Goal: Information Seeking & Learning: Learn about a topic

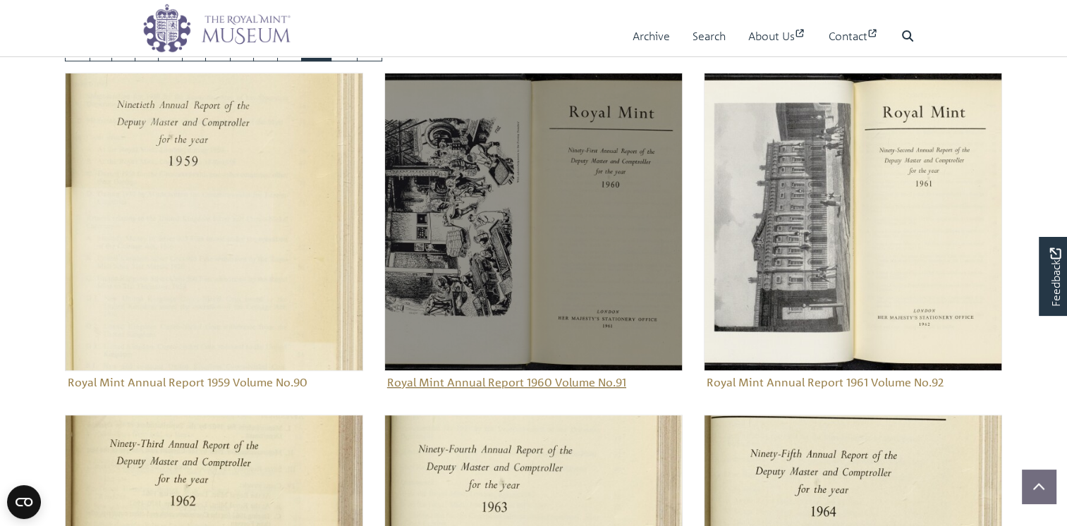
scroll to position [911, 0]
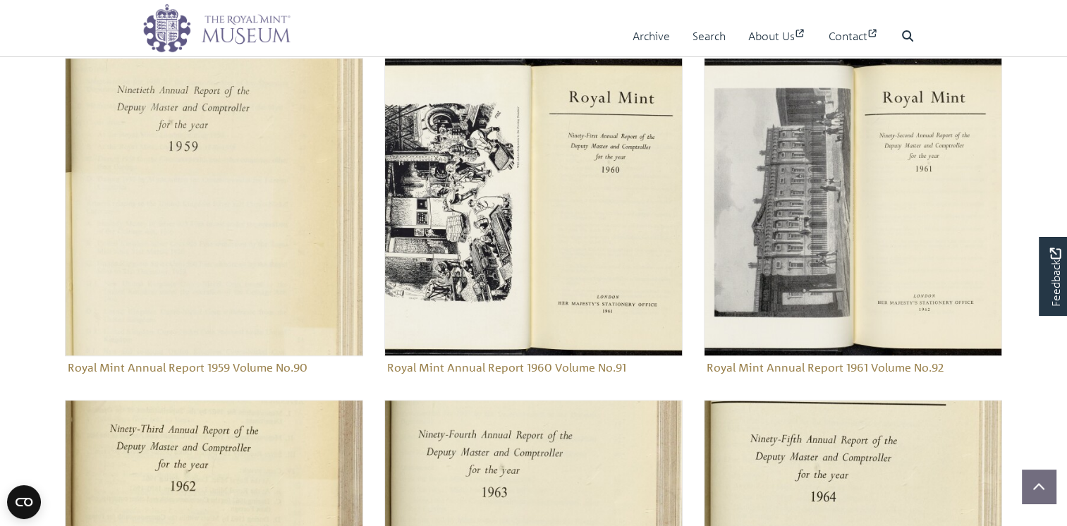
click at [231, 47] on link "6" at bounding box center [217, 33] width 25 height 27
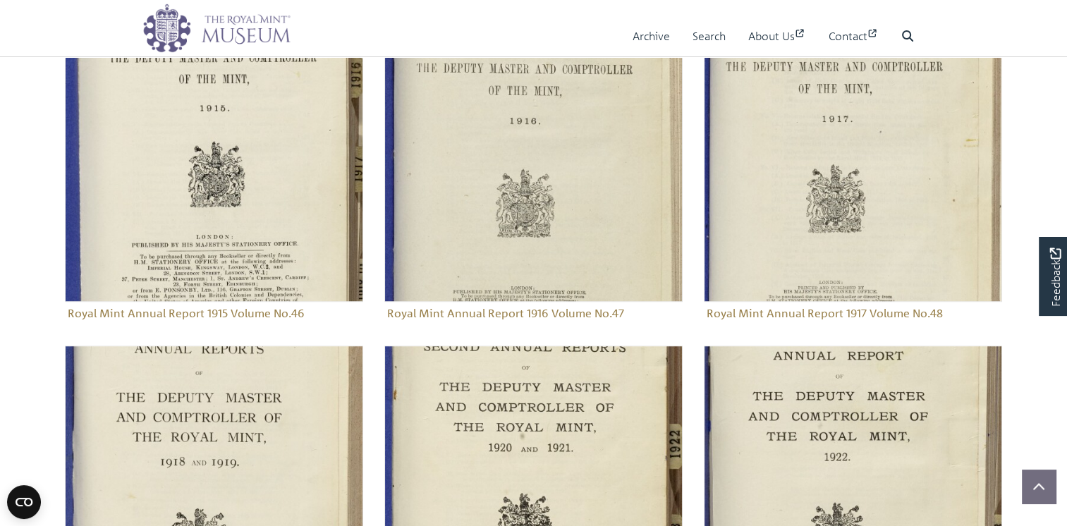
scroll to position [957, 0]
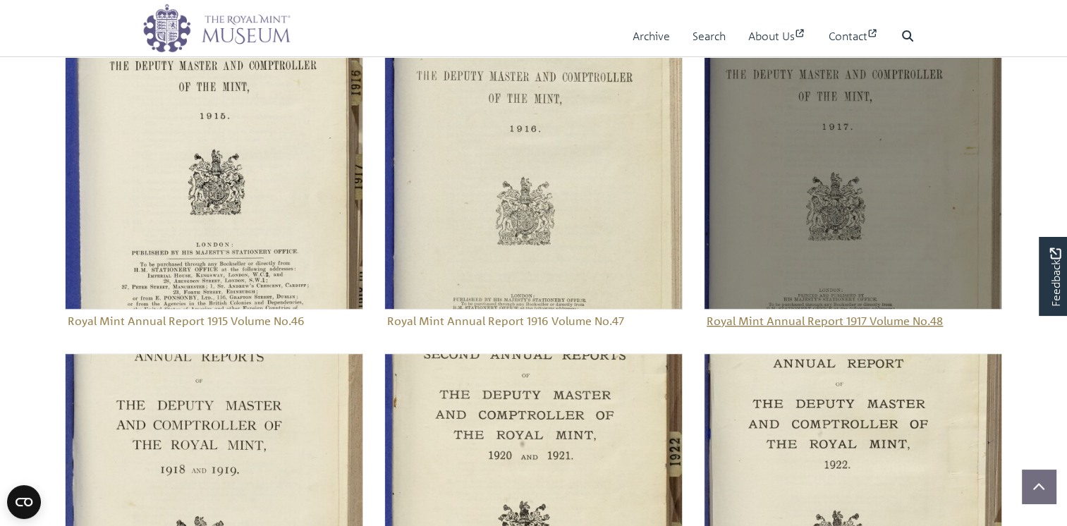
click at [824, 268] on img "Sub-collection" at bounding box center [853, 160] width 298 height 298
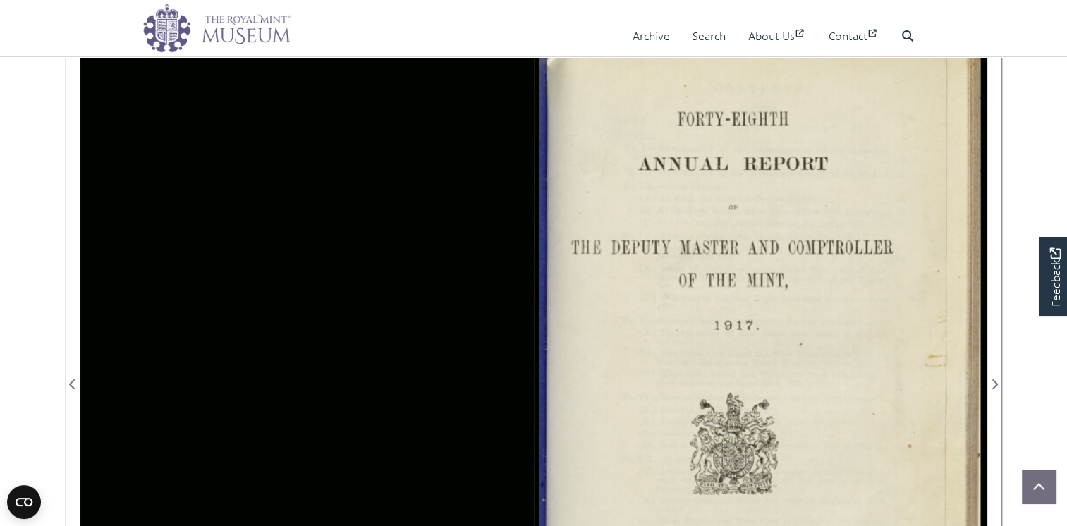
scroll to position [282, 0]
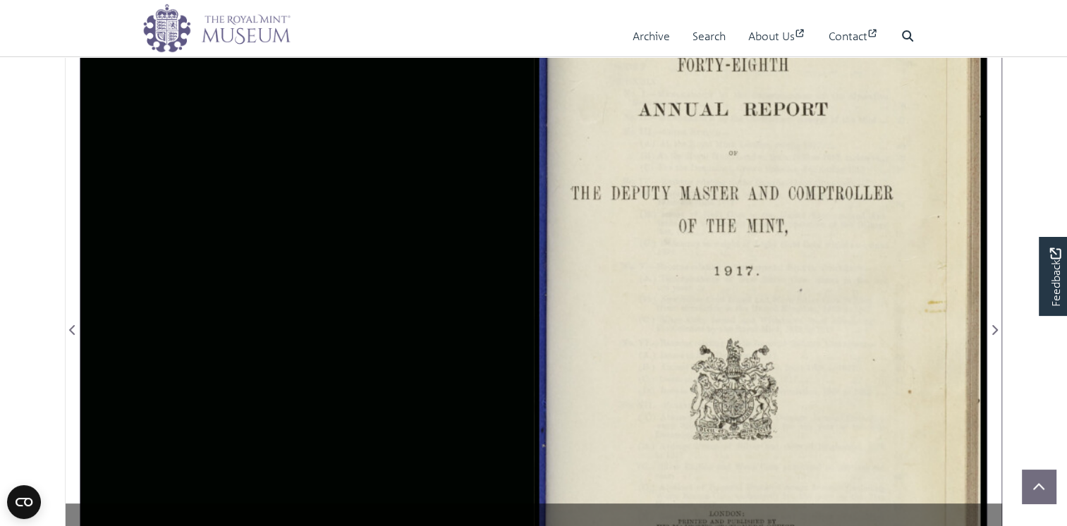
click at [727, 270] on div at bounding box center [760, 321] width 453 height 706
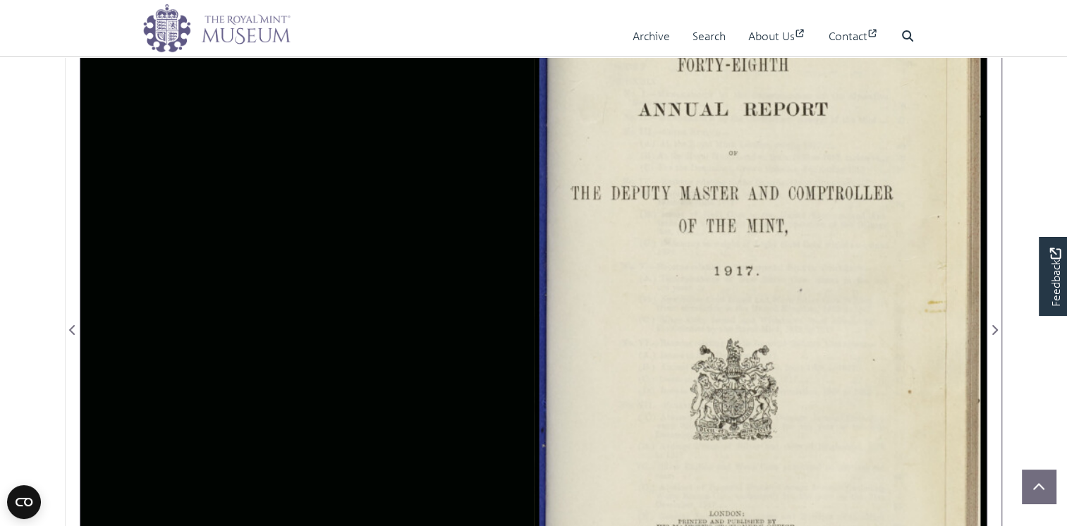
click at [718, 335] on div at bounding box center [760, 321] width 453 height 706
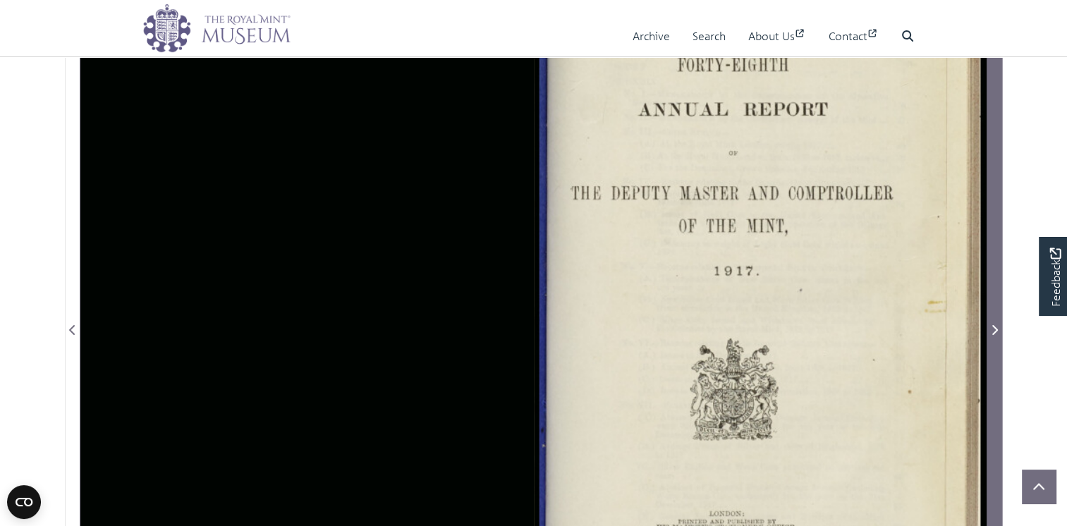
click at [996, 335] on icon "Next Page" at bounding box center [995, 330] width 6 height 10
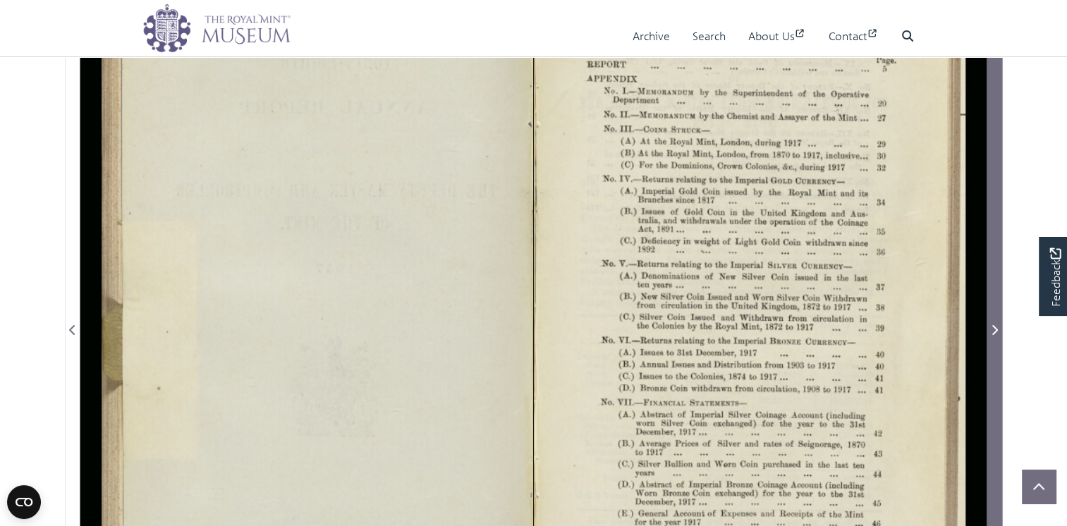
click at [995, 336] on icon "Next Page" at bounding box center [994, 329] width 7 height 11
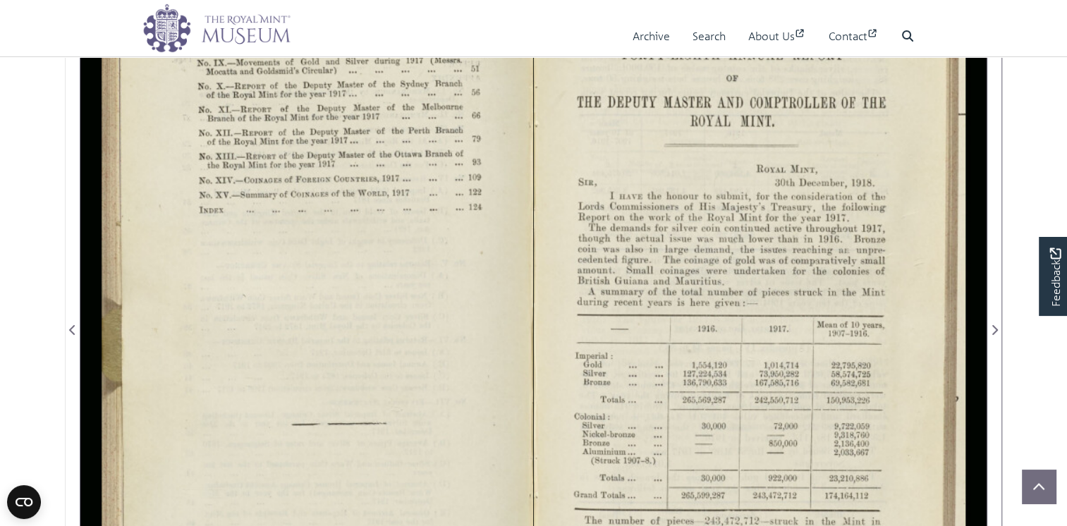
click at [687, 351] on div at bounding box center [760, 321] width 453 height 706
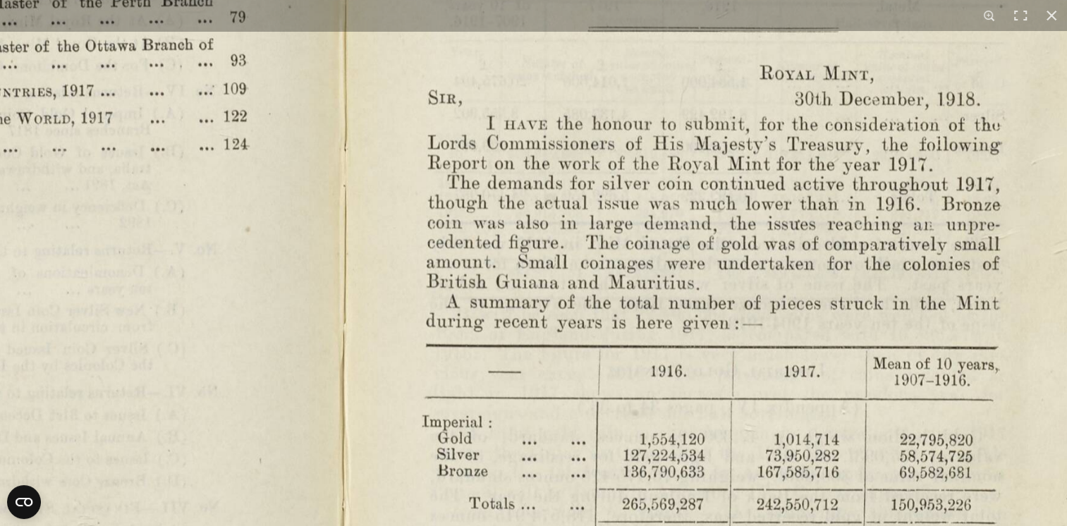
click at [348, 77] on img at bounding box center [345, 357] width 1688 height 1316
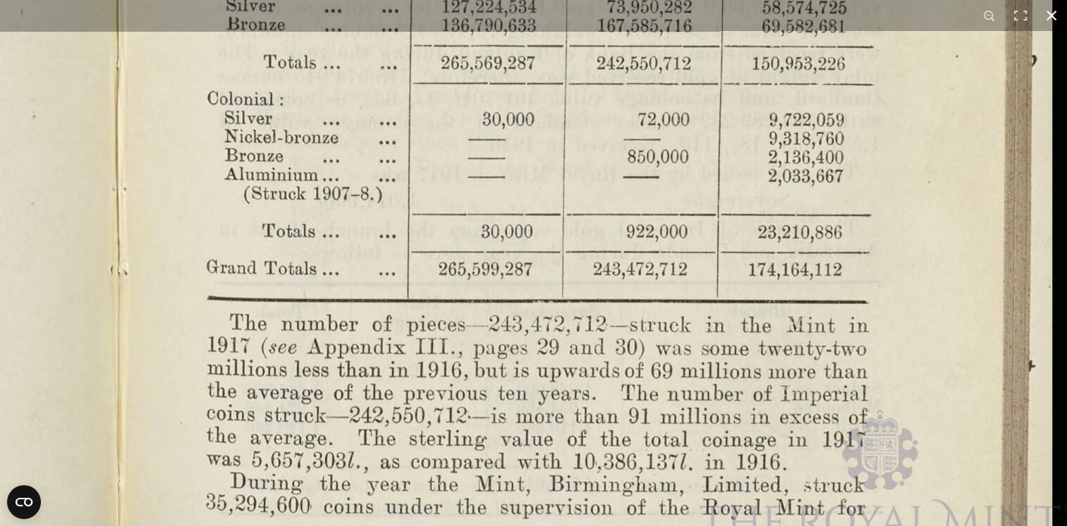
click at [1053, 16] on button at bounding box center [1051, 15] width 31 height 31
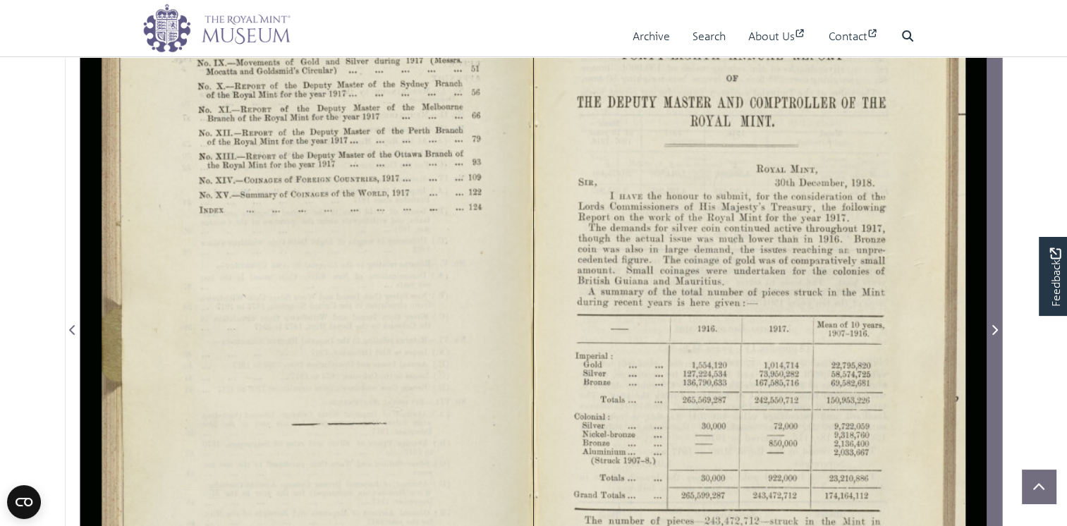
click at [999, 339] on span "Next Page" at bounding box center [994, 330] width 14 height 17
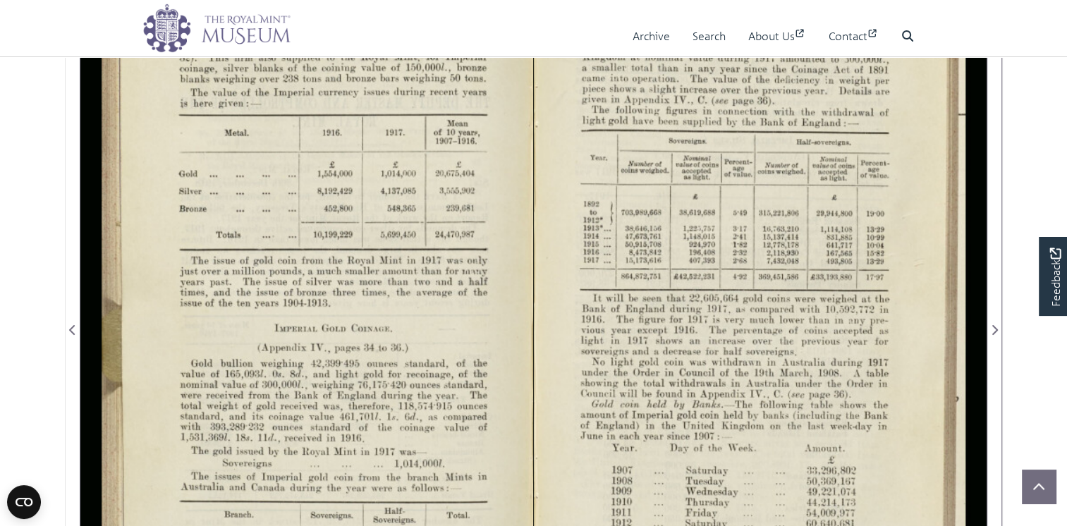
click at [377, 230] on div at bounding box center [306, 321] width 453 height 706
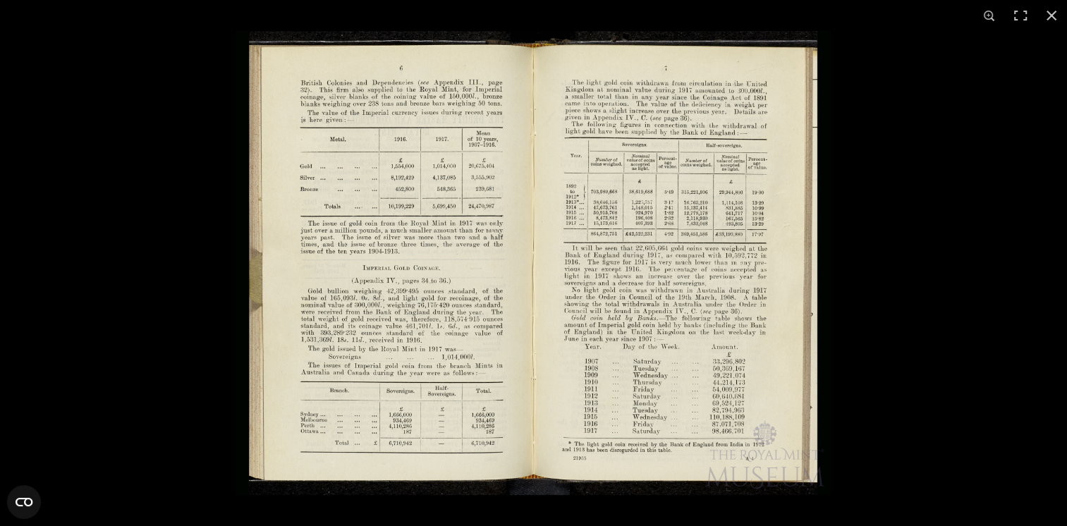
click at [418, 226] on img at bounding box center [533, 263] width 595 height 464
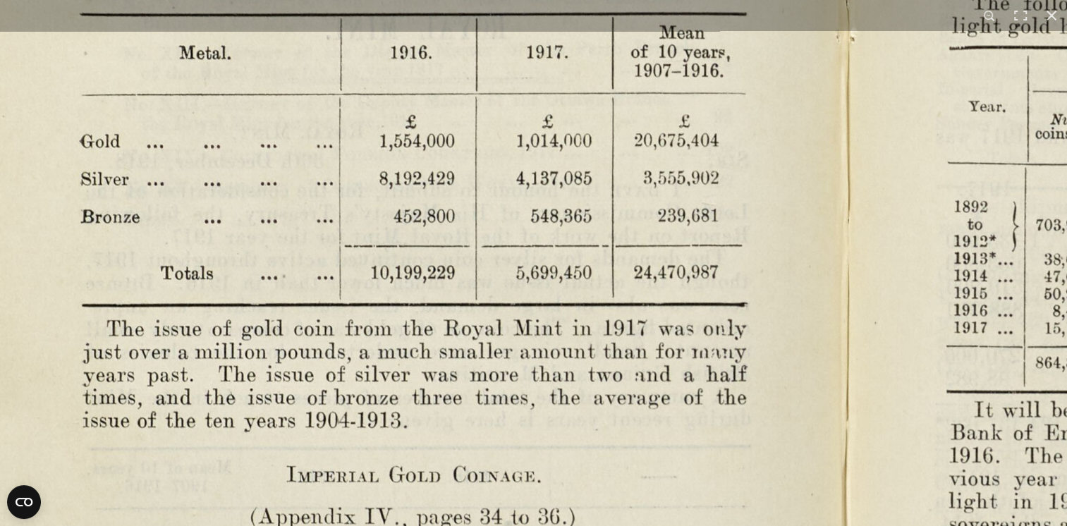
click at [491, 394] on img at bounding box center [846, 459] width 1955 height 1524
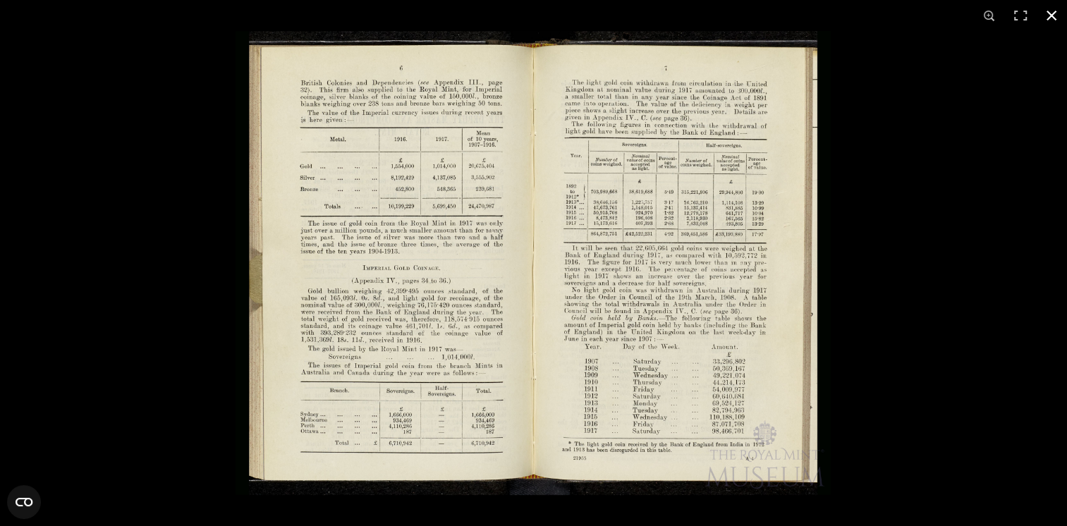
click at [1049, 11] on button at bounding box center [1051, 15] width 31 height 31
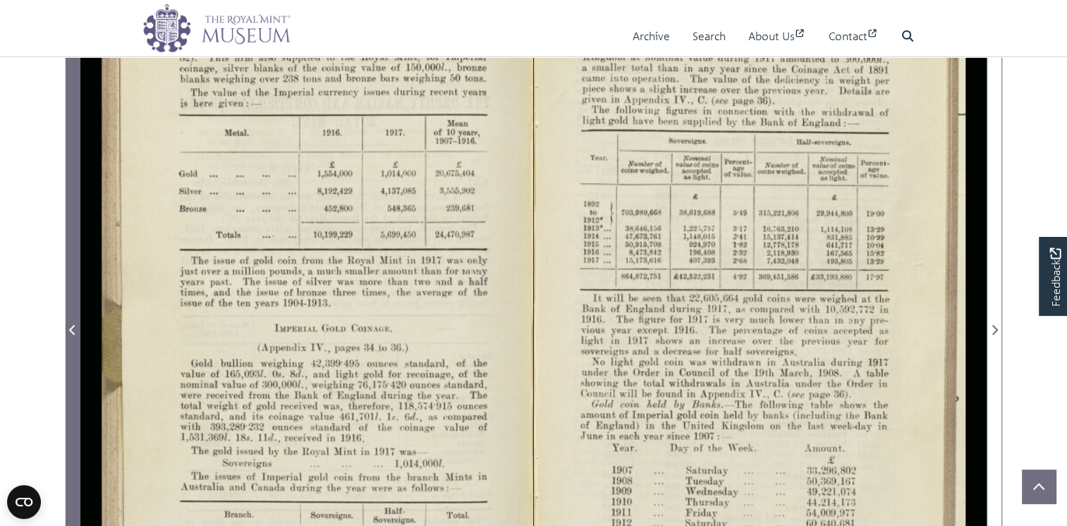
click at [68, 339] on span "Previous Page" at bounding box center [73, 330] width 14 height 17
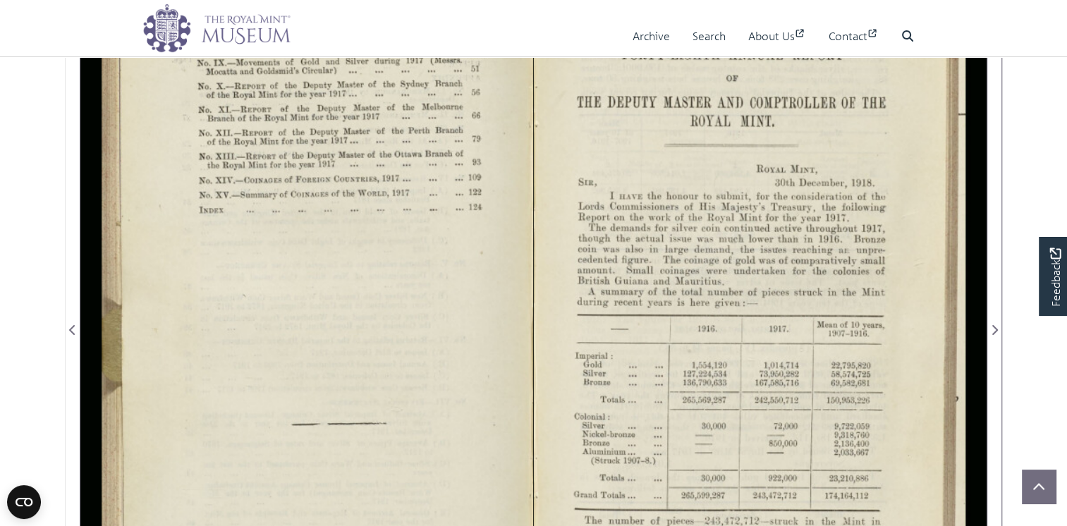
click at [762, 202] on div at bounding box center [760, 321] width 453 height 706
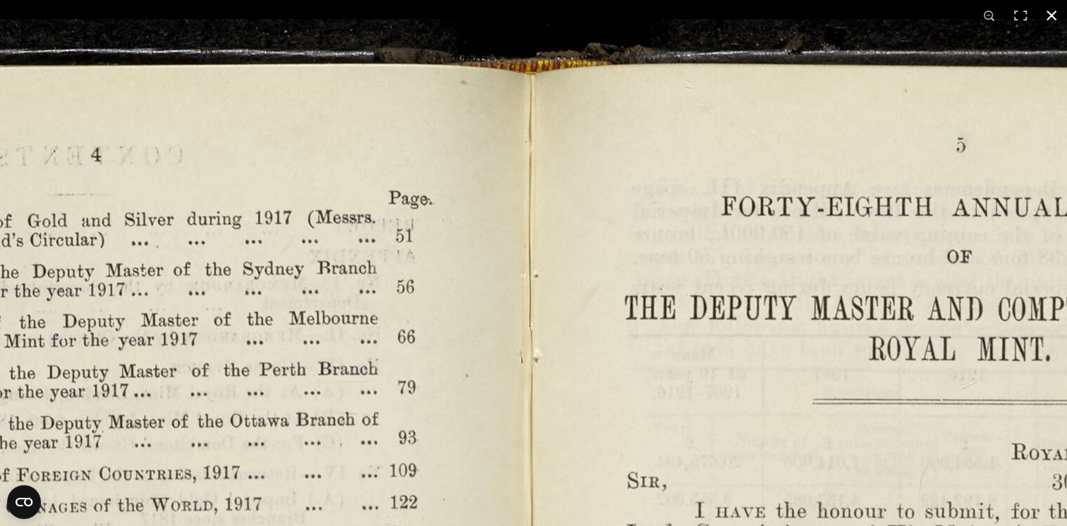
click at [1052, 15] on button at bounding box center [1051, 15] width 31 height 31
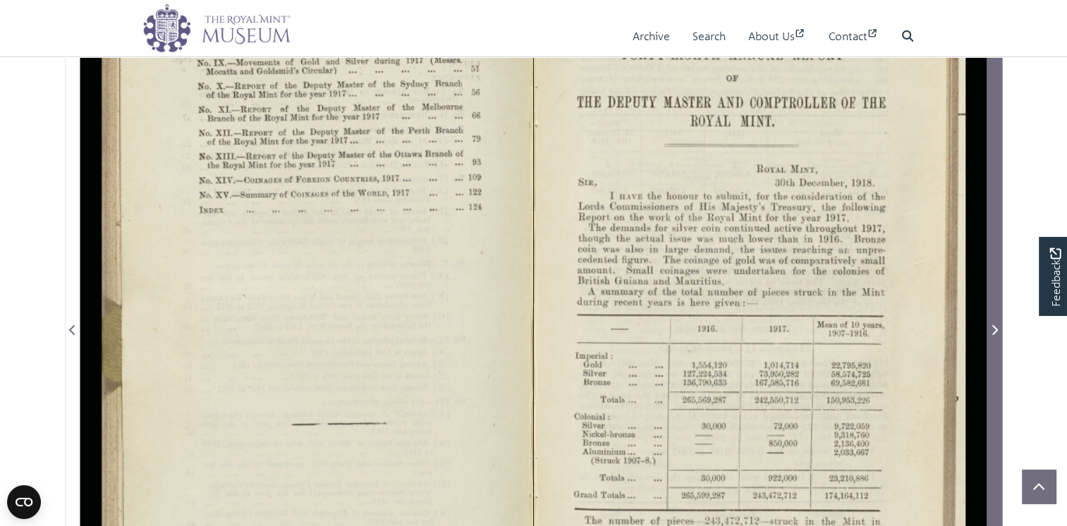
click at [994, 335] on icon "Next Page" at bounding box center [995, 330] width 6 height 10
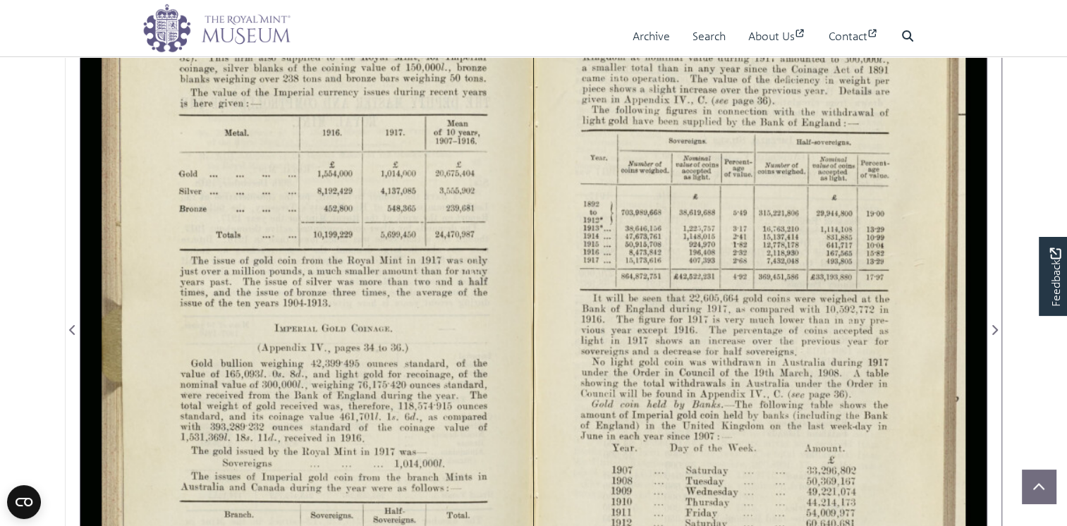
click at [323, 244] on div at bounding box center [306, 321] width 453 height 706
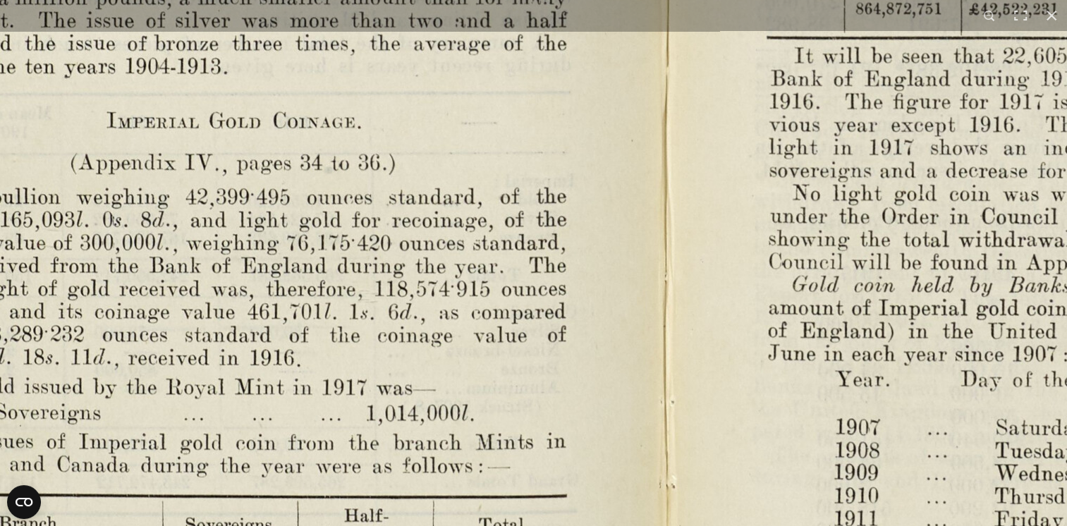
click at [0, 270] on html "Menu Archive Search About Us Contact" at bounding box center [533, 471] width 1067 height 1507
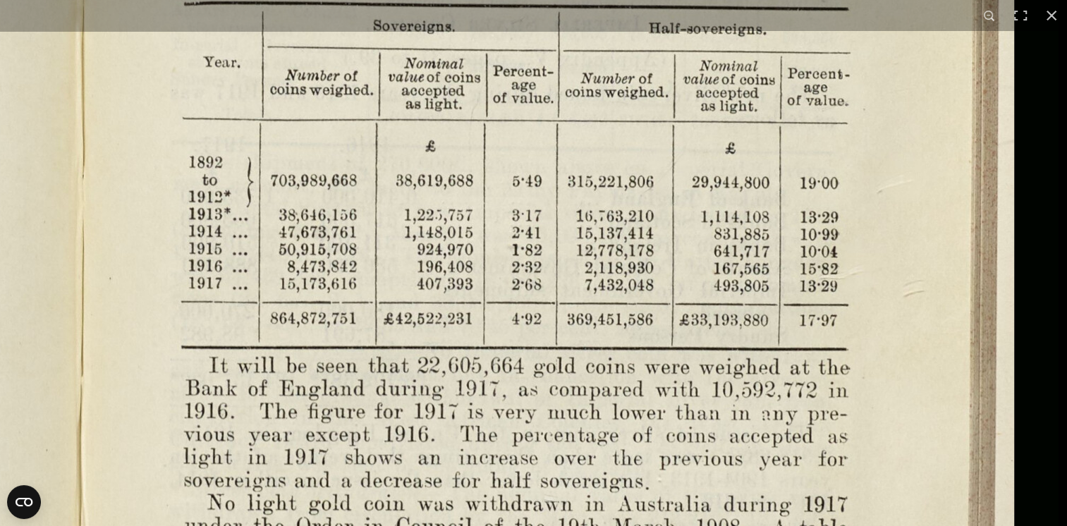
click at [680, 432] on img at bounding box center [81, 415] width 1955 height 1524
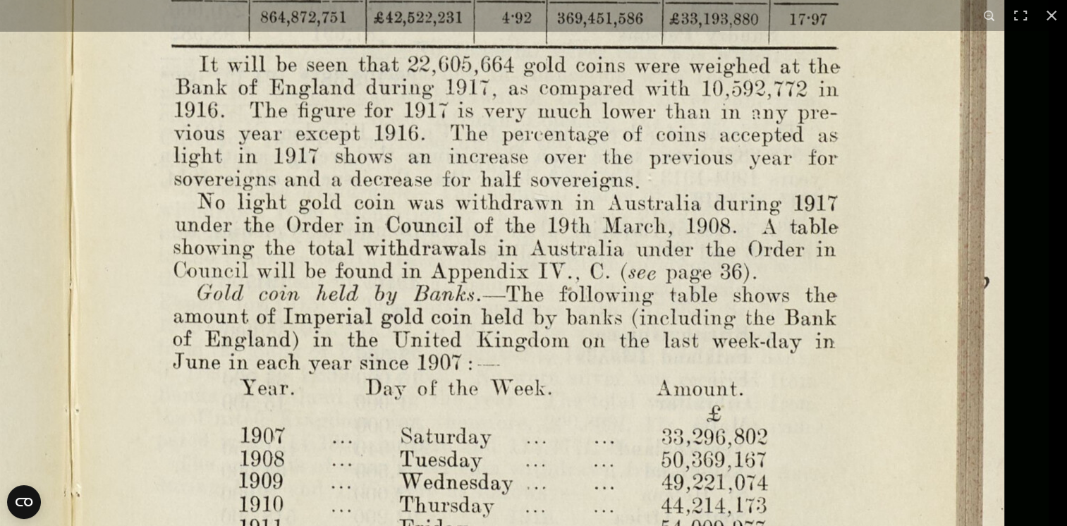
click at [633, 188] on img at bounding box center [71, 114] width 1955 height 1524
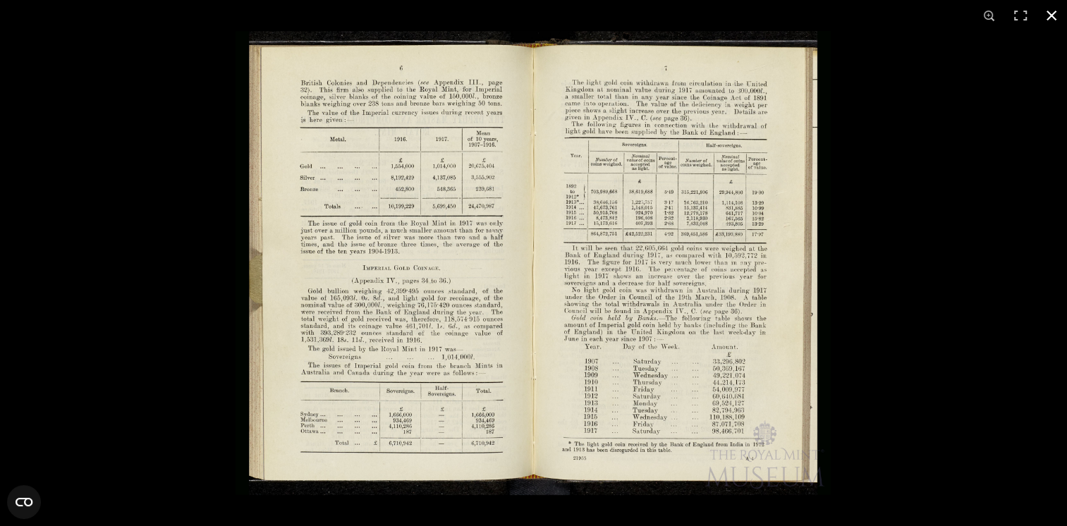
click at [1052, 13] on button at bounding box center [1051, 15] width 31 height 31
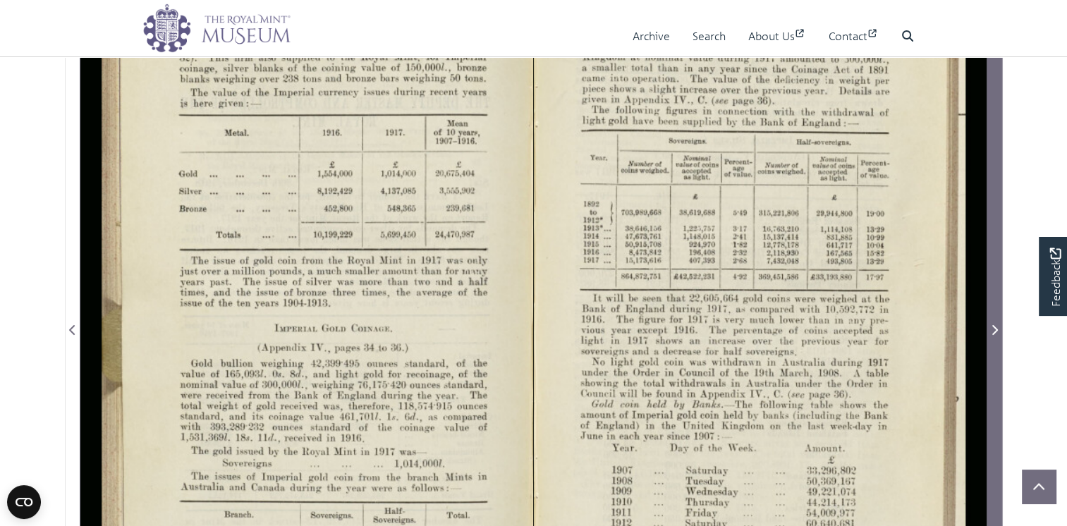
click at [997, 335] on icon "Next Page" at bounding box center [995, 330] width 6 height 10
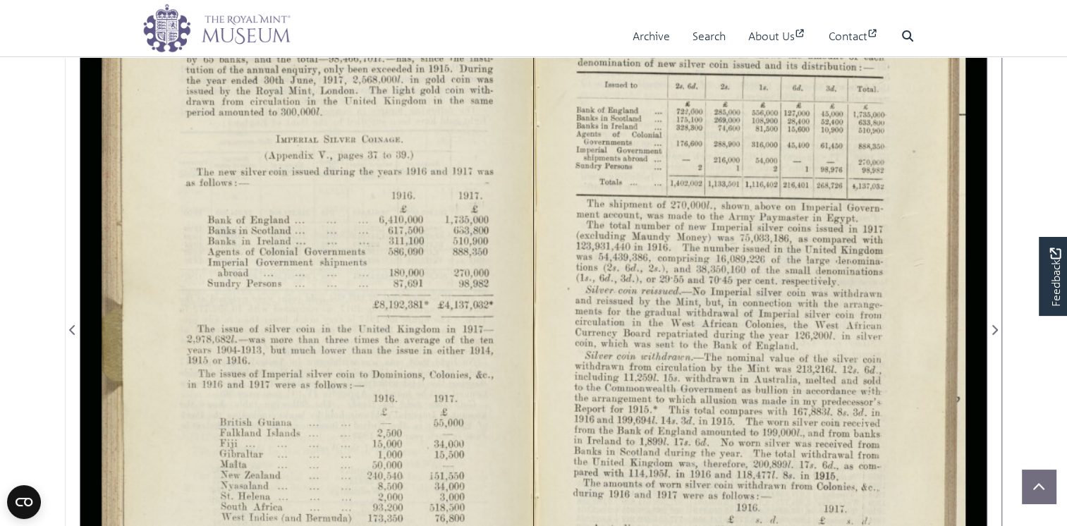
click at [276, 188] on div at bounding box center [306, 321] width 453 height 706
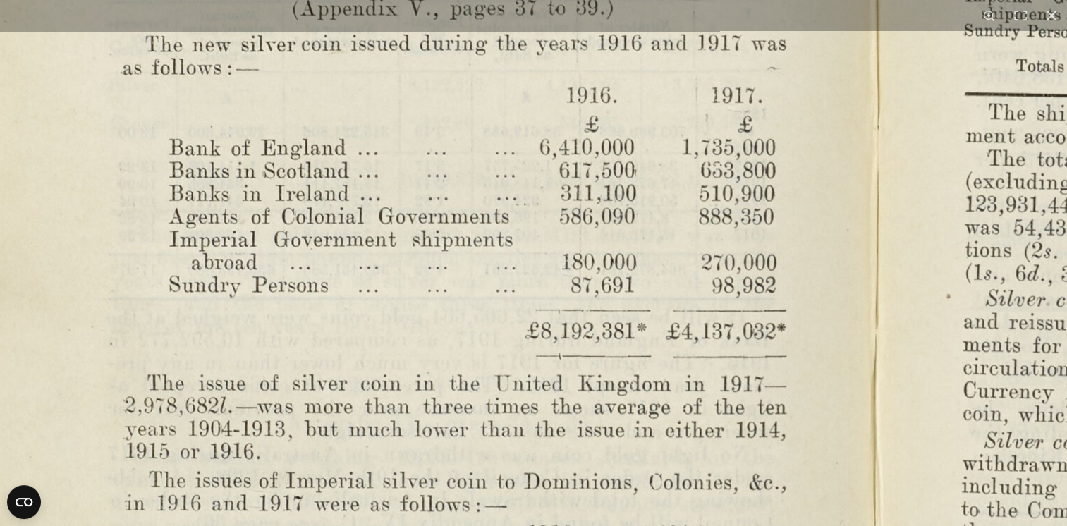
click at [565, 207] on img at bounding box center [873, 366] width 1955 height 1524
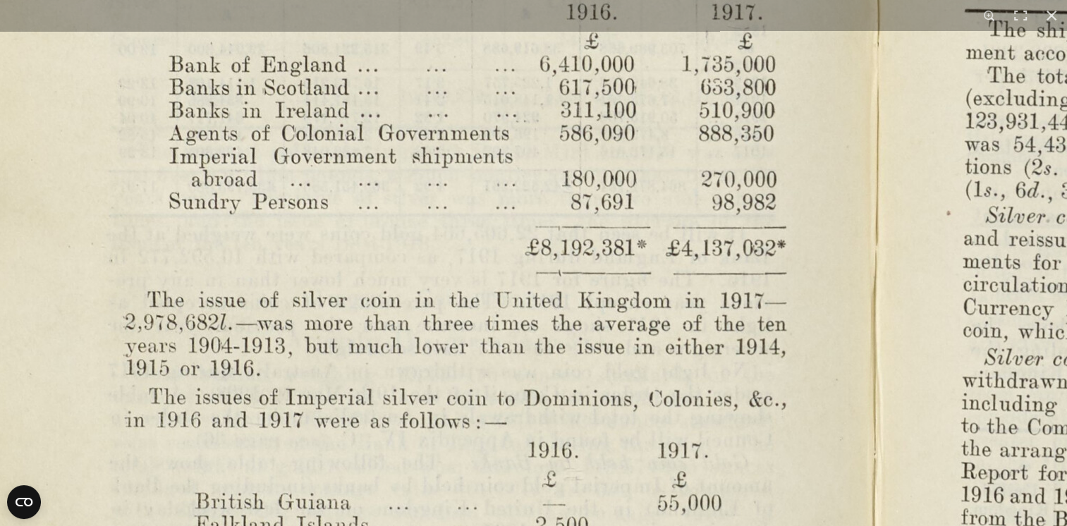
click at [560, 228] on img at bounding box center [873, 283] width 1955 height 1524
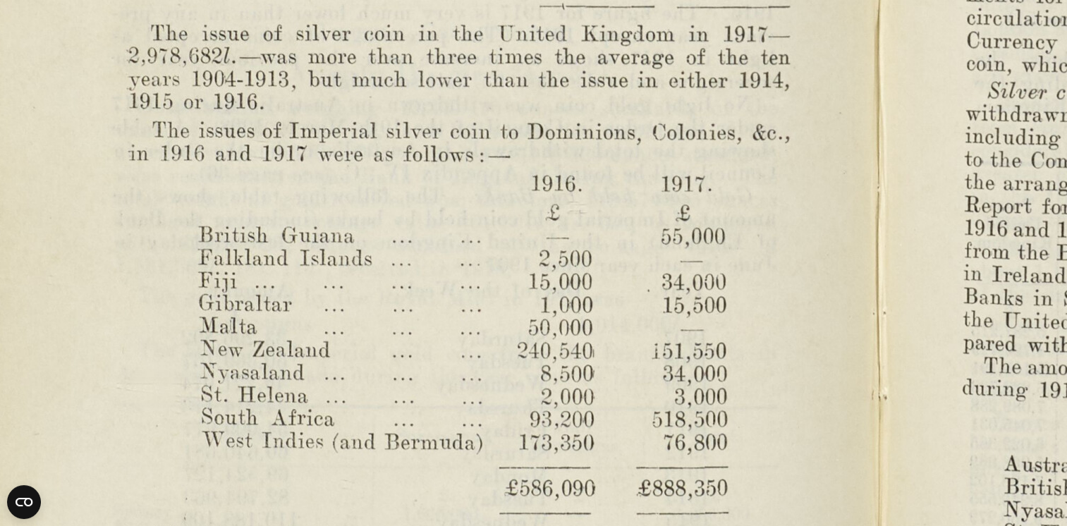
click at [655, 441] on img at bounding box center [876, 16] width 1955 height 1524
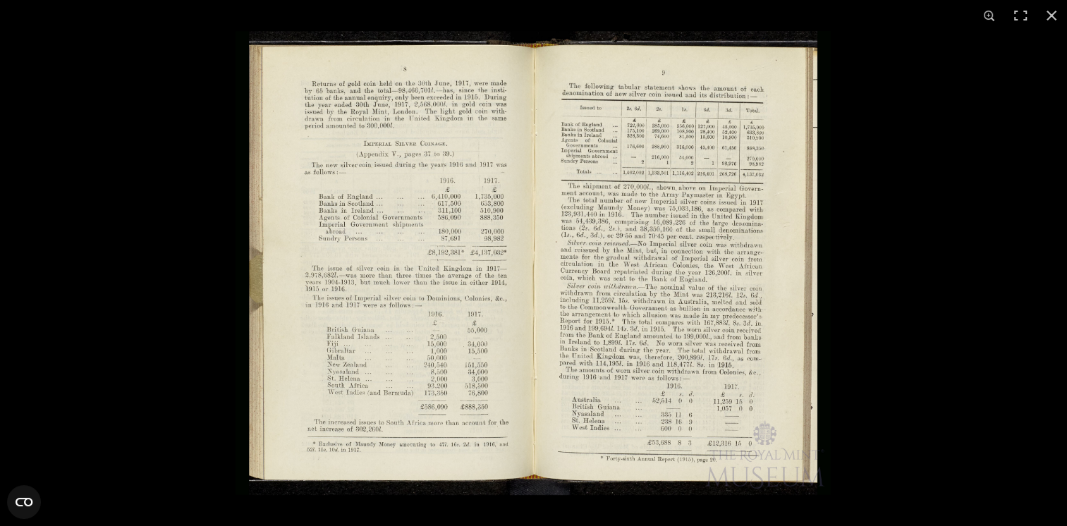
click at [641, 277] on img at bounding box center [533, 263] width 595 height 464
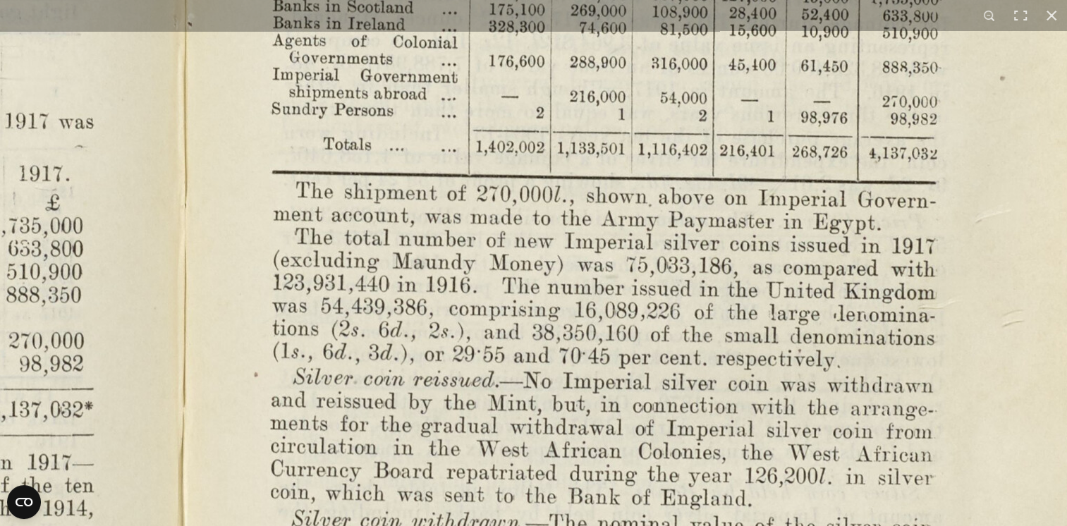
click at [609, 416] on img at bounding box center [180, 445] width 1955 height 1524
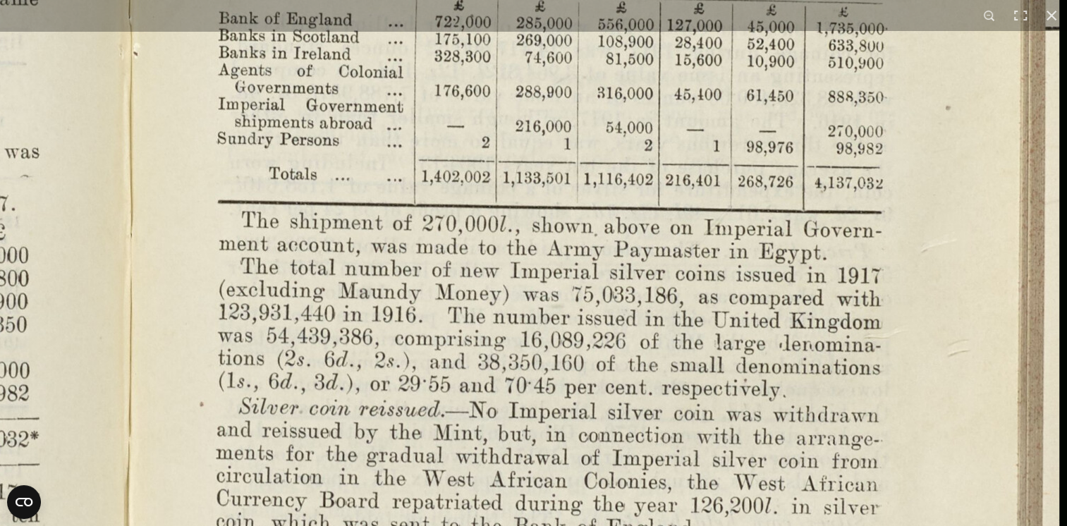
click at [619, 186] on img at bounding box center [126, 474] width 1955 height 1524
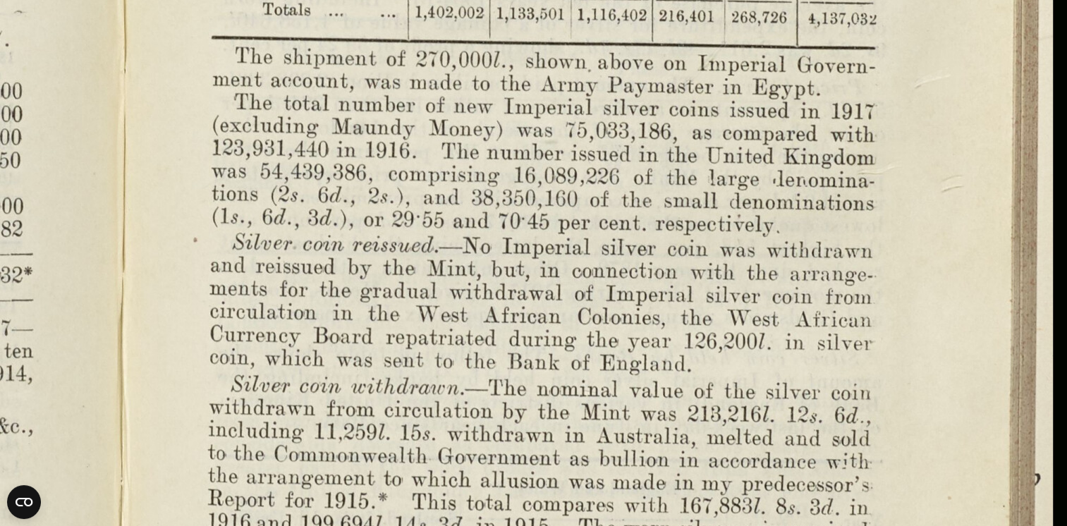
click at [671, 221] on img at bounding box center [119, 310] width 1955 height 1524
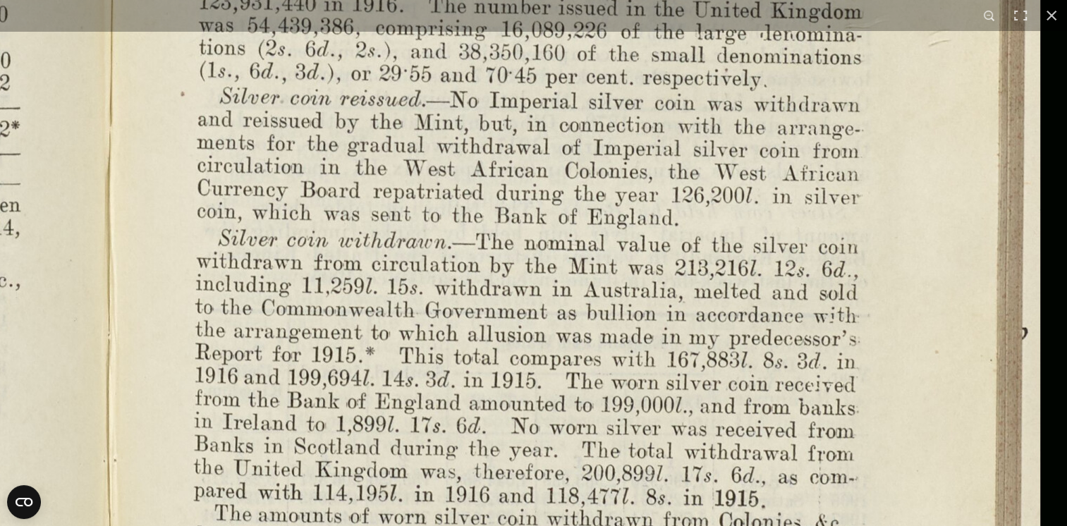
click at [729, 215] on img at bounding box center [107, 164] width 1955 height 1524
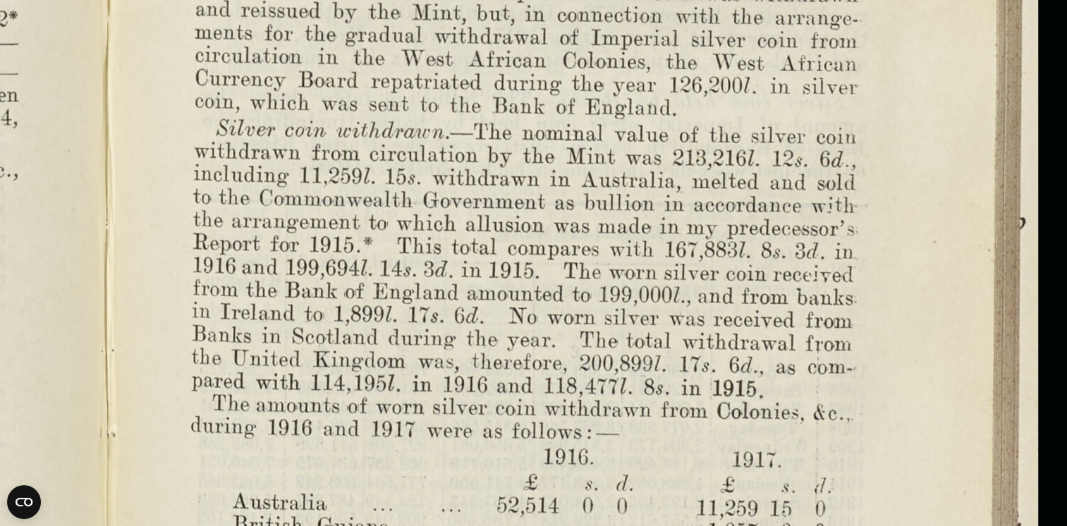
click at [786, 245] on img at bounding box center [105, 54] width 1955 height 1524
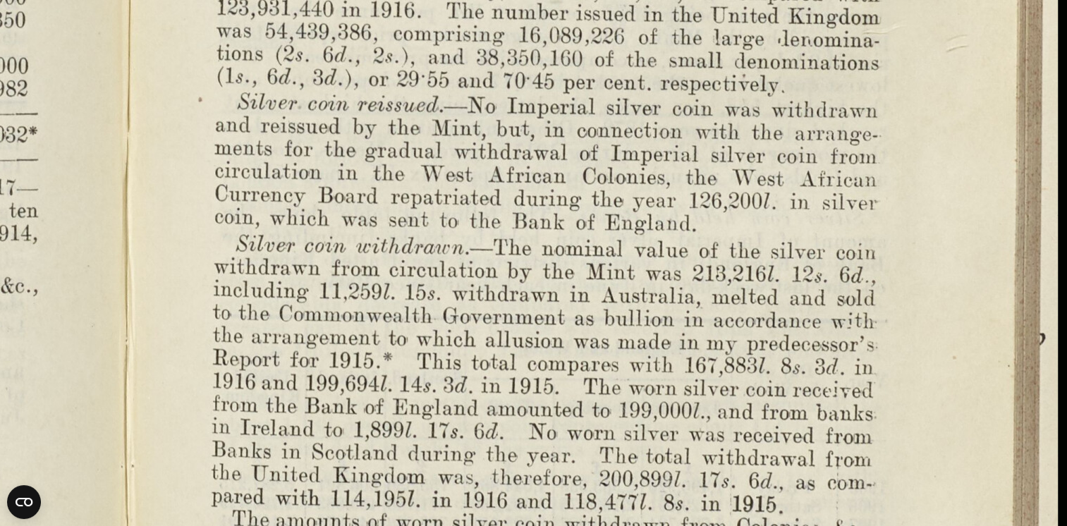
click at [798, 451] on img at bounding box center [124, 170] width 1955 height 1524
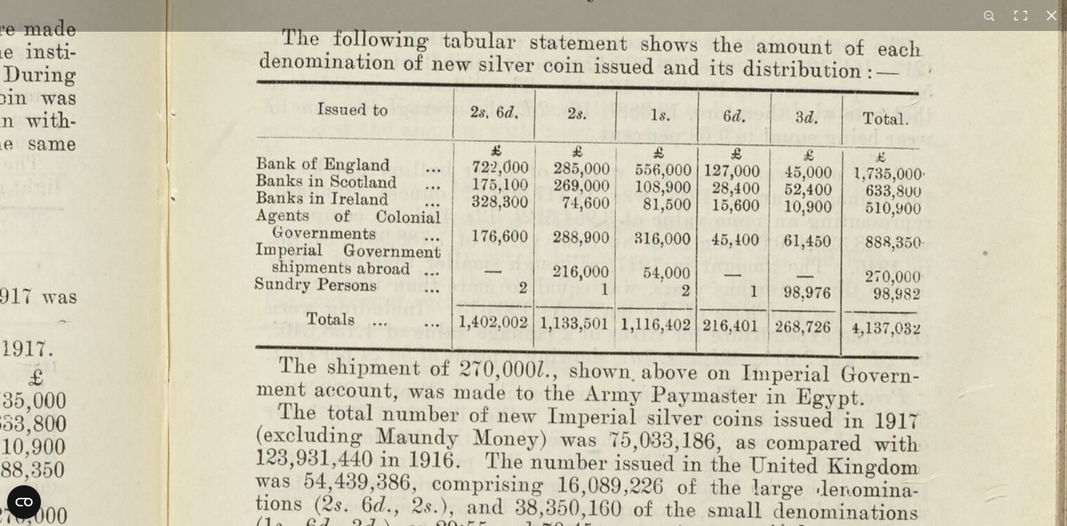
click at [783, 525] on html "Menu Archive Search About Us Contact" at bounding box center [533, 471] width 1067 height 1507
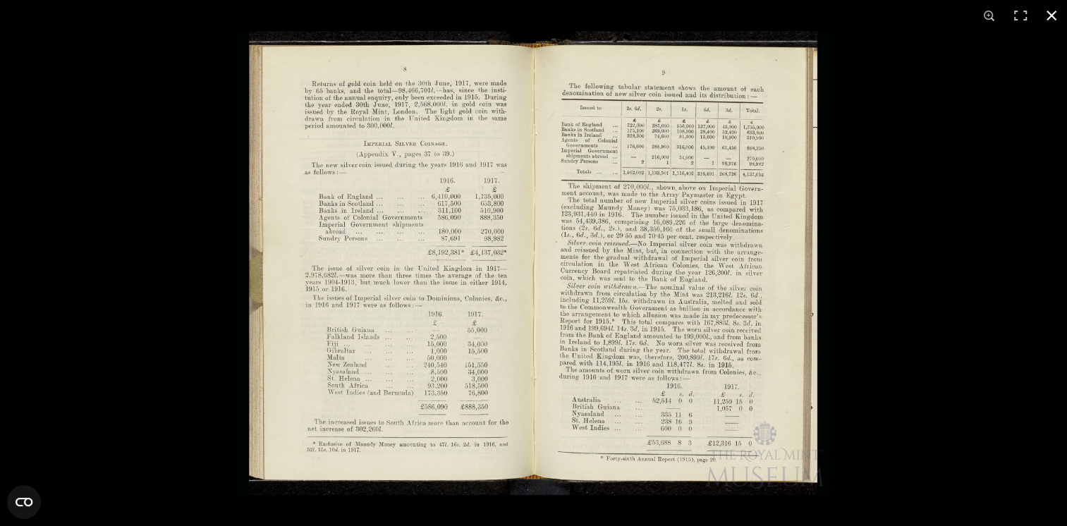
click at [1047, 11] on button at bounding box center [1051, 15] width 31 height 31
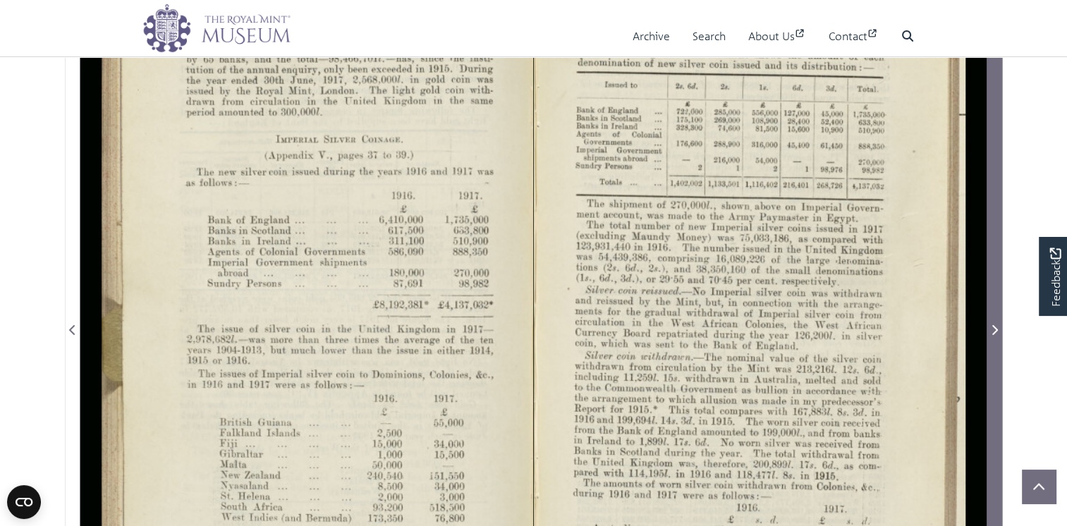
click at [993, 336] on icon "Next Page" at bounding box center [994, 329] width 7 height 11
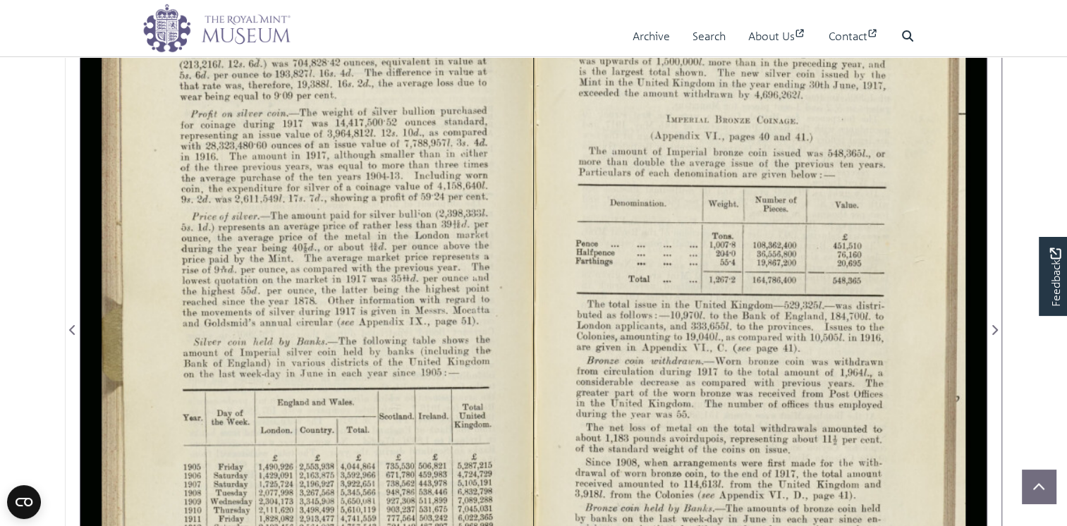
click at [406, 198] on div at bounding box center [306, 321] width 453 height 706
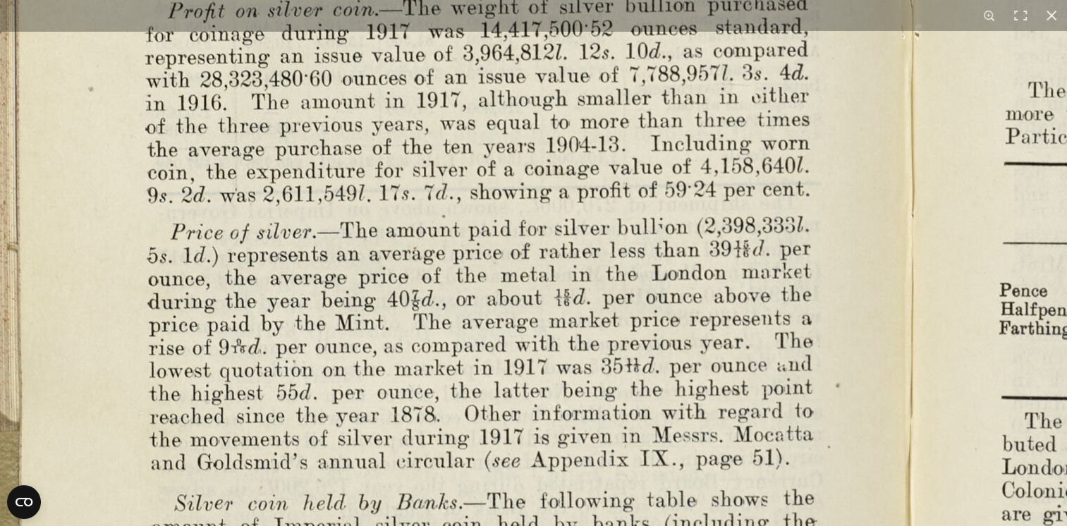
click at [787, 78] on img at bounding box center [908, 458] width 1955 height 1524
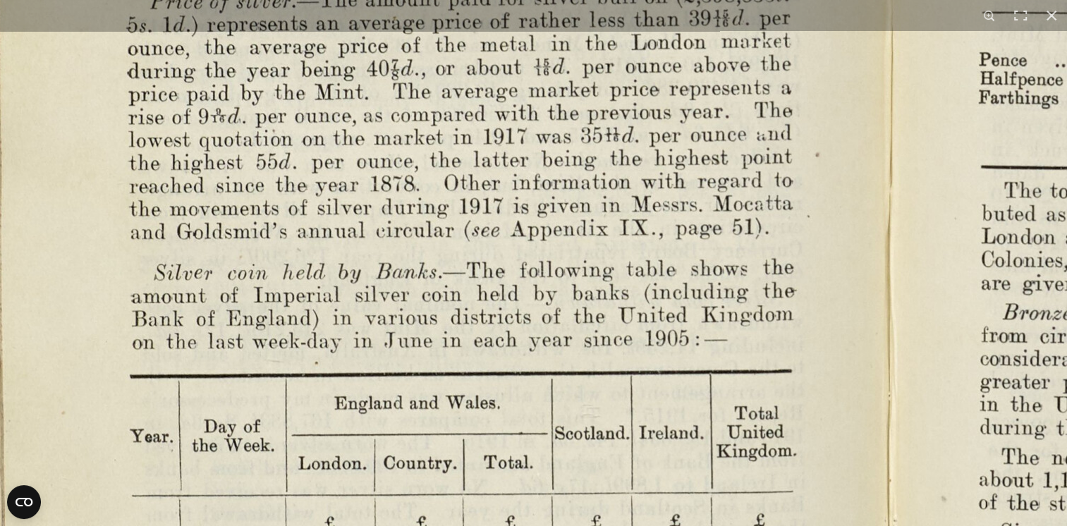
click at [794, 78] on img at bounding box center [887, 227] width 1955 height 1524
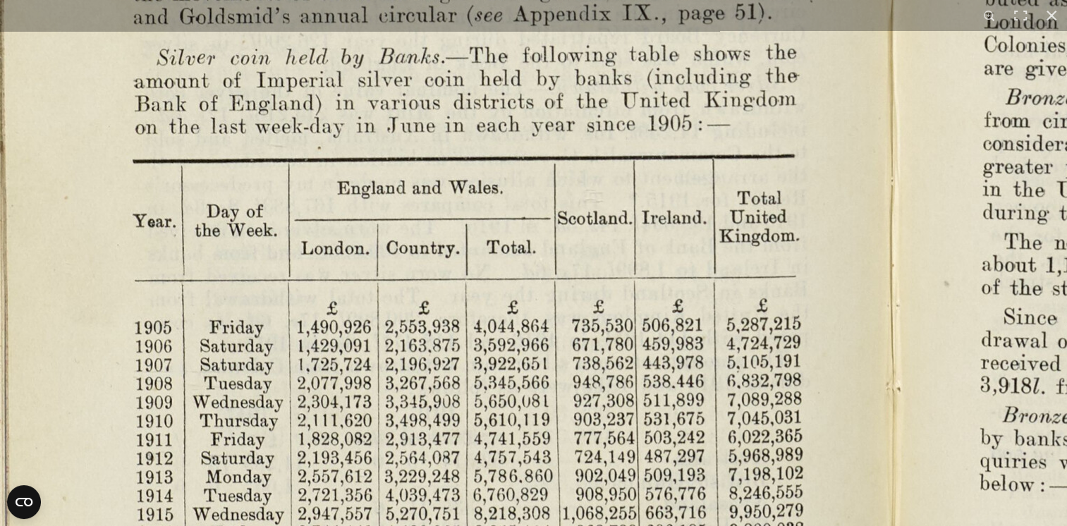
click at [794, 109] on img at bounding box center [890, 12] width 1955 height 1524
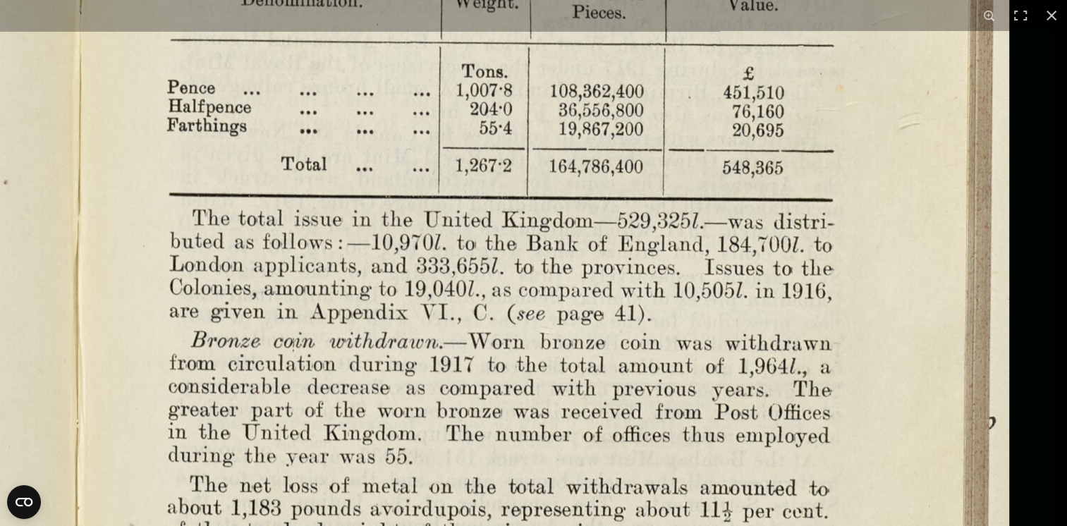
click at [789, 155] on img at bounding box center [76, 255] width 1955 height 1524
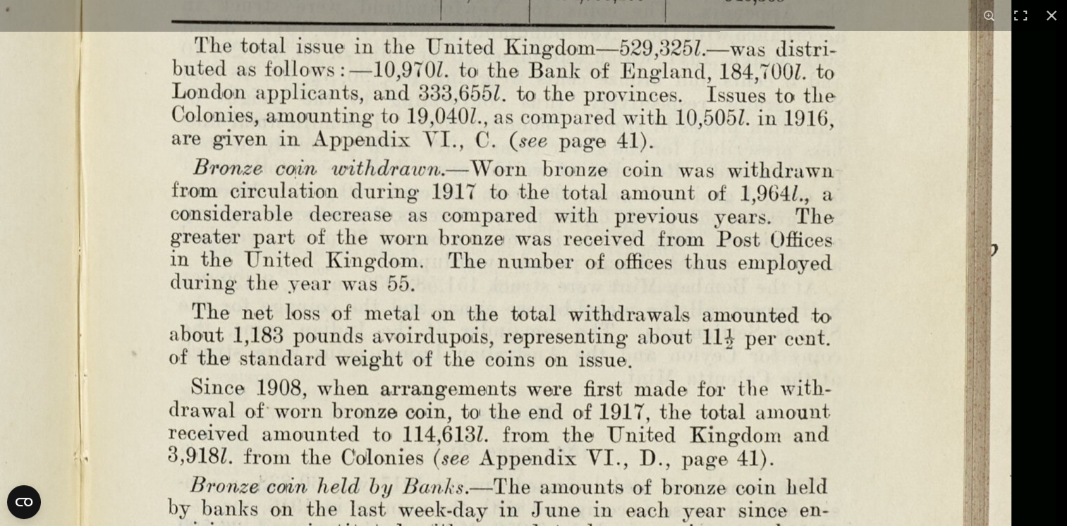
click at [774, 194] on img at bounding box center [78, 82] width 1955 height 1524
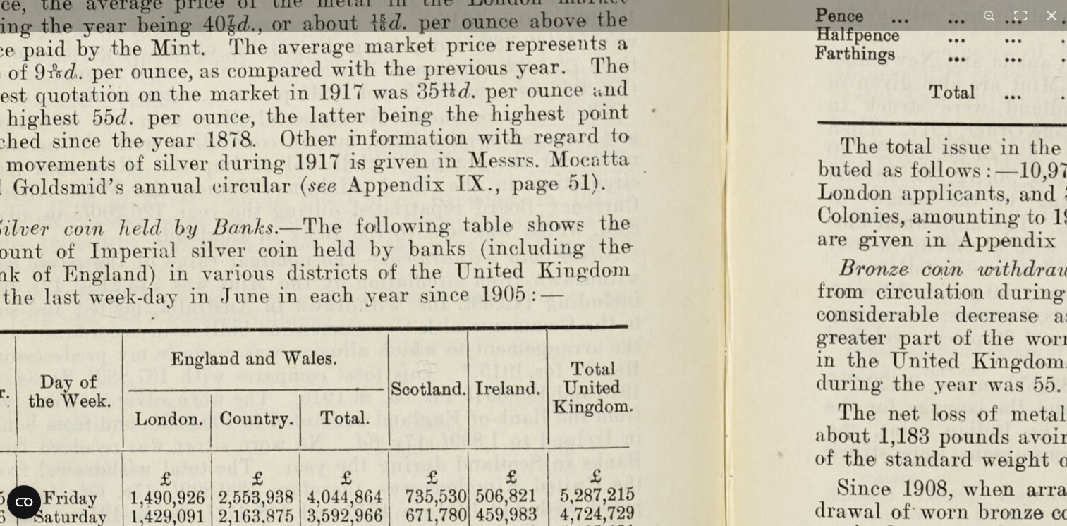
click at [700, 335] on img at bounding box center [724, 183] width 1955 height 1524
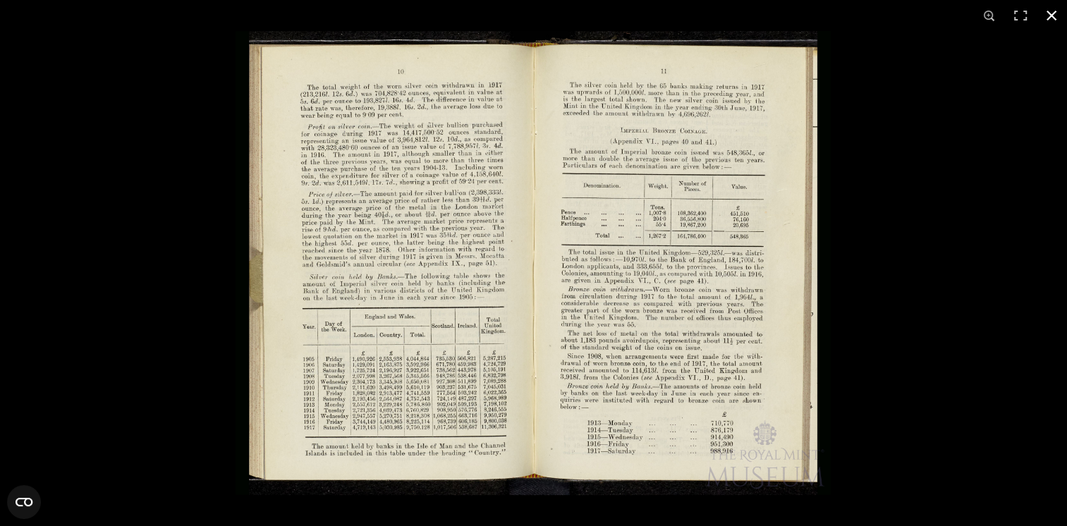
click at [1050, 13] on button at bounding box center [1051, 15] width 31 height 31
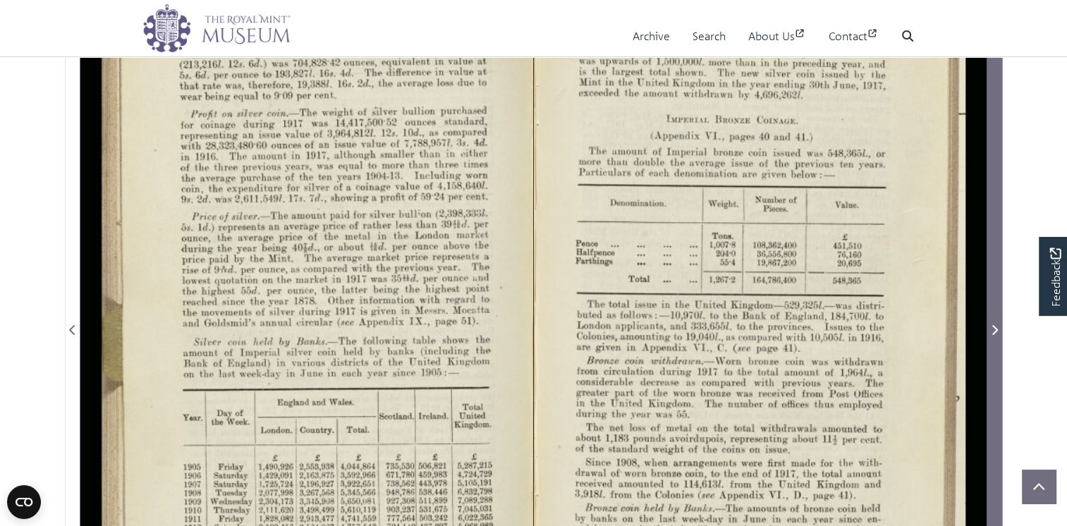
click at [996, 335] on icon "Next Page" at bounding box center [995, 330] width 6 height 10
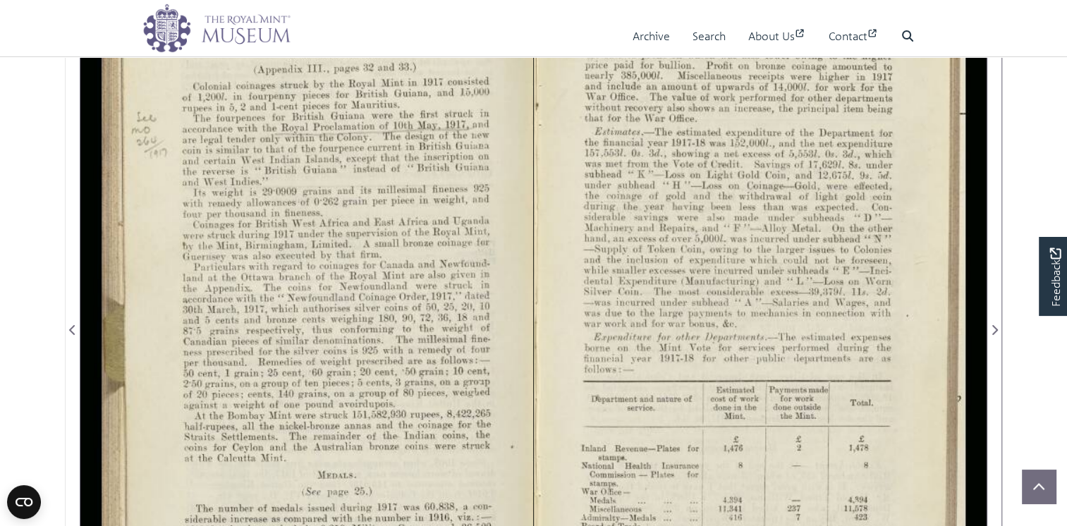
click at [229, 221] on div at bounding box center [306, 321] width 453 height 706
click at [229, 220] on div at bounding box center [306, 321] width 453 height 706
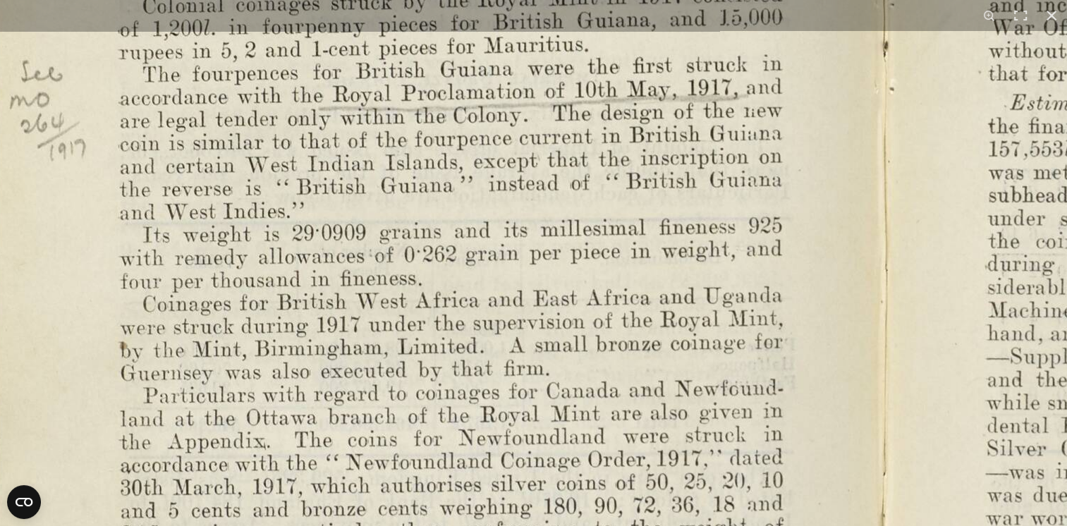
click at [588, 210] on img at bounding box center [878, 512] width 1955 height 1524
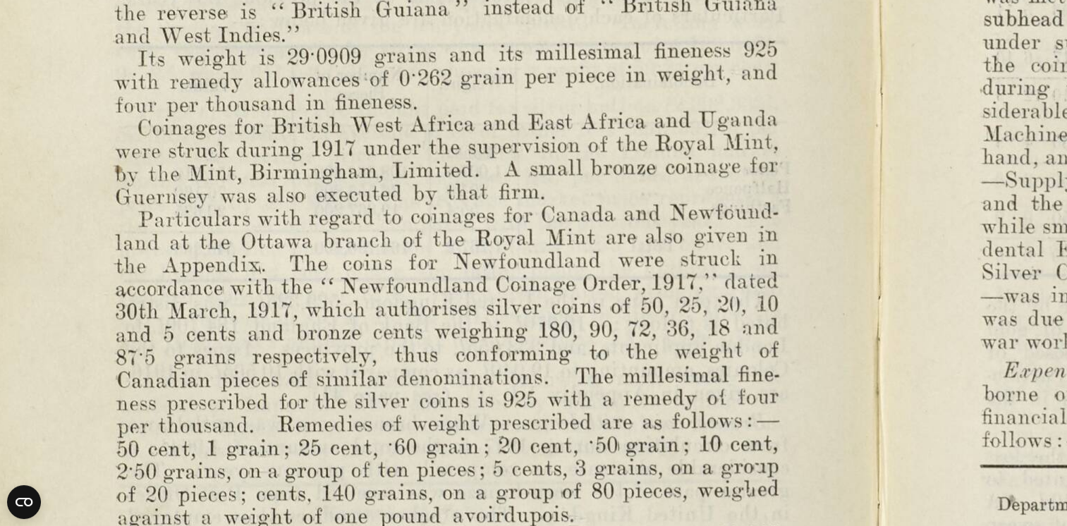
click at [614, 272] on img at bounding box center [873, 336] width 1955 height 1524
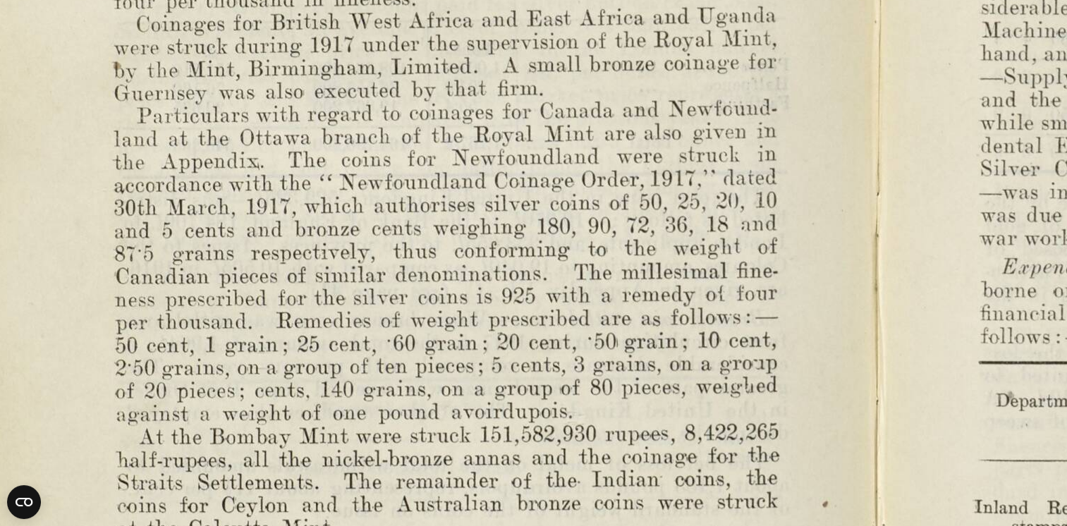
click at [632, 318] on img at bounding box center [871, 232] width 1955 height 1524
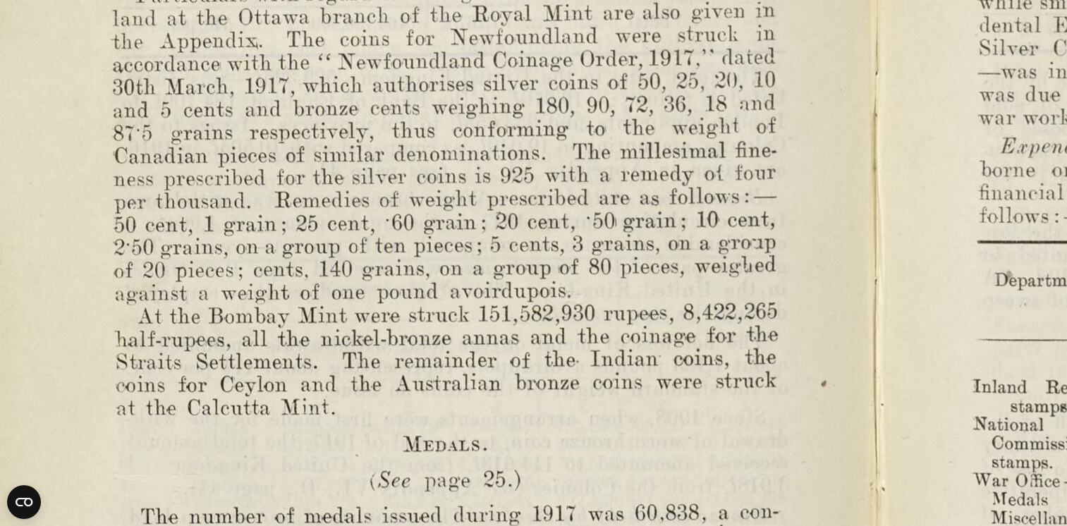
click at [628, 296] on img at bounding box center [870, 112] width 1955 height 1524
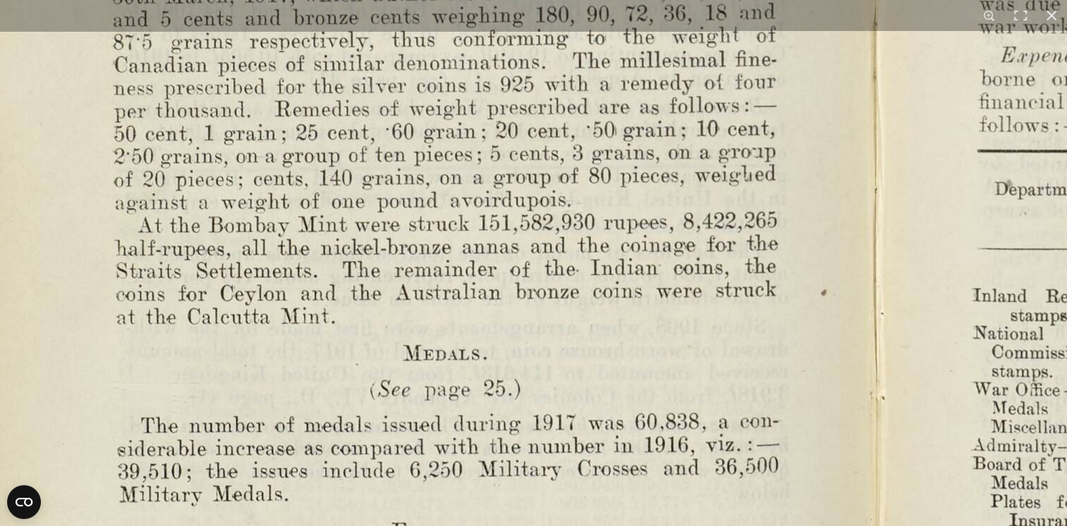
click at [644, 305] on img at bounding box center [870, 21] width 1955 height 1524
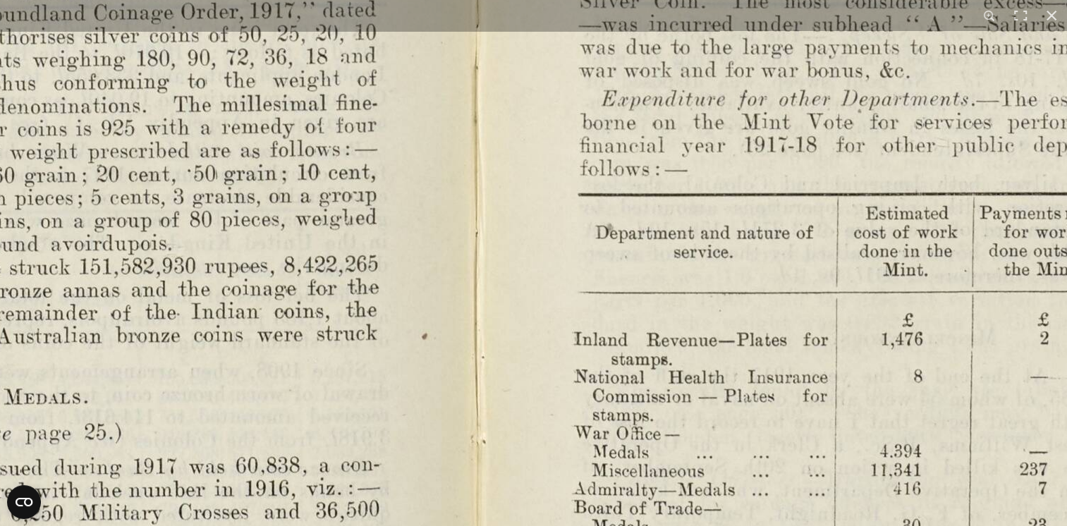
click at [244, 323] on img at bounding box center [471, 64] width 1955 height 1524
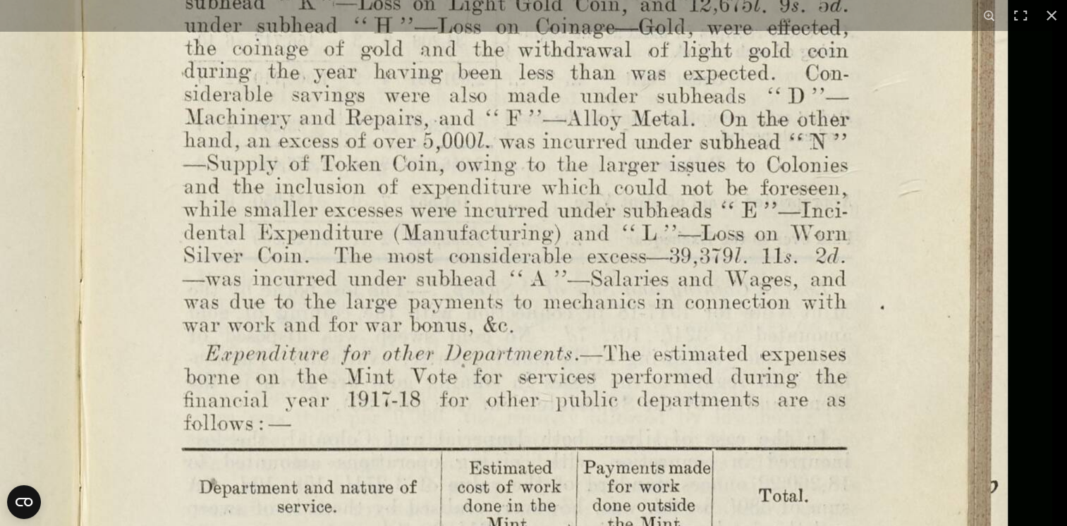
click at [632, 424] on img at bounding box center [74, 319] width 1955 height 1524
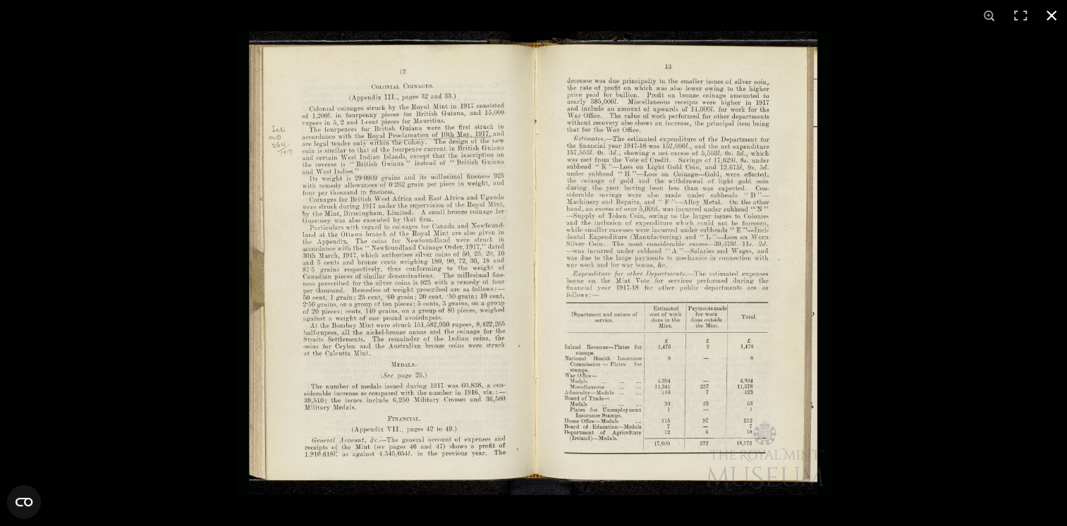
click at [1052, 13] on button at bounding box center [1051, 15] width 31 height 31
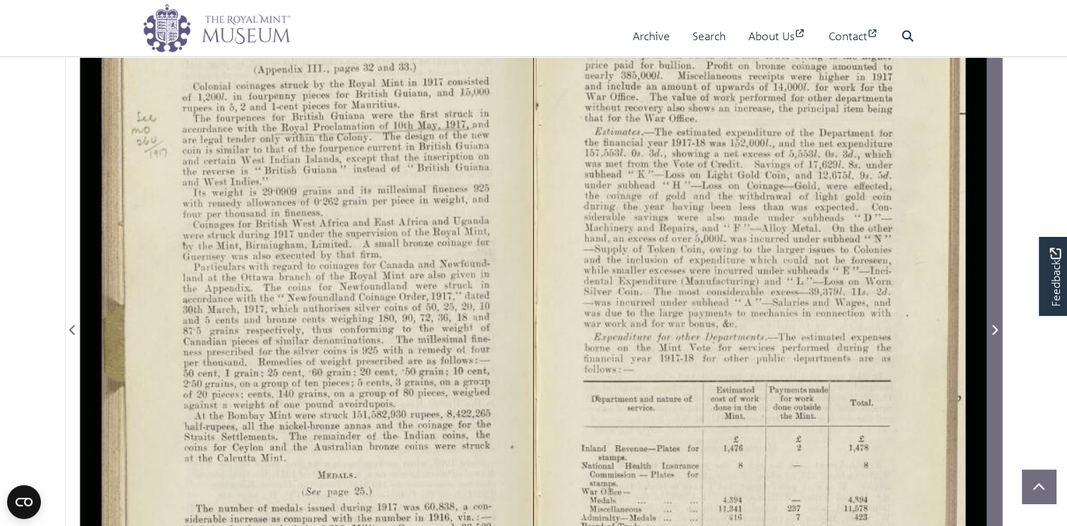
click at [997, 335] on icon "Next Page" at bounding box center [995, 330] width 6 height 10
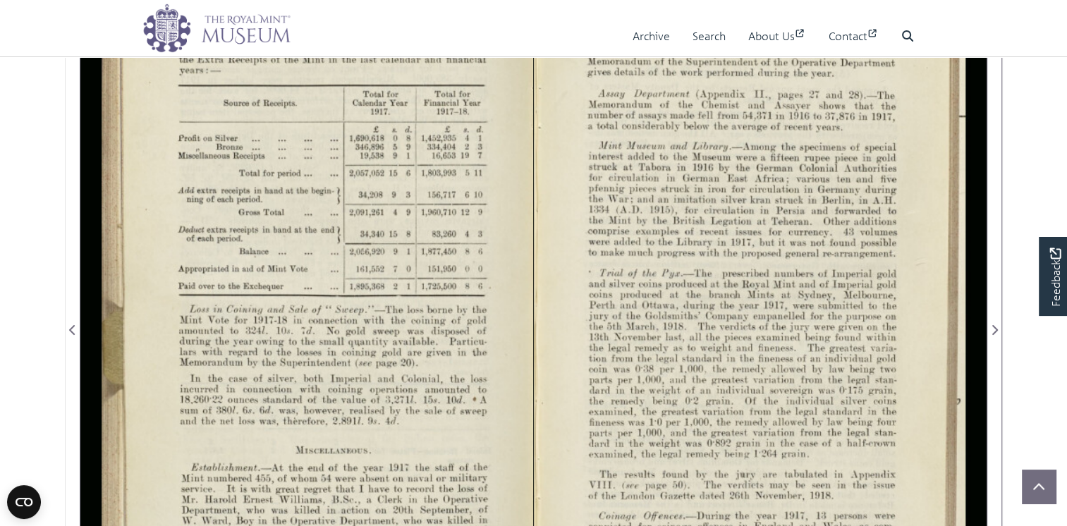
click at [397, 219] on div at bounding box center [306, 321] width 453 height 706
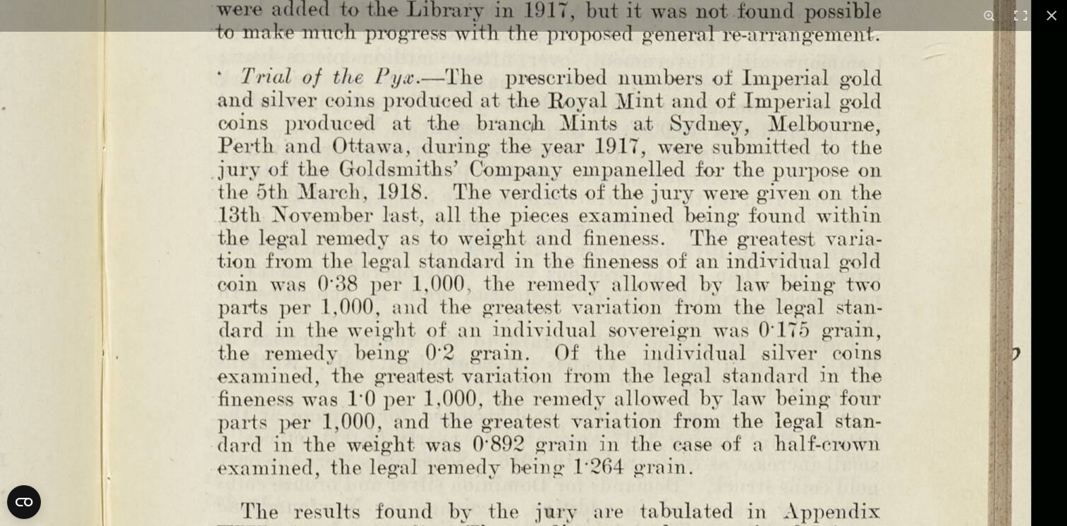
click at [585, 484] on img at bounding box center [97, 180] width 1955 height 1524
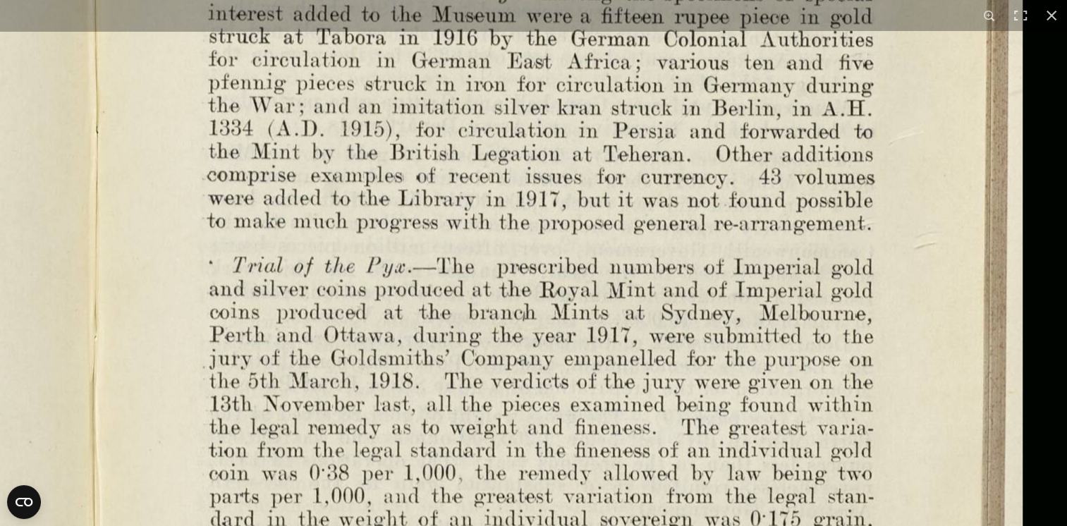
click at [602, 472] on img at bounding box center [89, 369] width 1955 height 1524
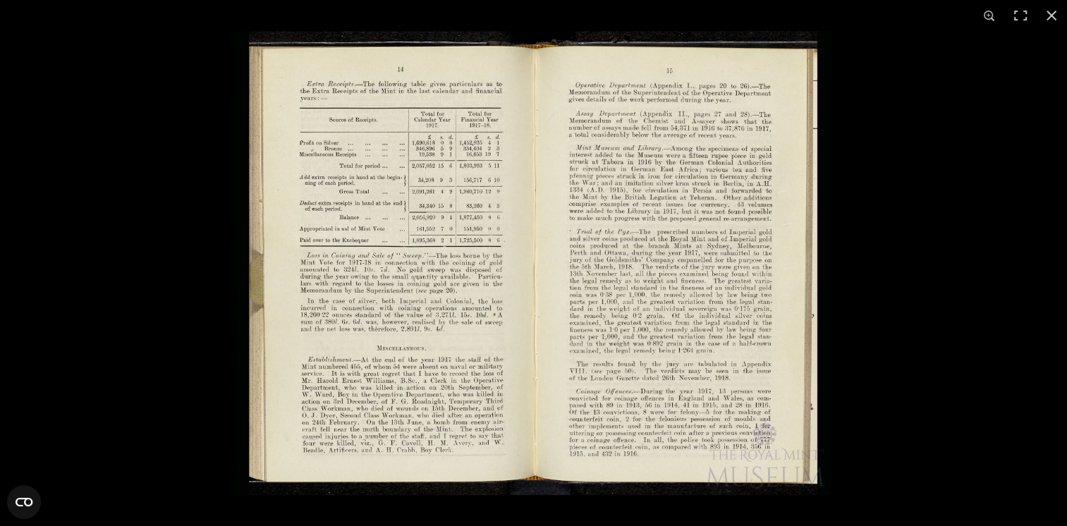
click at [623, 310] on img at bounding box center [533, 263] width 595 height 464
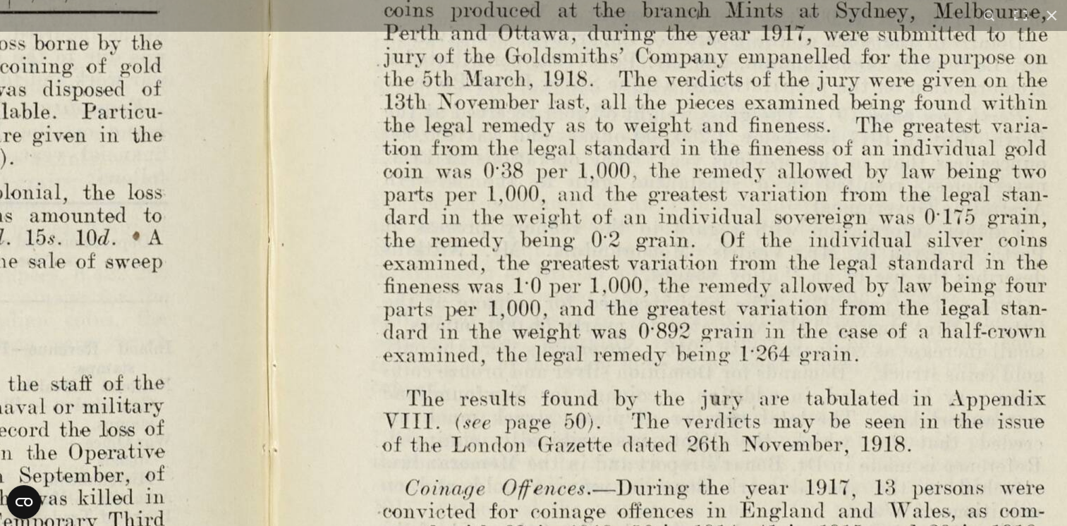
click at [710, 151] on img at bounding box center [263, 67] width 1955 height 1524
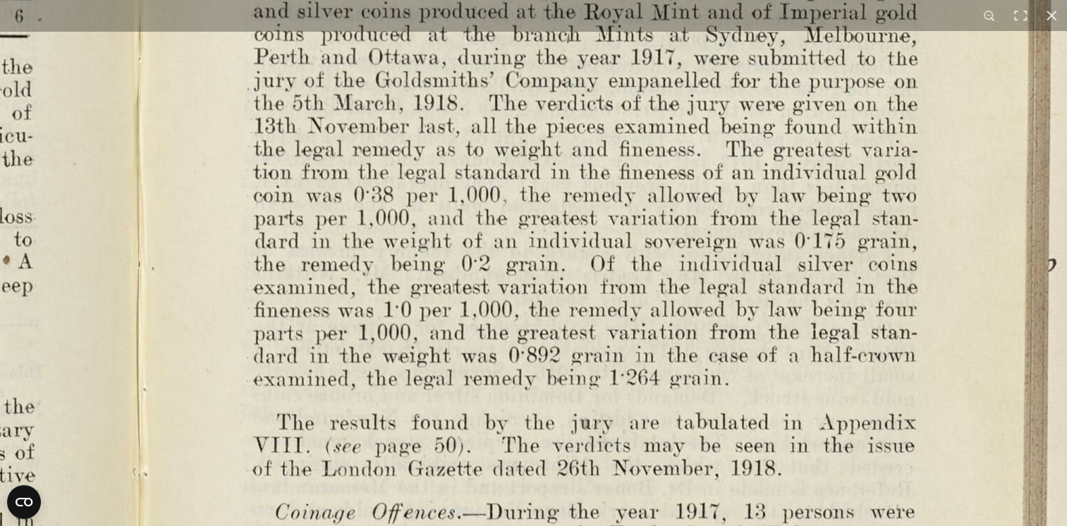
click at [796, 396] on img at bounding box center [133, 91] width 1955 height 1524
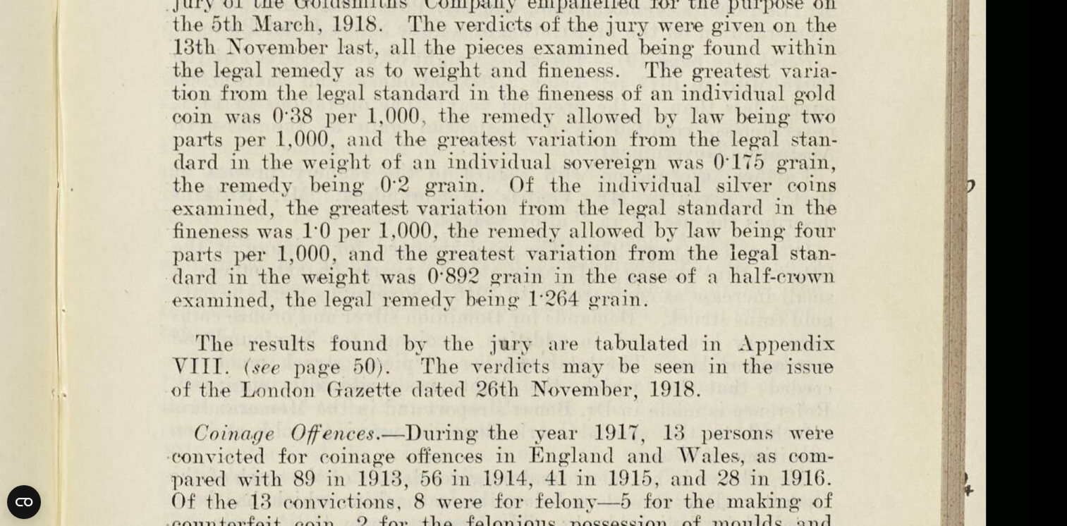
click at [657, 135] on img at bounding box center [52, 12] width 1955 height 1524
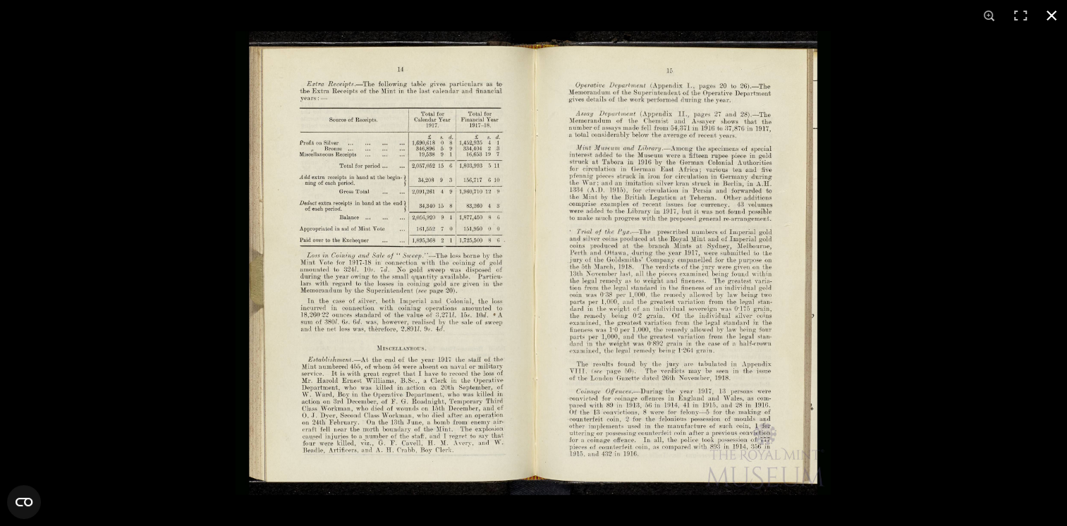
click at [1051, 13] on button at bounding box center [1051, 15] width 31 height 31
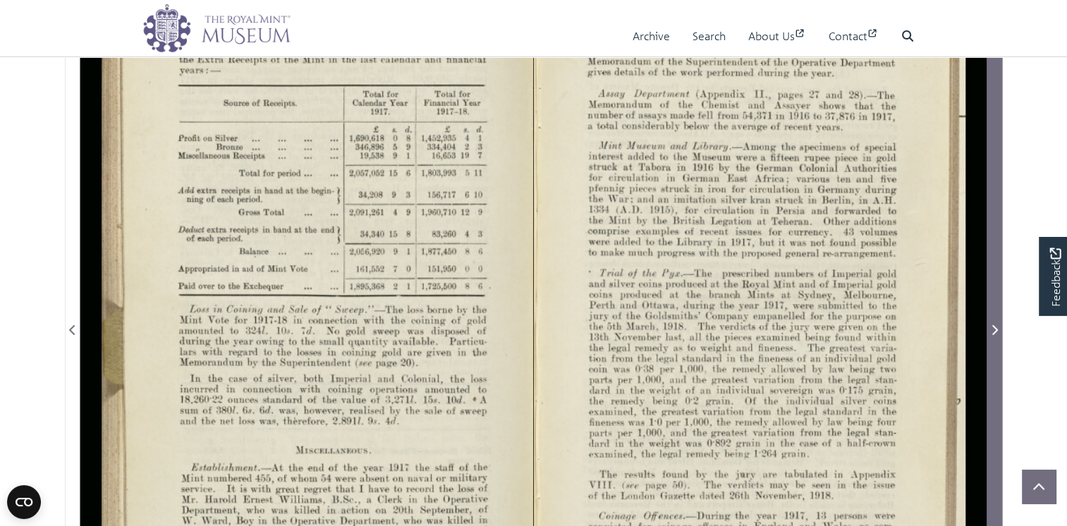
click at [996, 335] on icon "Next Page" at bounding box center [995, 330] width 6 height 10
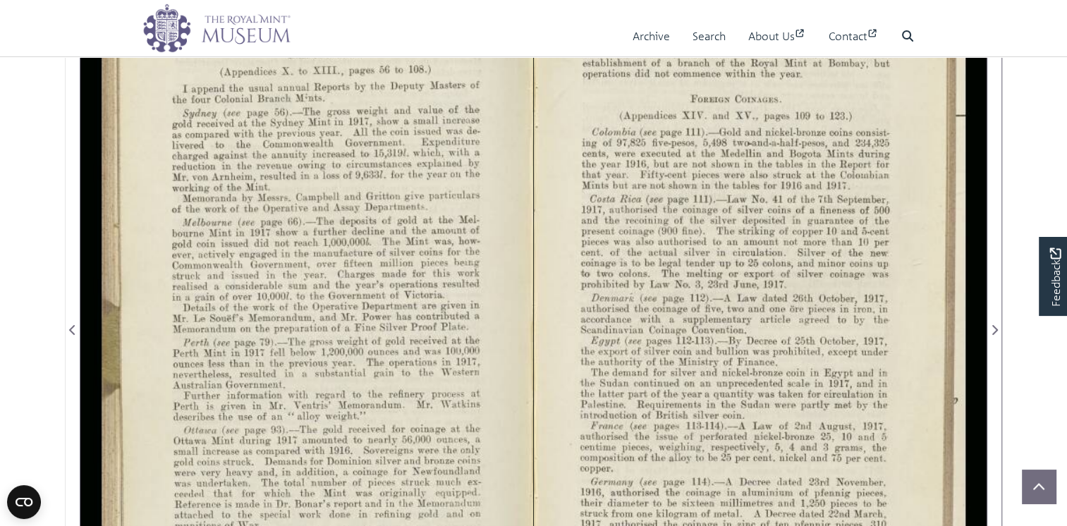
click at [339, 305] on div at bounding box center [306, 321] width 453 height 706
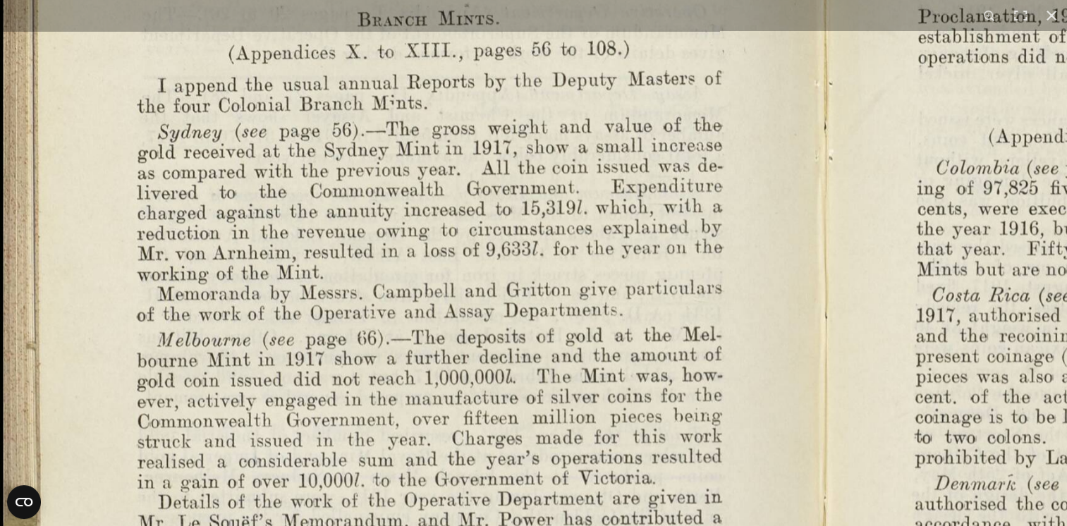
click at [637, 241] on img at bounding box center [825, 527] width 1722 height 1342
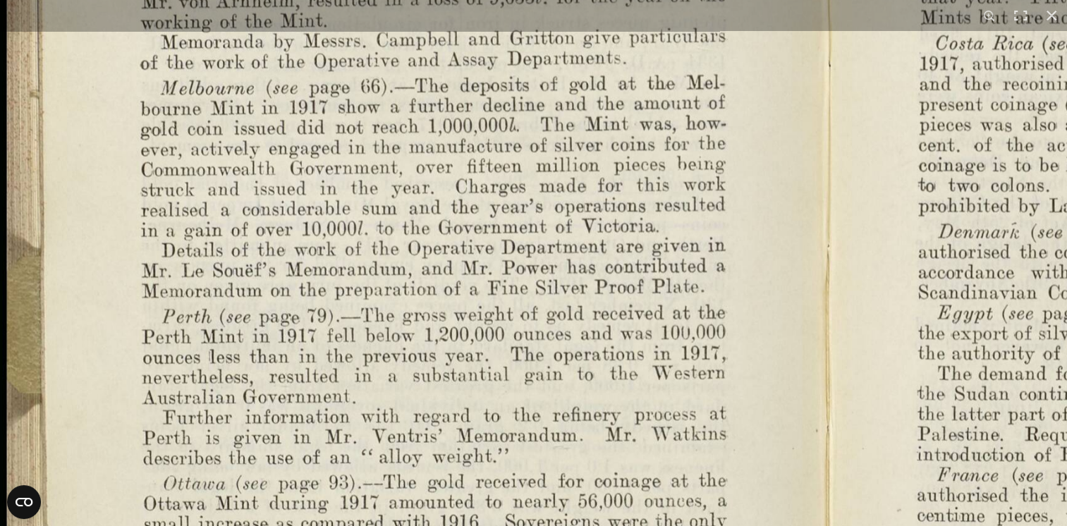
click at [657, 212] on img at bounding box center [829, 275] width 1722 height 1342
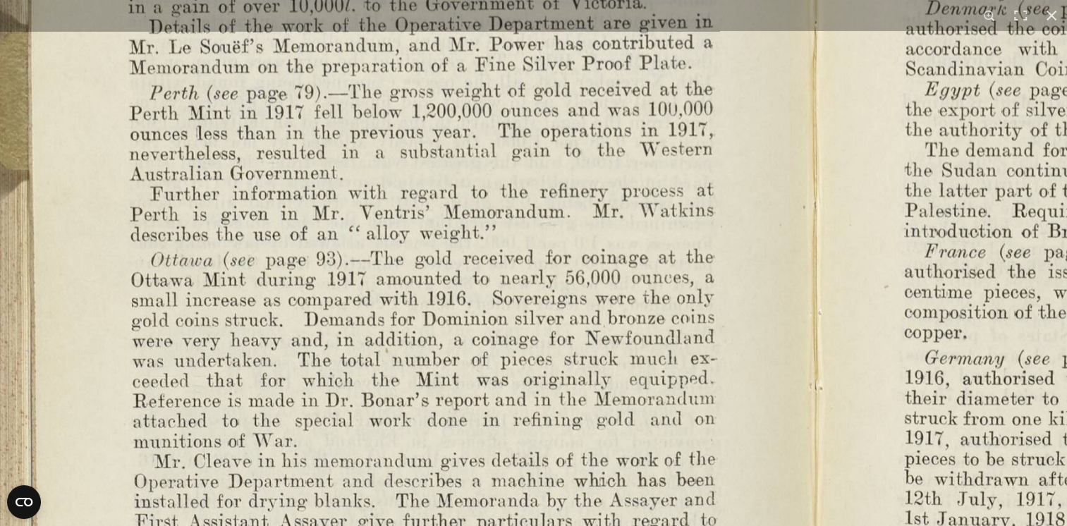
click at [651, 235] on img at bounding box center [816, 52] width 1722 height 1342
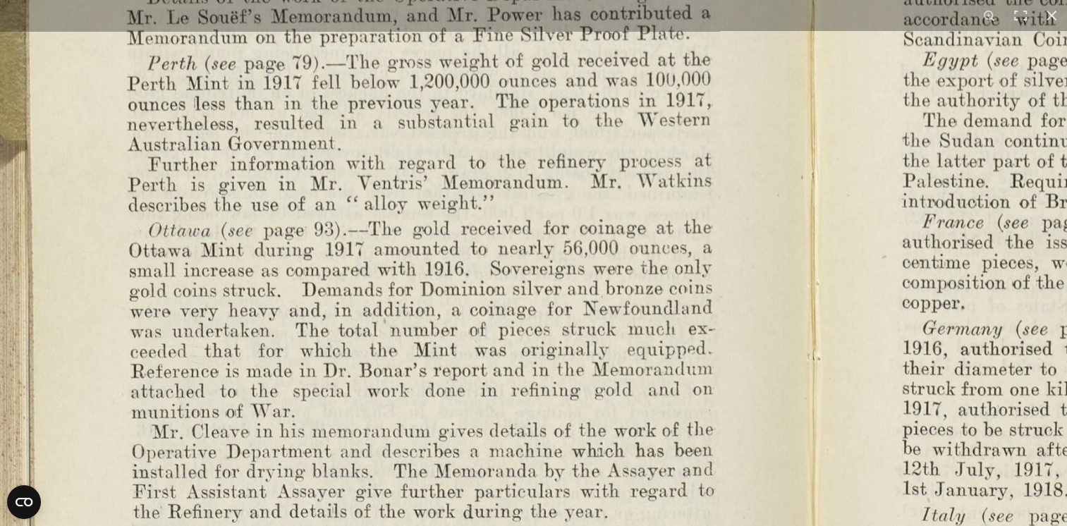
click at [653, 345] on img at bounding box center [814, 22] width 1722 height 1342
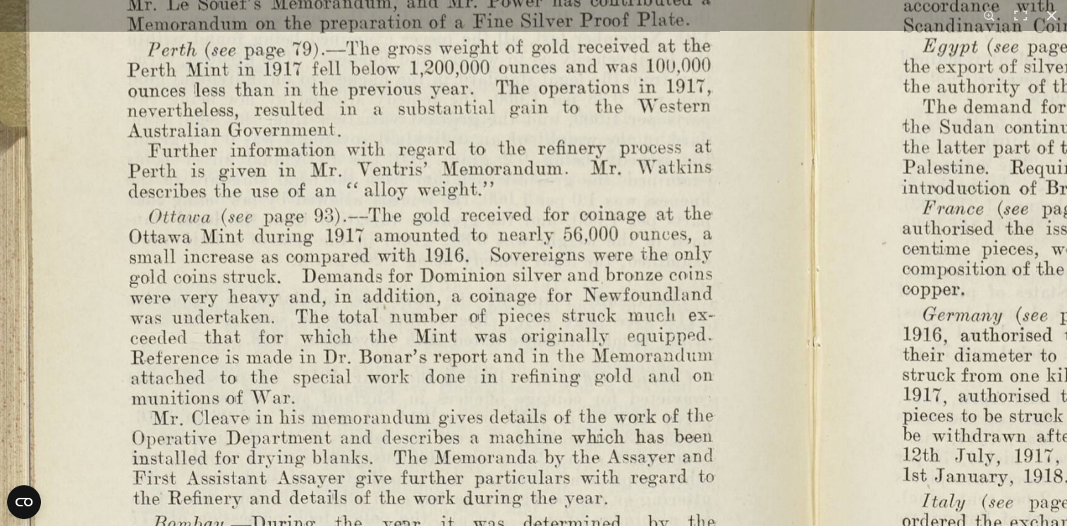
click at [650, 343] on img at bounding box center [814, 9] width 1722 height 1342
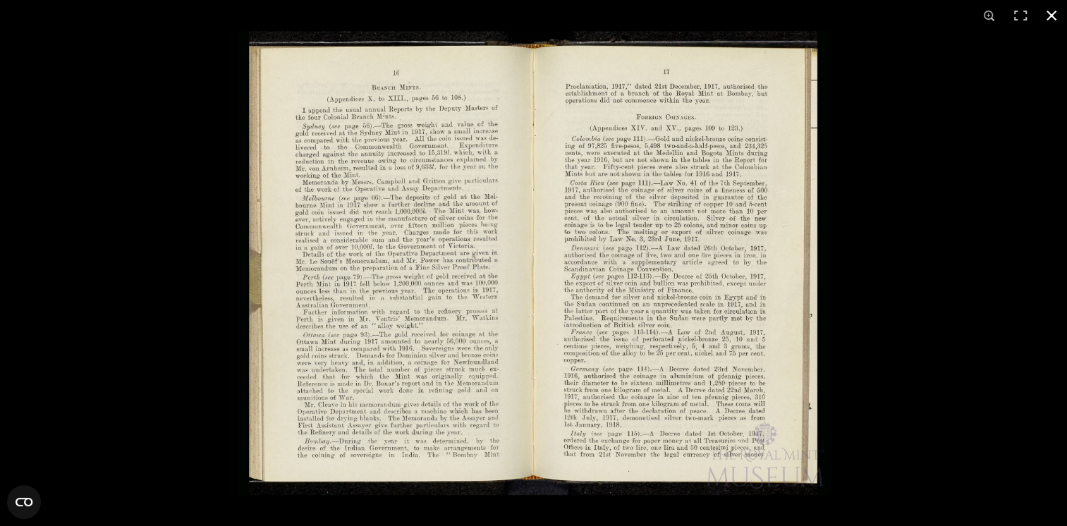
click at [1053, 15] on button at bounding box center [1051, 15] width 31 height 31
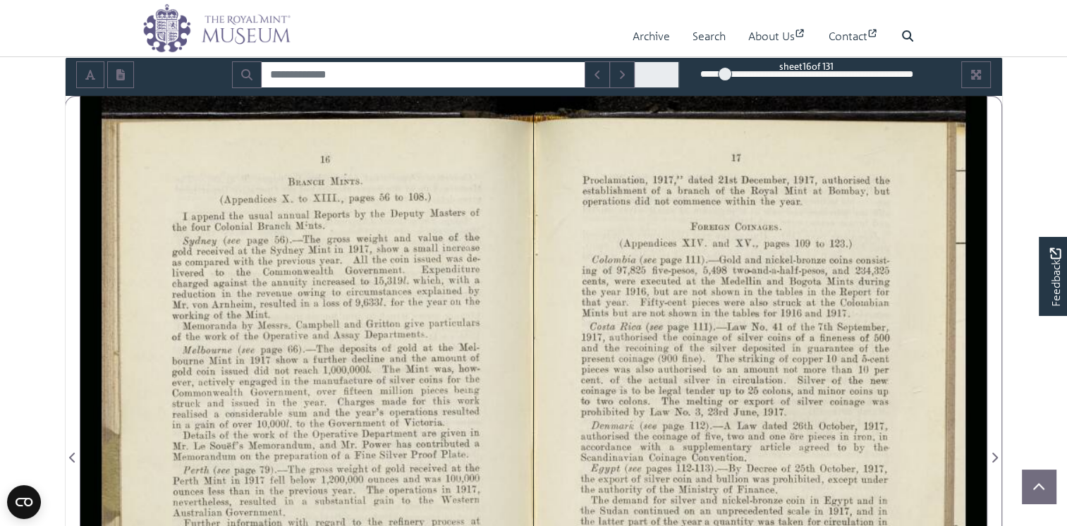
scroll to position [188, 0]
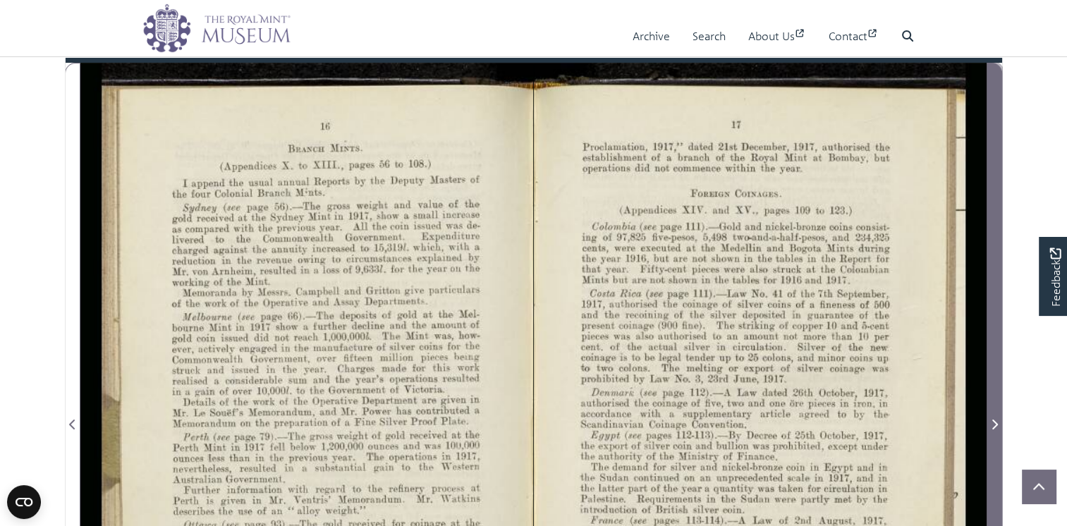
click at [998, 430] on icon "Next Page" at bounding box center [994, 424] width 7 height 11
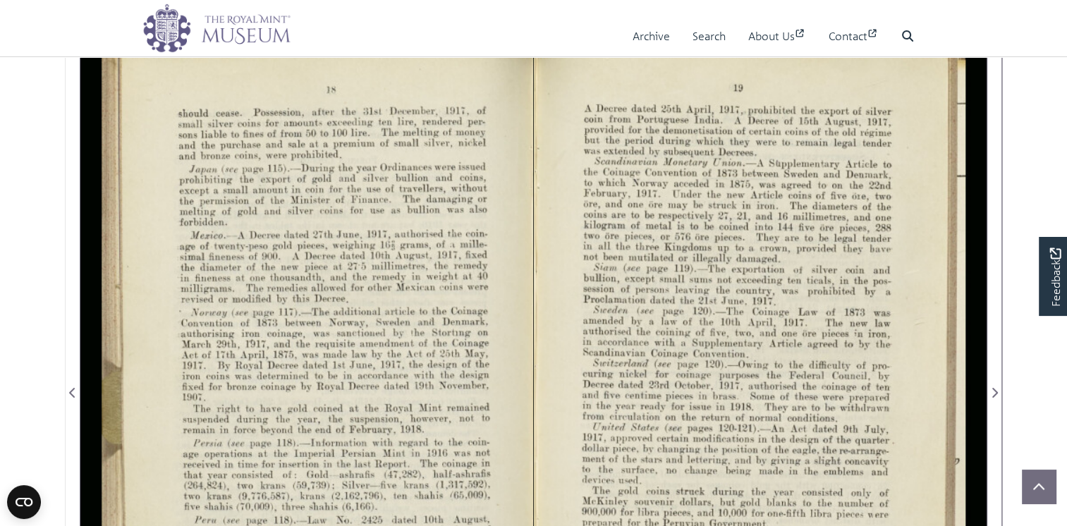
scroll to position [235, 0]
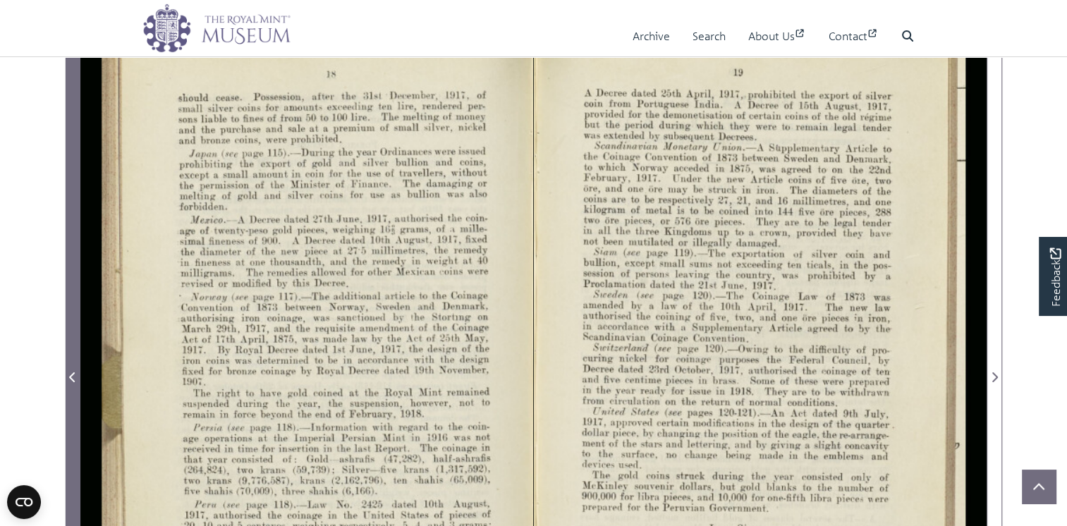
click at [71, 383] on icon "Previous Page" at bounding box center [72, 377] width 7 height 11
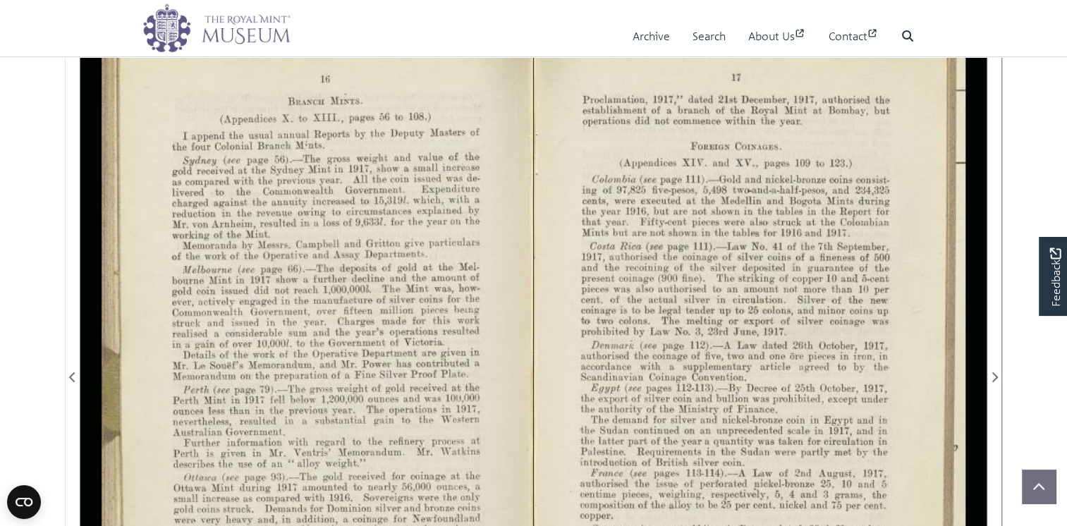
click at [626, 354] on div at bounding box center [760, 369] width 453 height 706
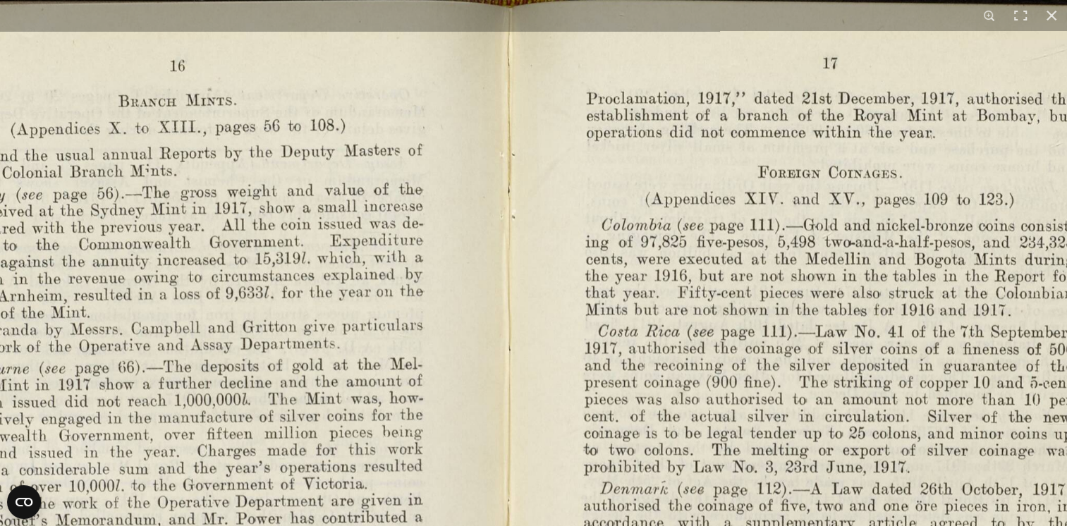
click at [671, 275] on img at bounding box center [508, 525] width 1437 height 1121
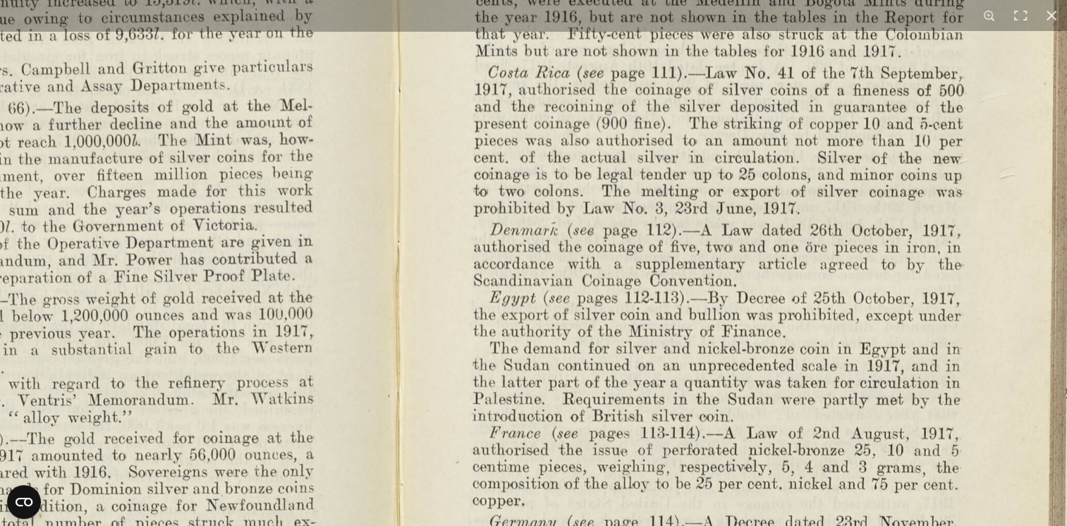
click at [759, 181] on img at bounding box center [398, 266] width 1437 height 1121
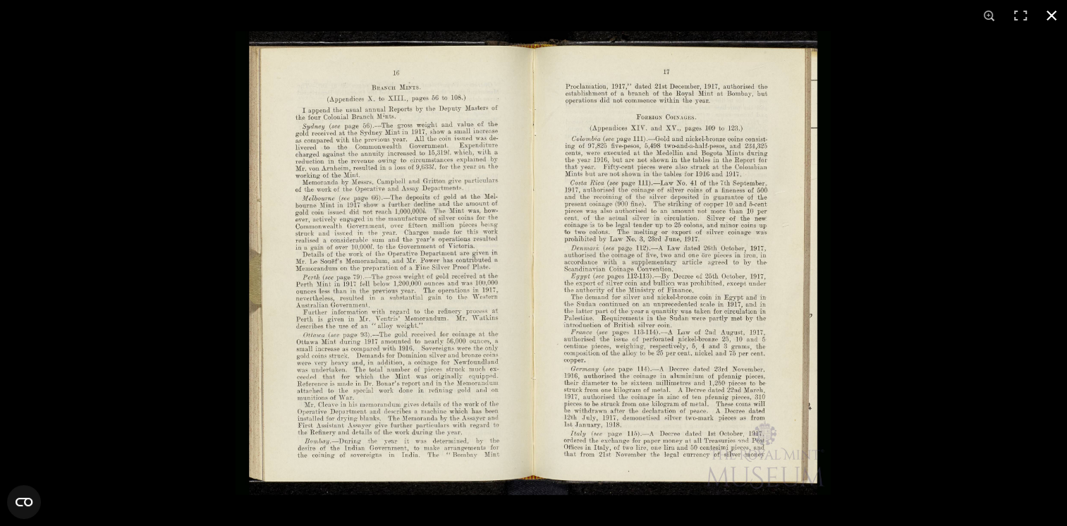
click at [1054, 13] on button at bounding box center [1051, 15] width 31 height 31
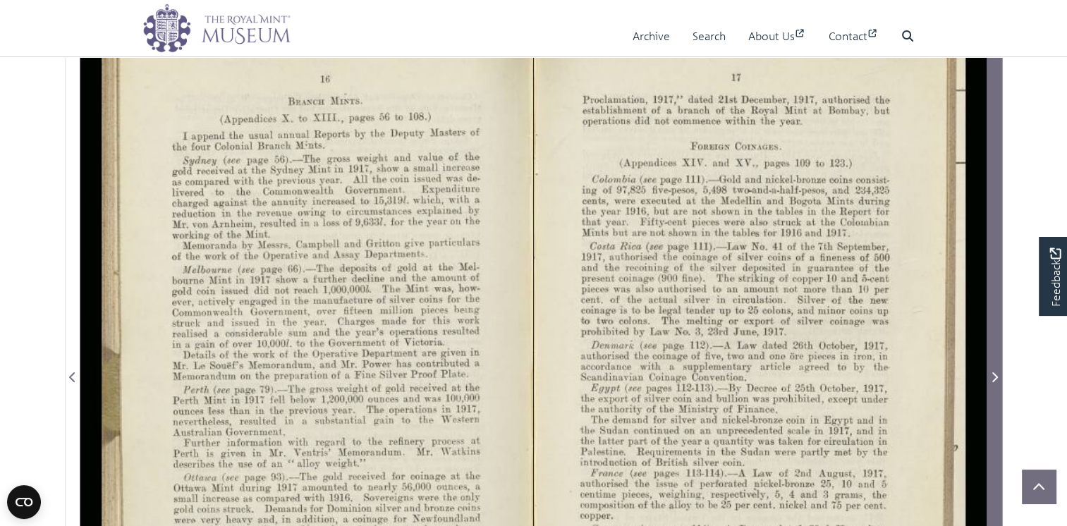
click at [998, 382] on icon "Next Page" at bounding box center [995, 377] width 6 height 10
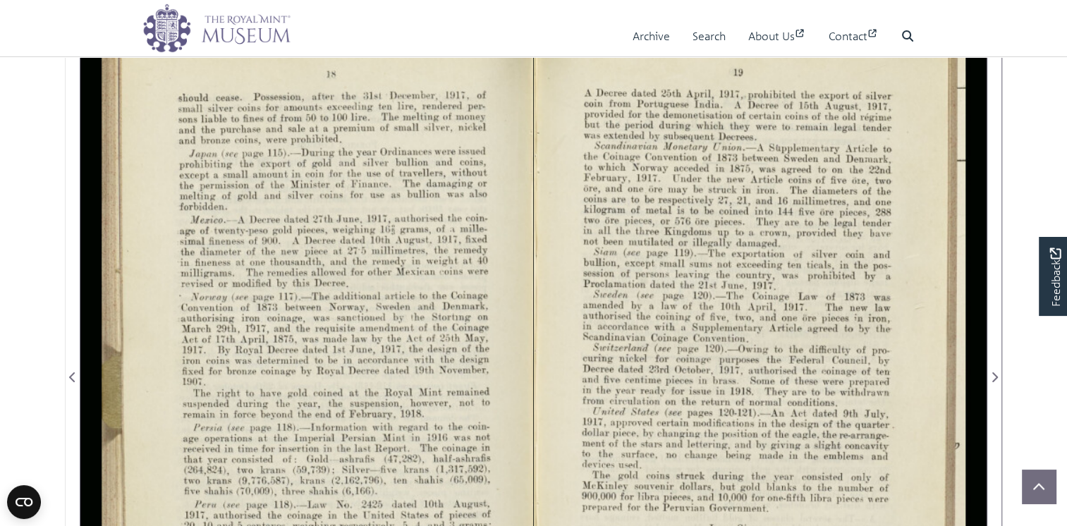
click at [275, 215] on div at bounding box center [306, 369] width 453 height 706
click at [275, 214] on div at bounding box center [306, 369] width 453 height 706
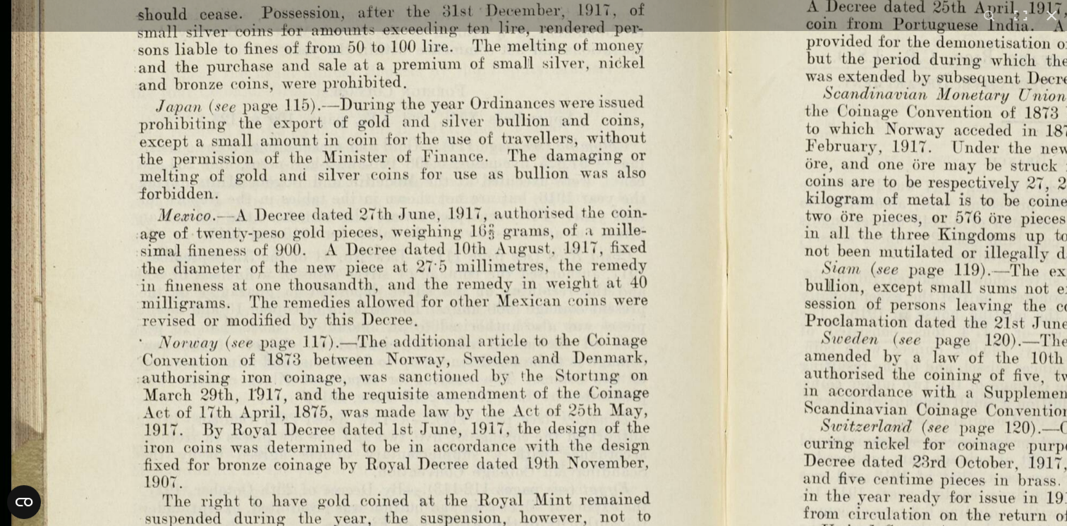
click at [379, 264] on img at bounding box center [722, 460] width 1491 height 1162
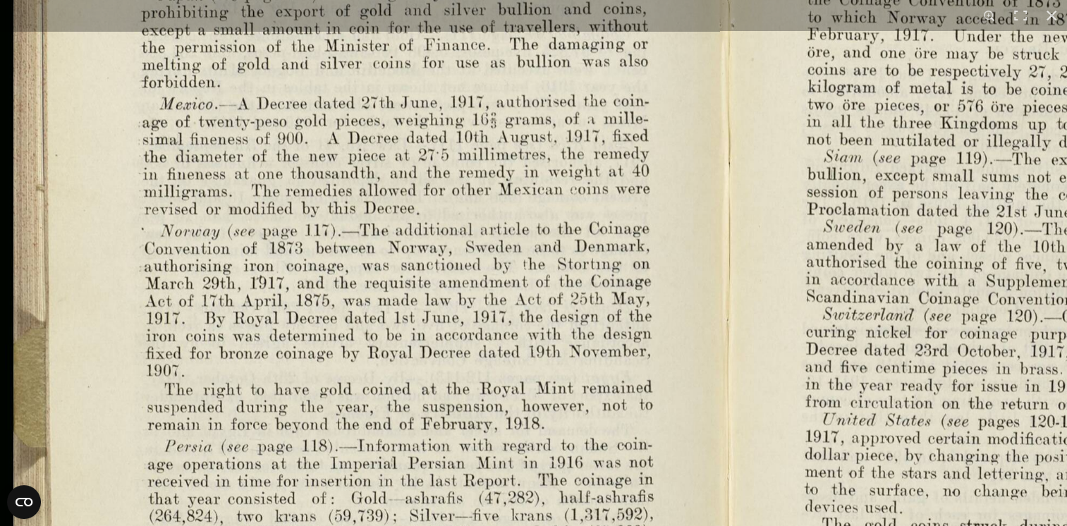
click at [463, 232] on img at bounding box center [725, 348] width 1491 height 1162
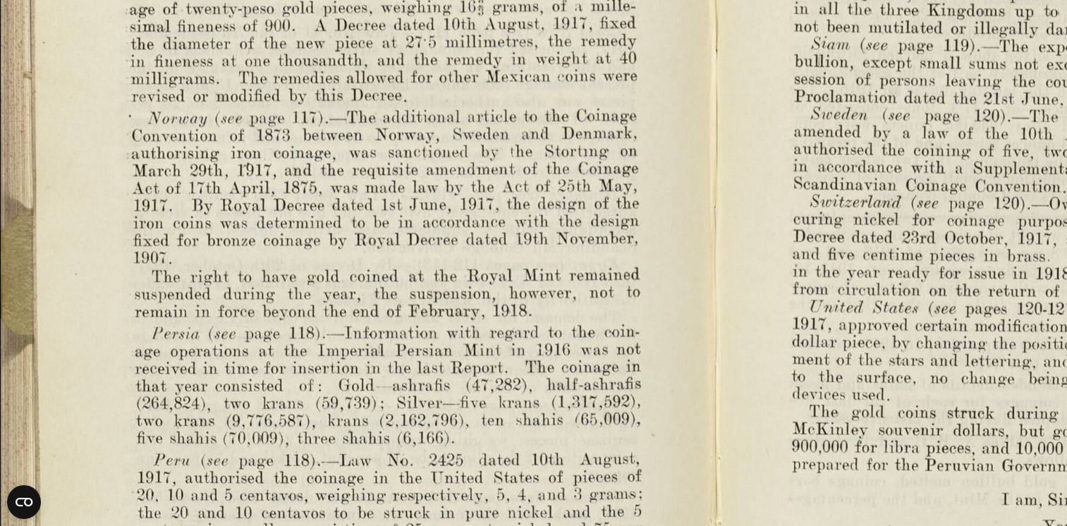
click at [423, 199] on img at bounding box center [712, 235] width 1491 height 1162
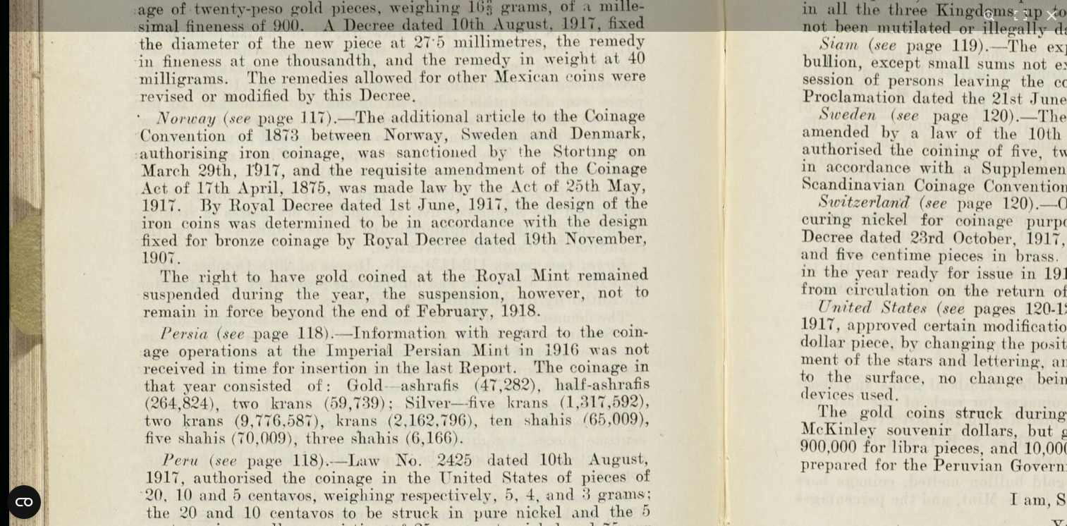
click at [419, 502] on img at bounding box center [720, 235] width 1491 height 1162
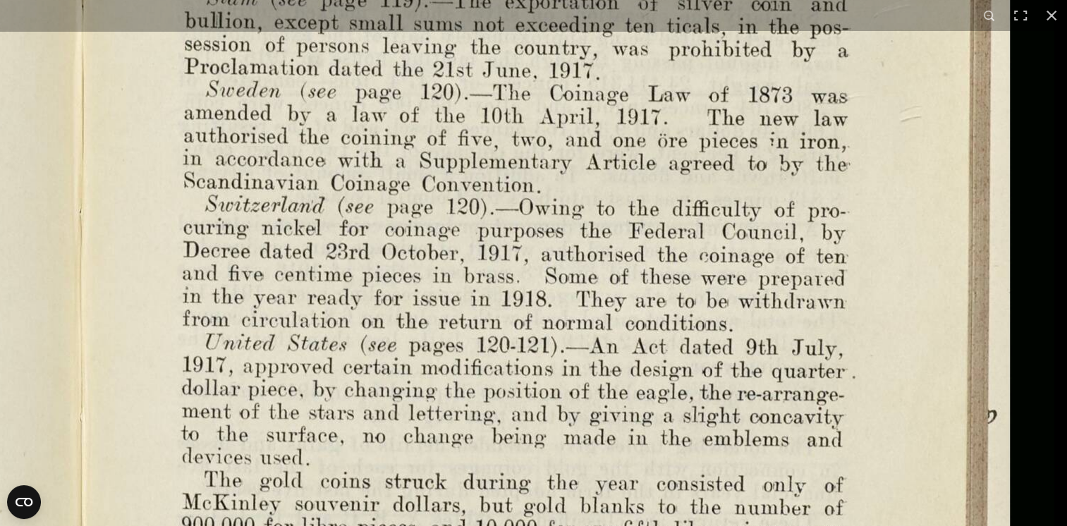
click at [759, 260] on img at bounding box center [76, 249] width 1955 height 1524
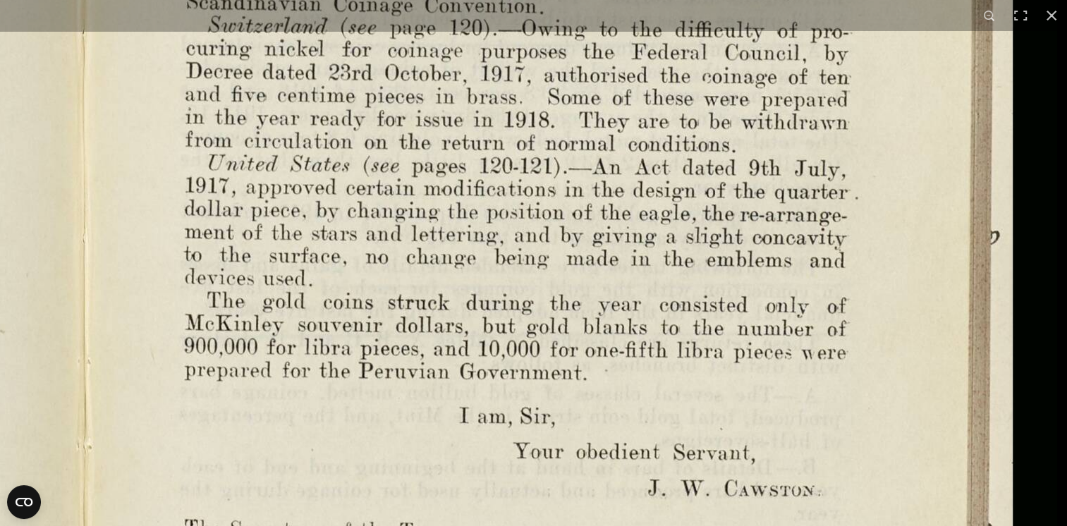
click at [590, 238] on img at bounding box center [79, 70] width 1955 height 1524
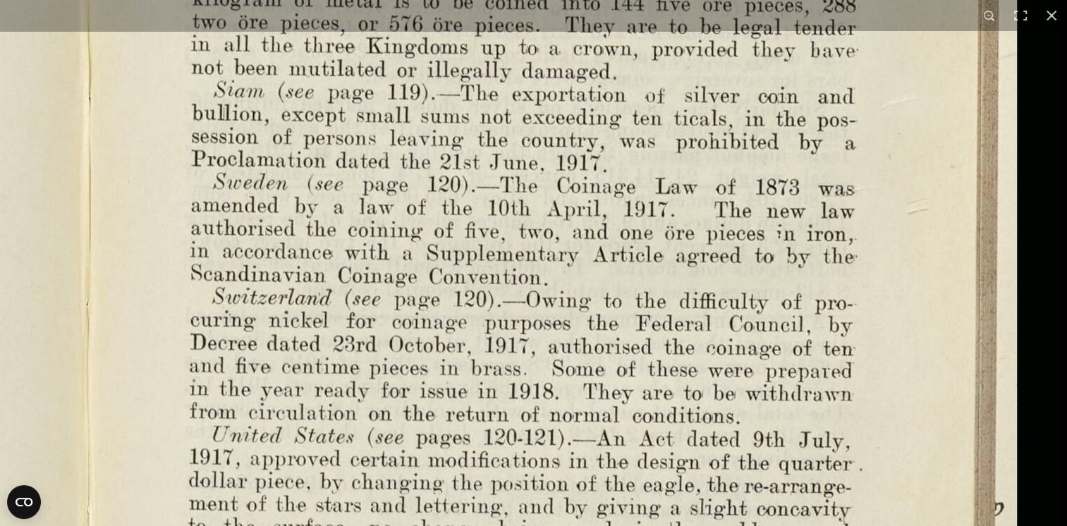
click at [491, 481] on img at bounding box center [83, 342] width 1955 height 1524
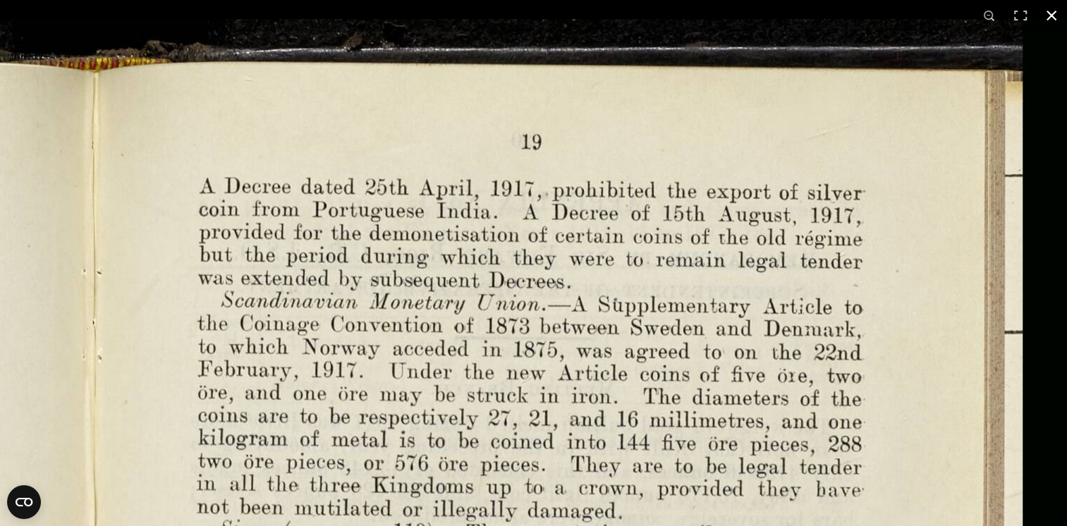
click at [1050, 13] on button at bounding box center [1051, 15] width 31 height 31
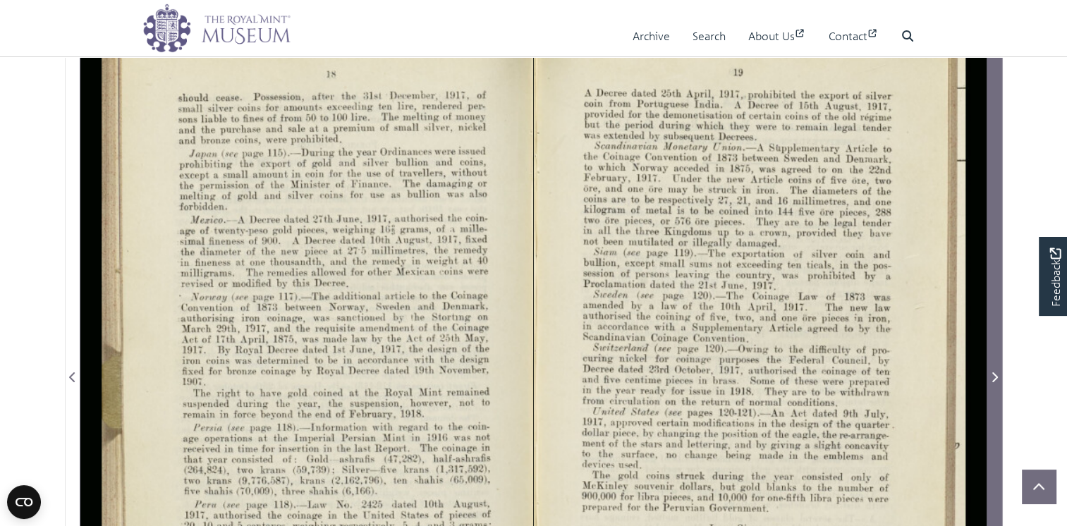
click at [997, 382] on icon "Next Page" at bounding box center [995, 377] width 6 height 10
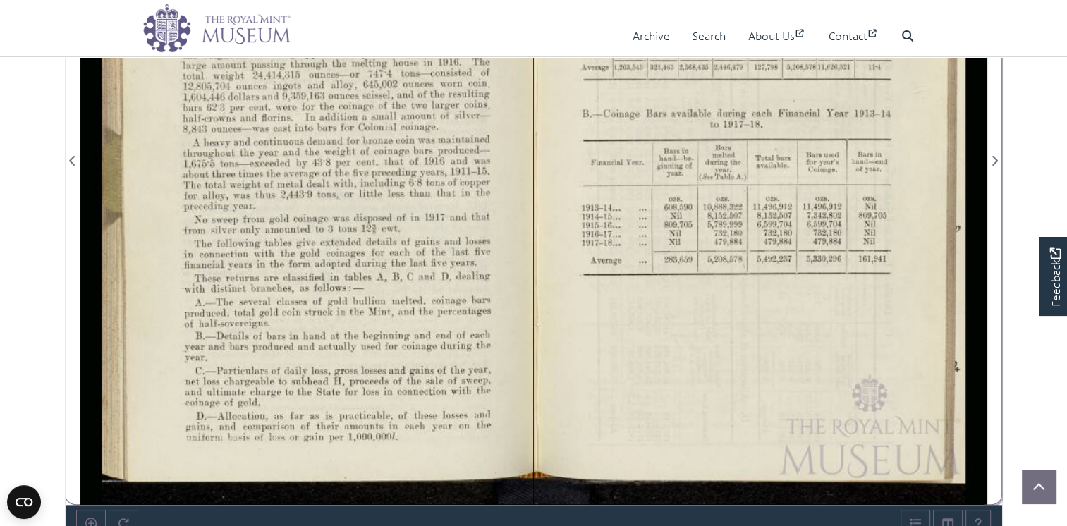
scroll to position [470, 0]
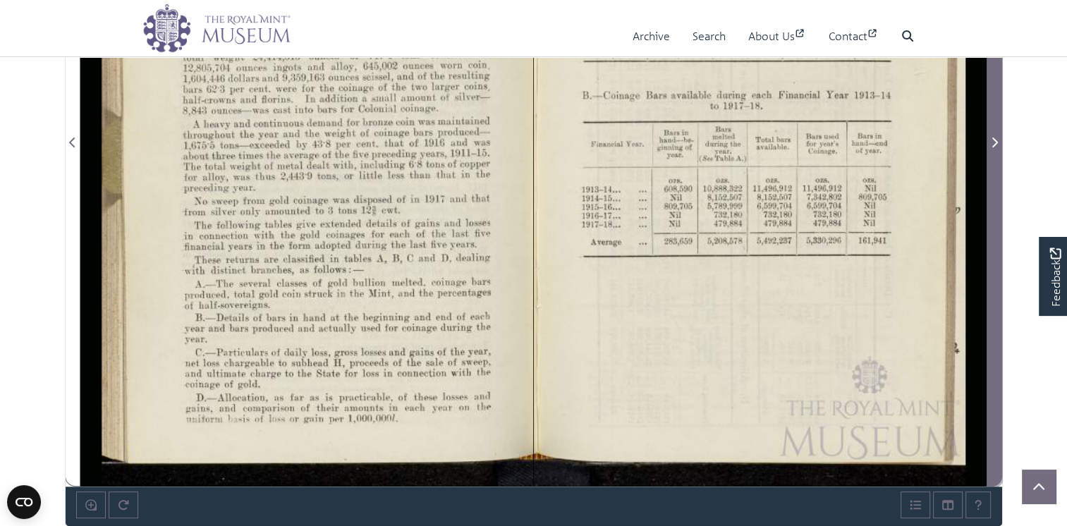
click at [997, 148] on icon "Next Page" at bounding box center [994, 142] width 7 height 11
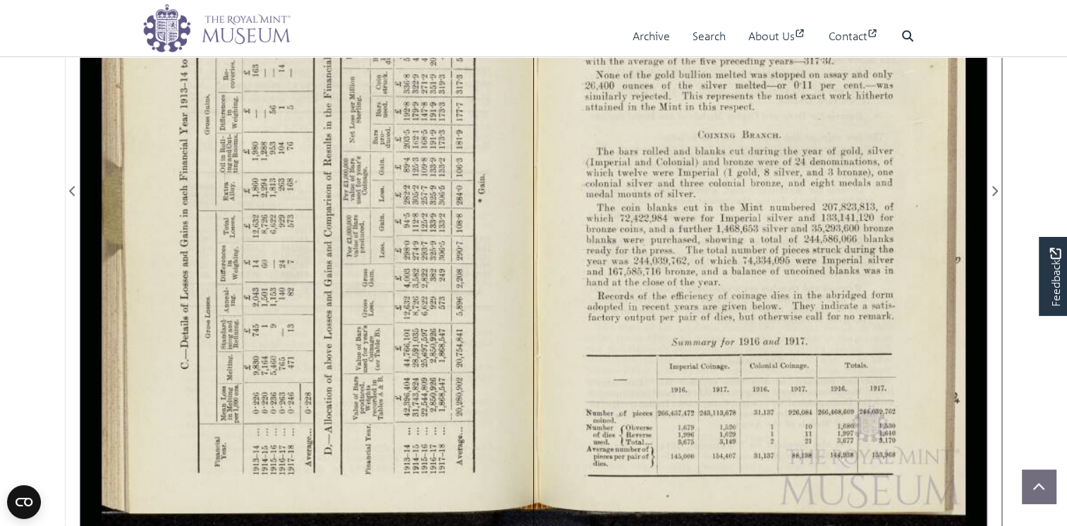
scroll to position [376, 0]
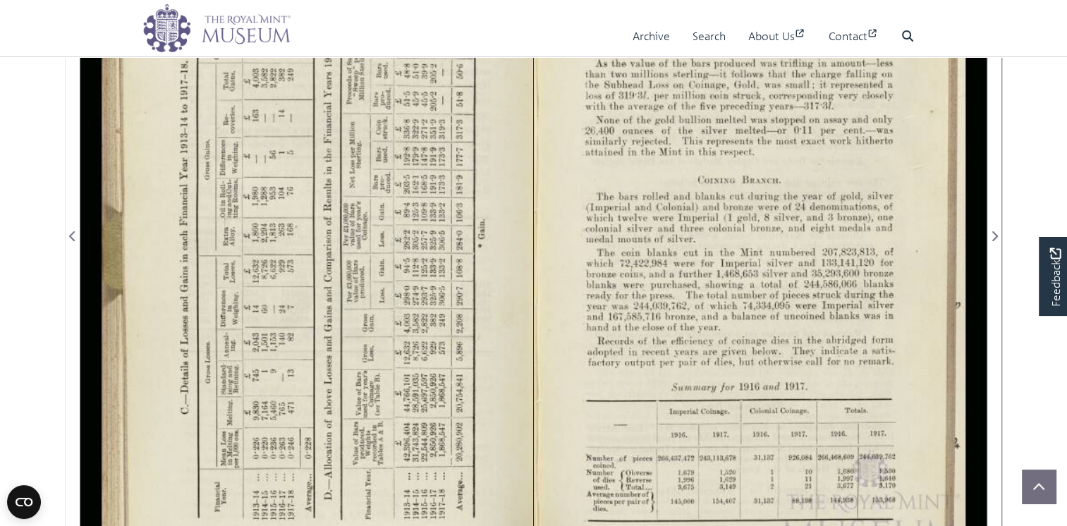
click at [793, 298] on div at bounding box center [760, 227] width 453 height 706
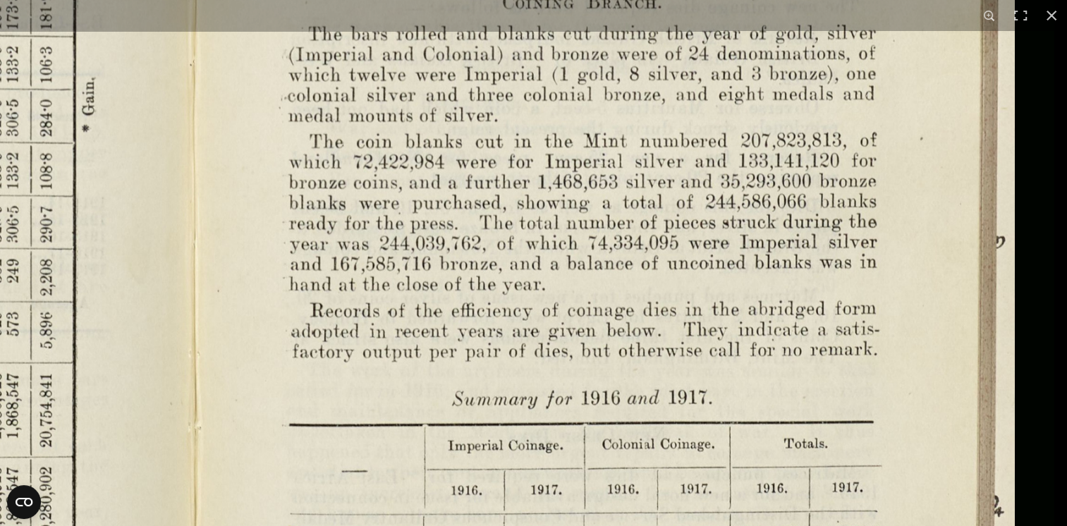
click at [694, 244] on img at bounding box center [188, 92] width 1732 height 1350
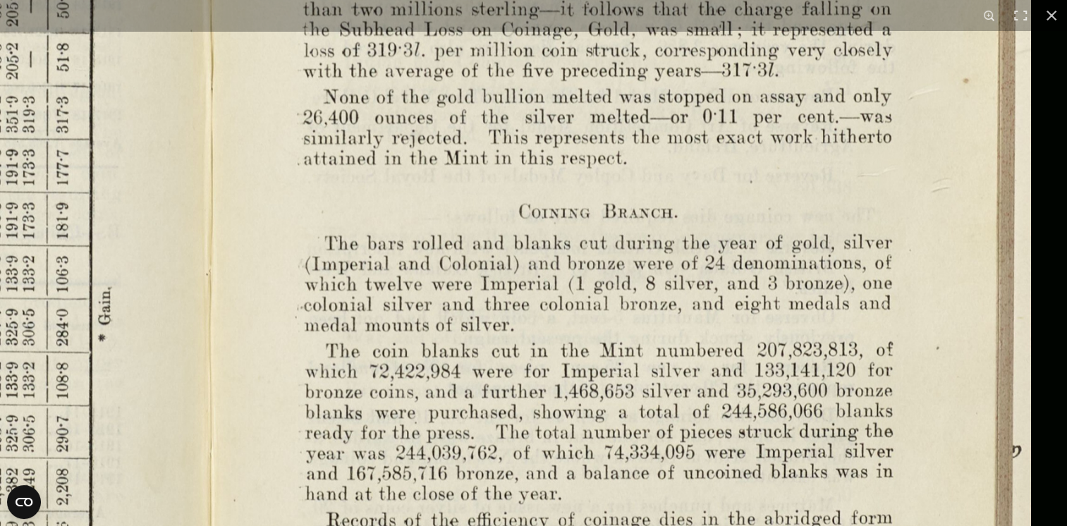
click at [664, 326] on img at bounding box center [204, 302] width 1732 height 1350
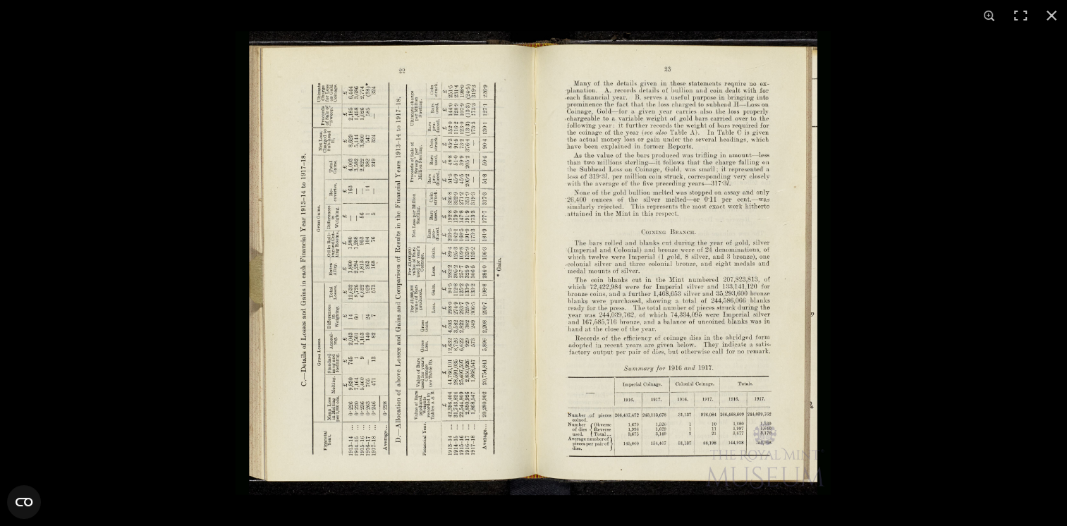
click at [796, 403] on img at bounding box center [533, 263] width 595 height 464
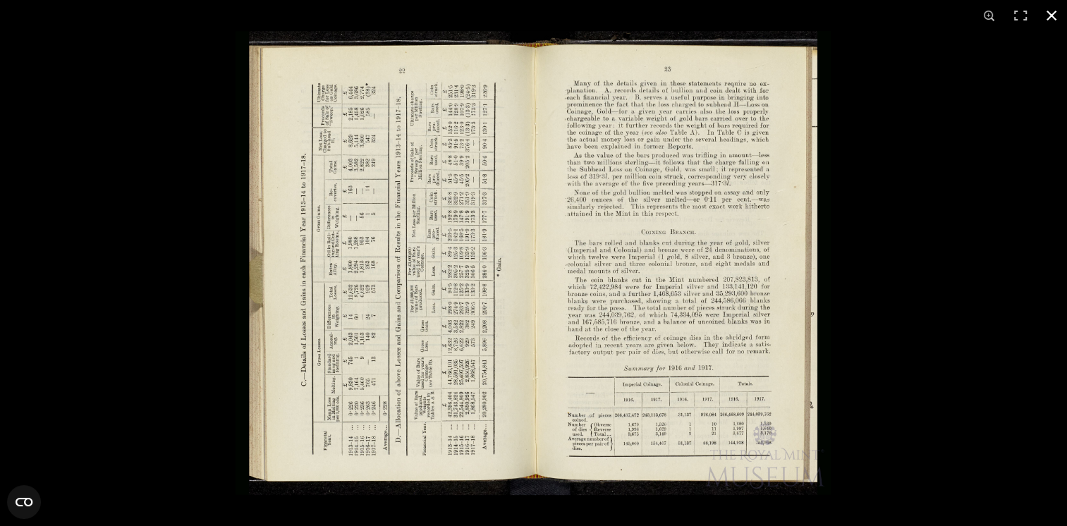
click at [1048, 13] on button at bounding box center [1051, 15] width 31 height 31
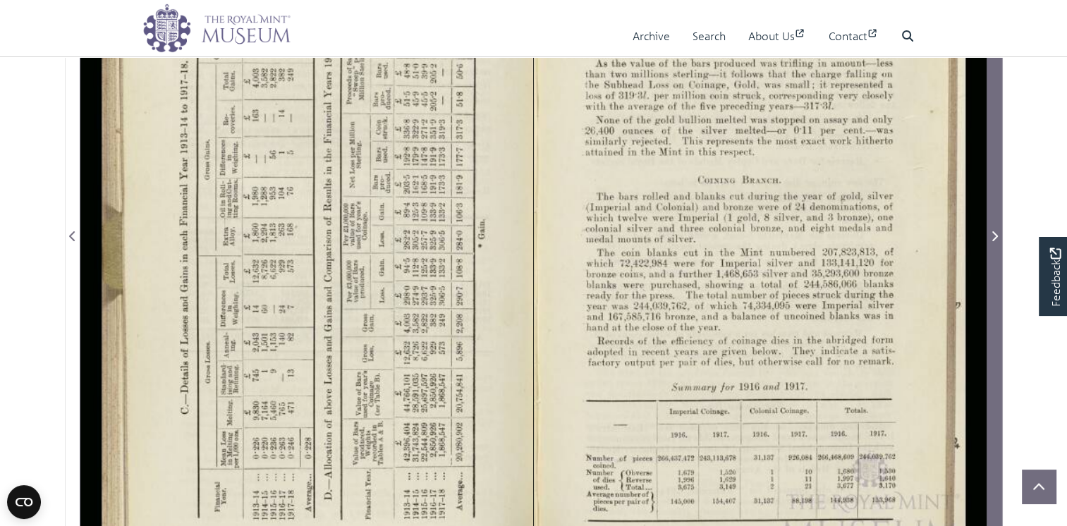
click at [995, 241] on icon "Next Page" at bounding box center [995, 236] width 6 height 10
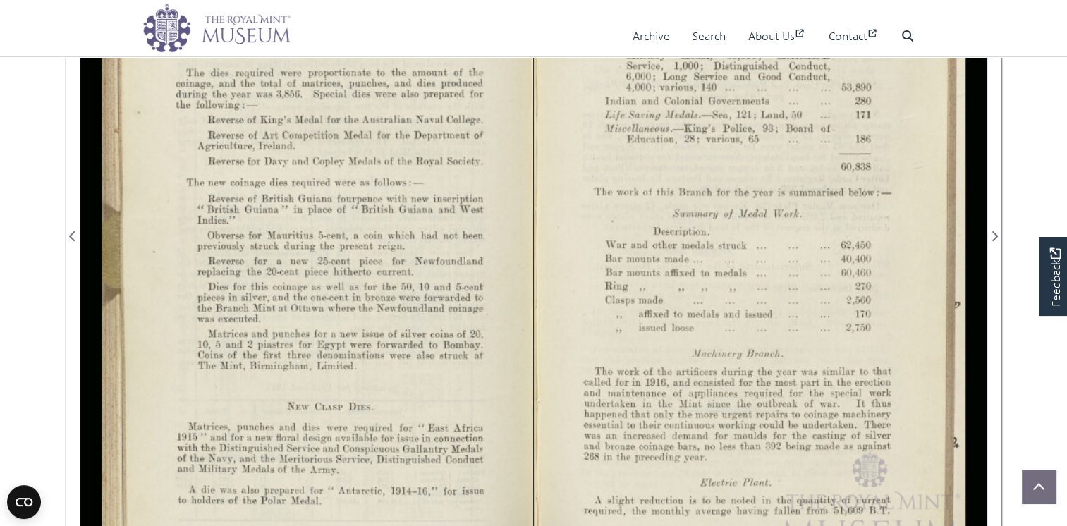
click at [355, 200] on div at bounding box center [306, 227] width 453 height 706
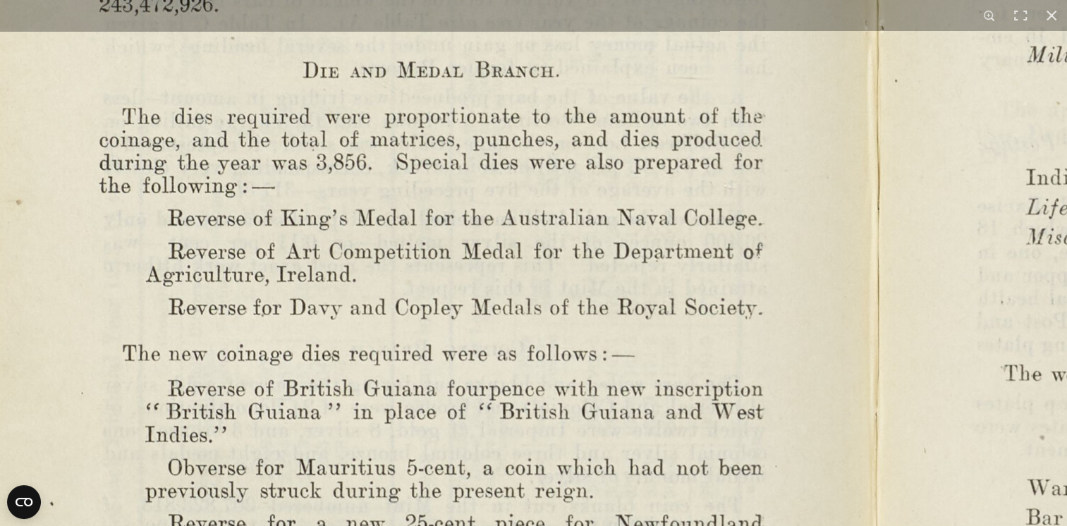
click at [690, 245] on img at bounding box center [871, 450] width 1955 height 1524
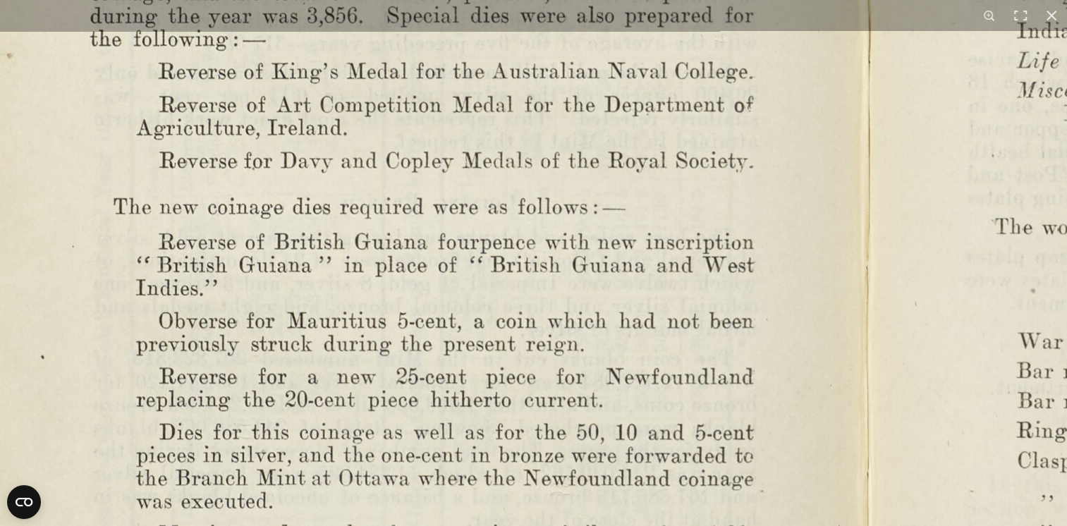
click at [692, 237] on img at bounding box center [862, 304] width 1955 height 1524
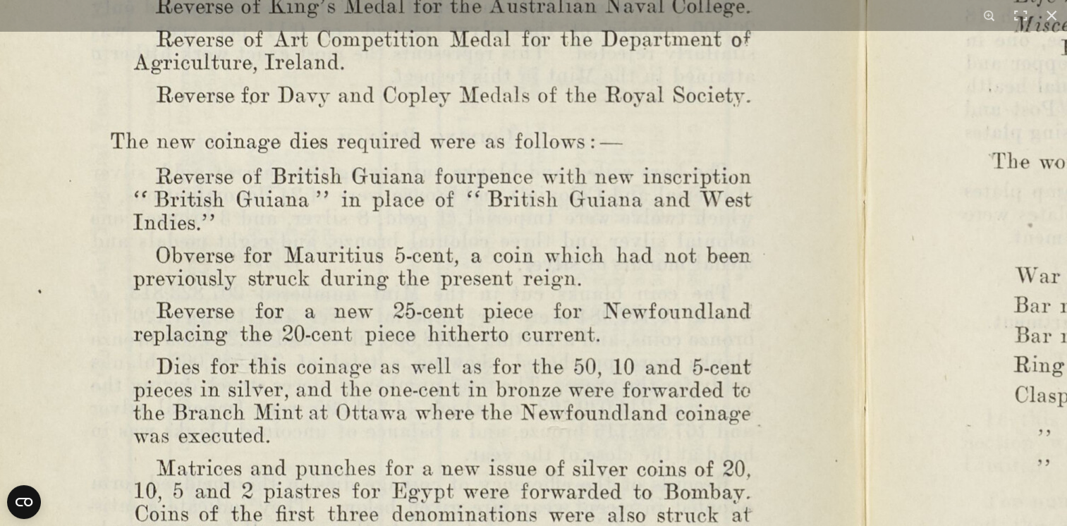
click at [686, 215] on img at bounding box center [859, 238] width 1955 height 1524
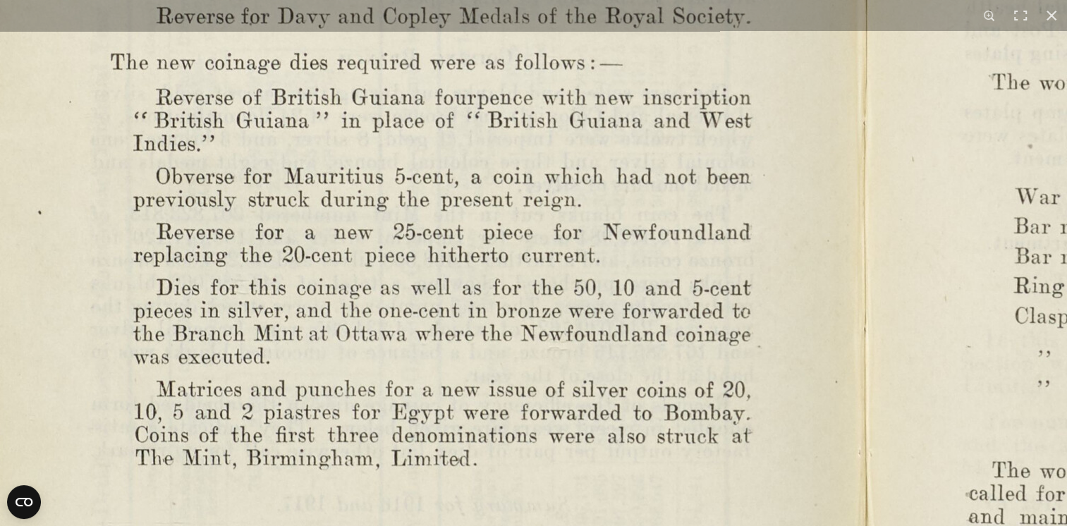
click at [623, 132] on img at bounding box center [859, 159] width 1955 height 1524
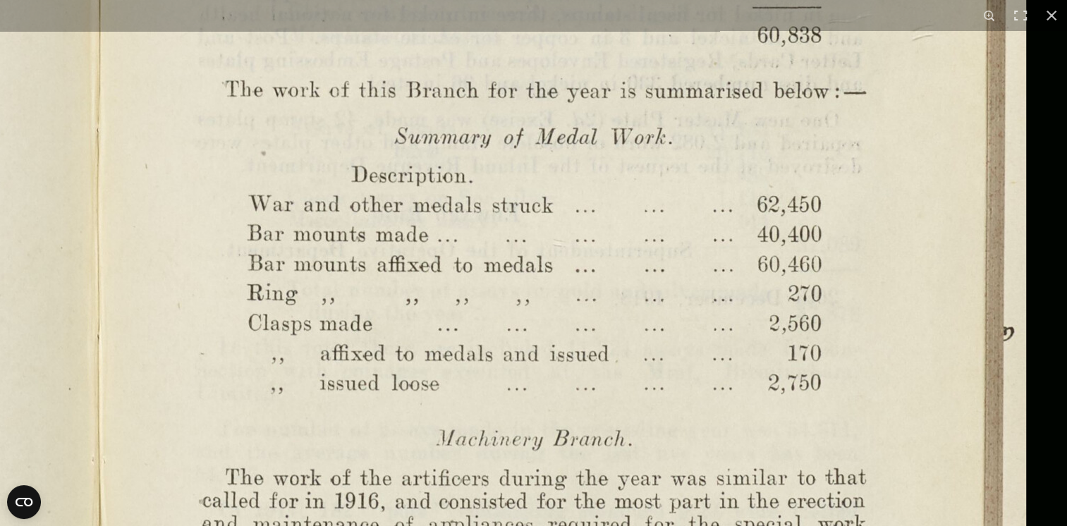
click at [584, 482] on img at bounding box center [93, 166] width 1955 height 1524
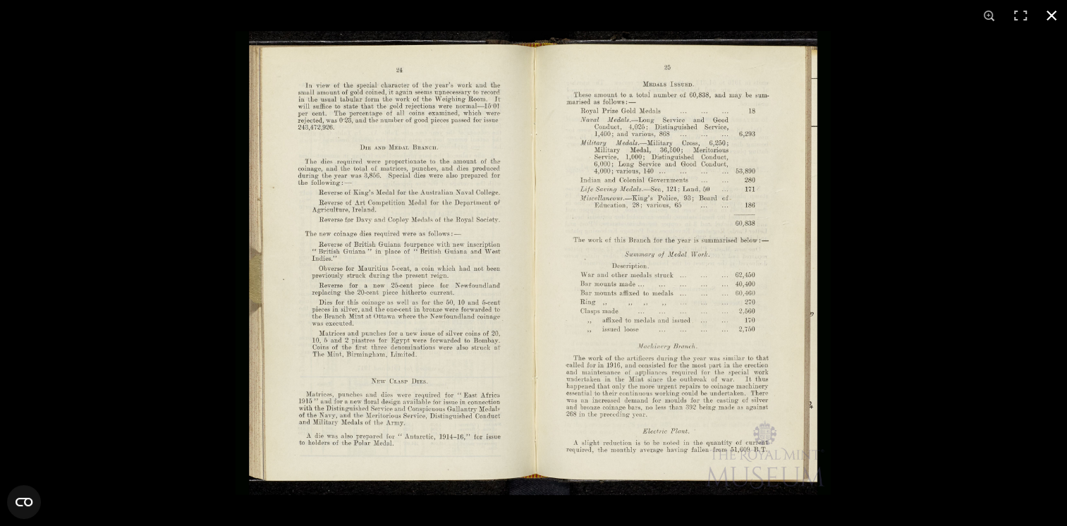
click at [181, 331] on div at bounding box center [533, 263] width 1067 height 526
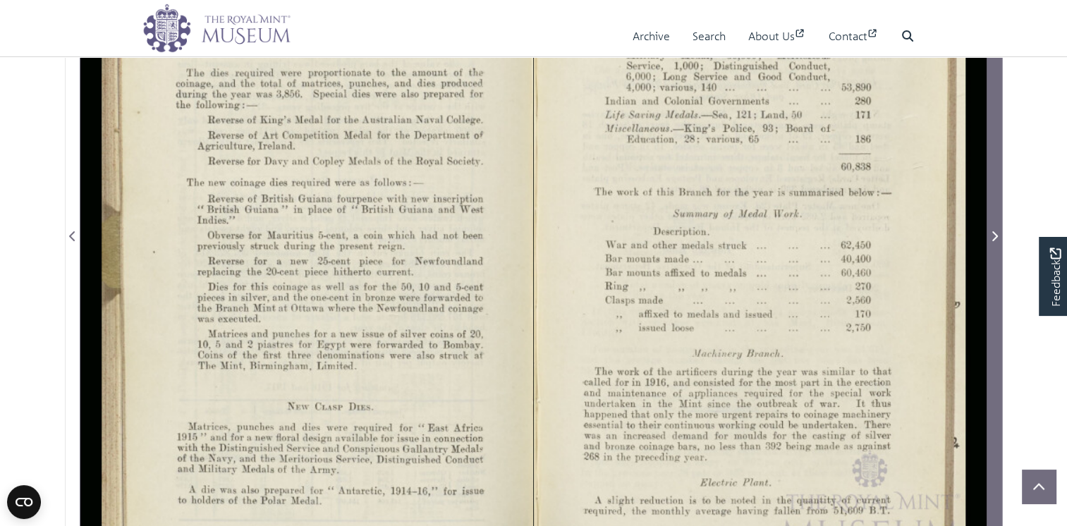
click at [993, 242] on icon "Next Page" at bounding box center [994, 236] width 7 height 11
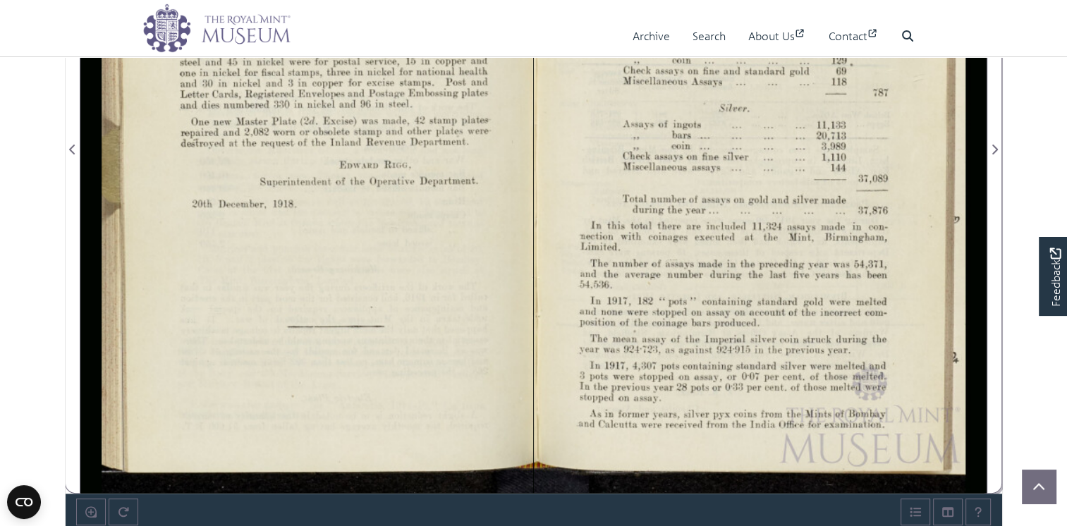
scroll to position [517, 0]
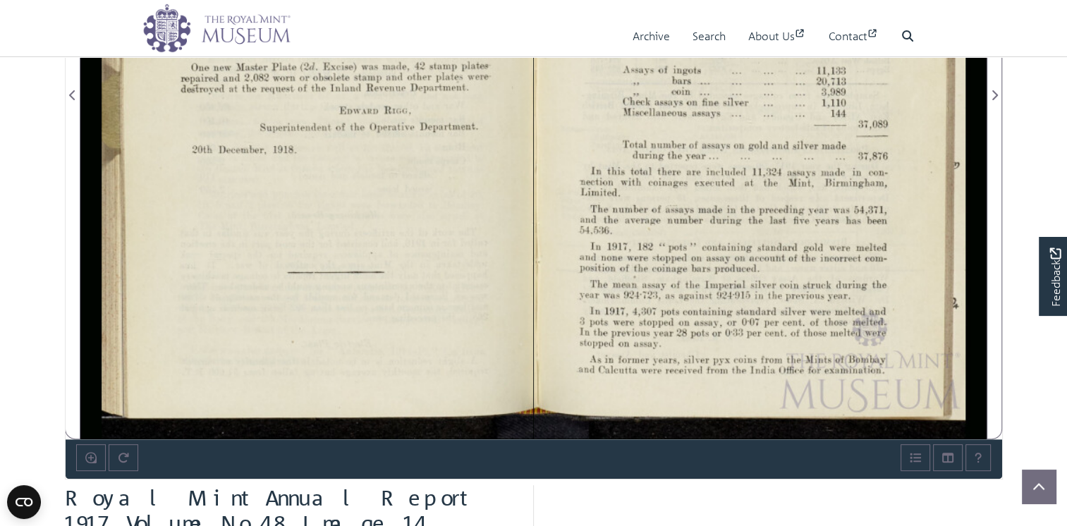
click at [880, 342] on div at bounding box center [760, 86] width 453 height 706
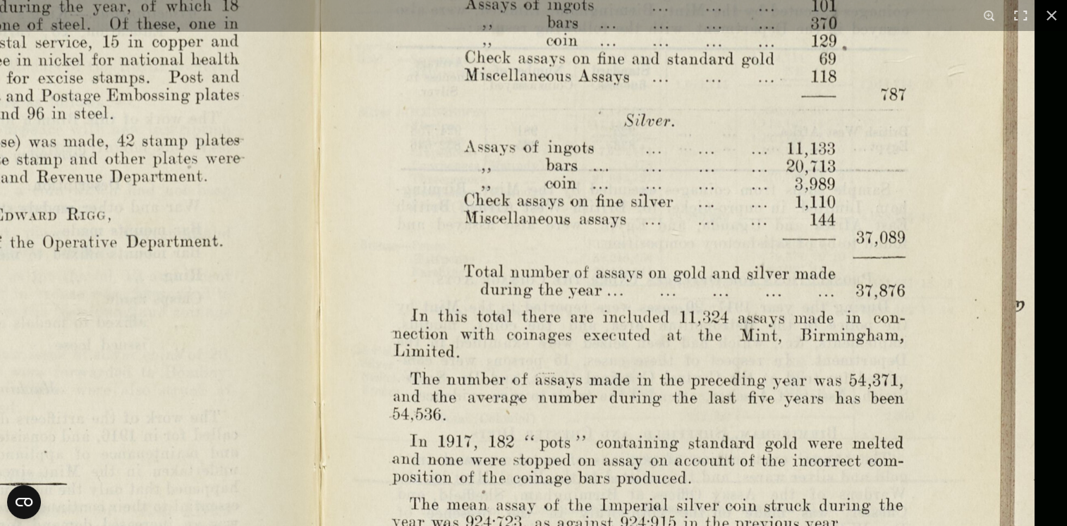
click at [710, 380] on img at bounding box center [315, 174] width 1507 height 1175
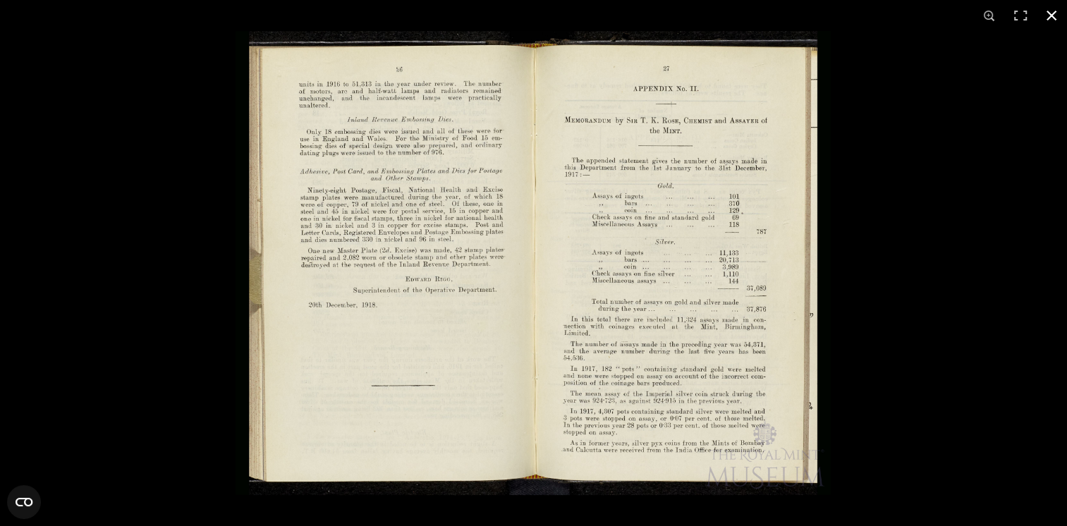
click at [1055, 12] on button at bounding box center [1051, 15] width 31 height 31
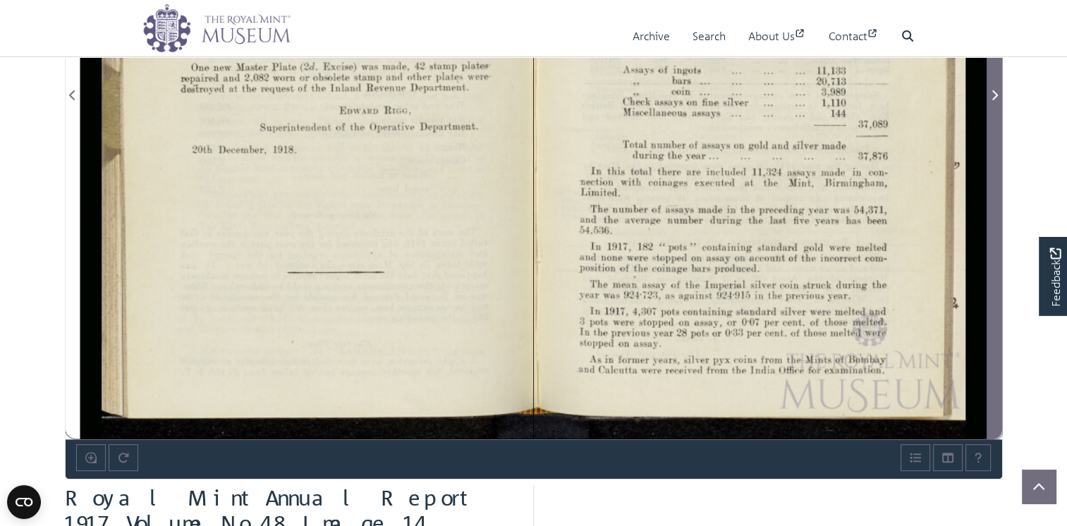
click at [996, 100] on icon "Next Page" at bounding box center [995, 95] width 6 height 10
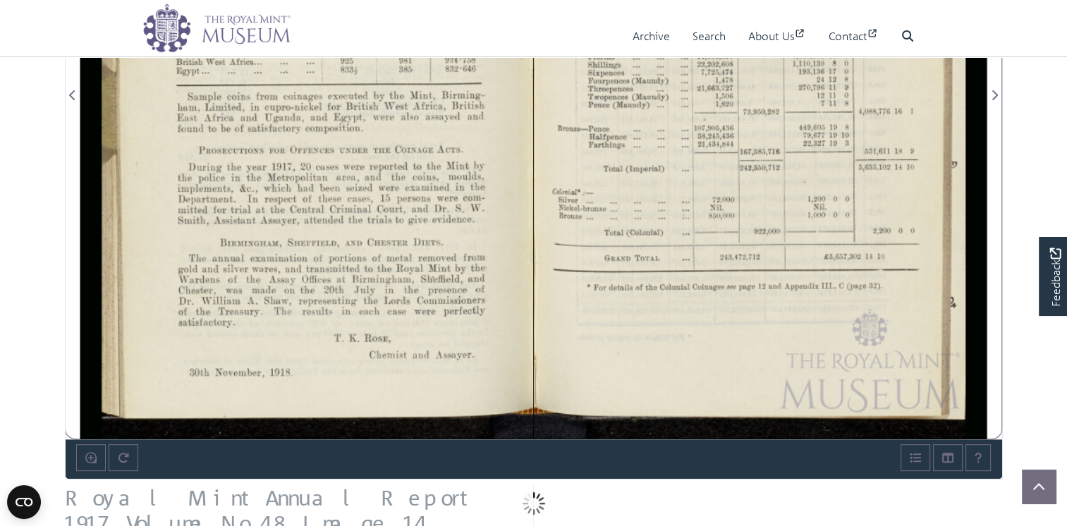
click at [408, 176] on div at bounding box center [306, 86] width 453 height 706
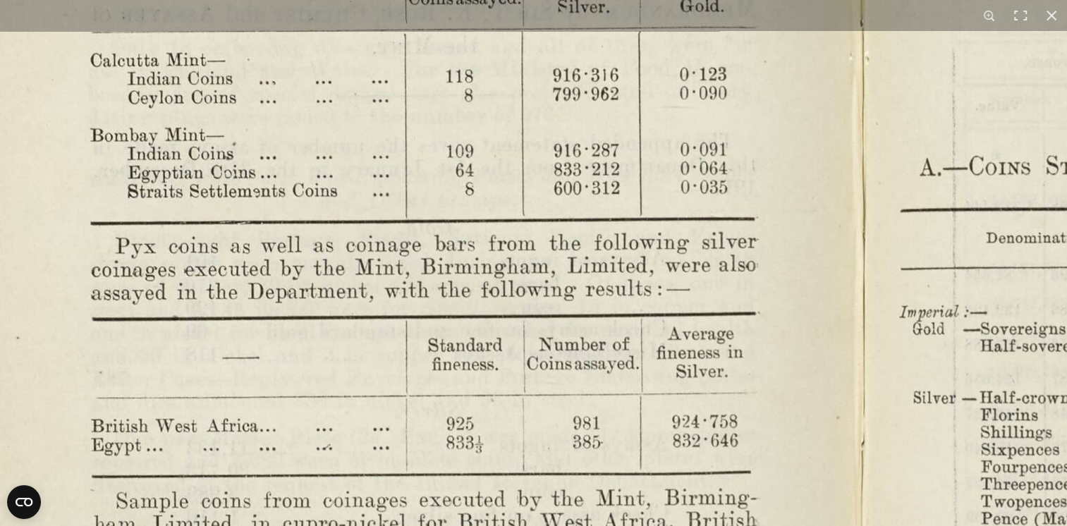
click at [660, 183] on img at bounding box center [863, 478] width 1955 height 1524
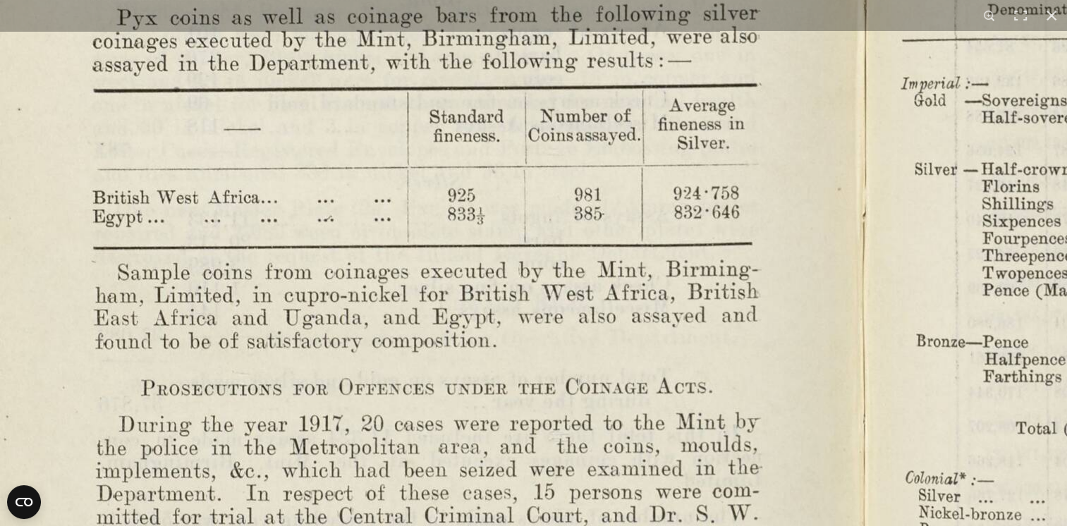
click at [655, 148] on img at bounding box center [864, 250] width 1955 height 1524
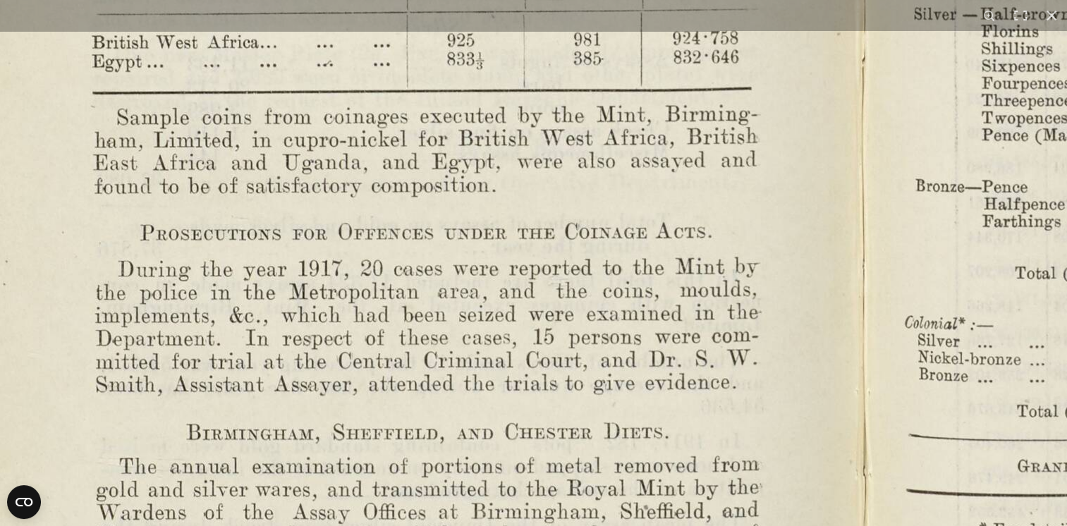
click at [651, 278] on img at bounding box center [863, 95] width 1955 height 1524
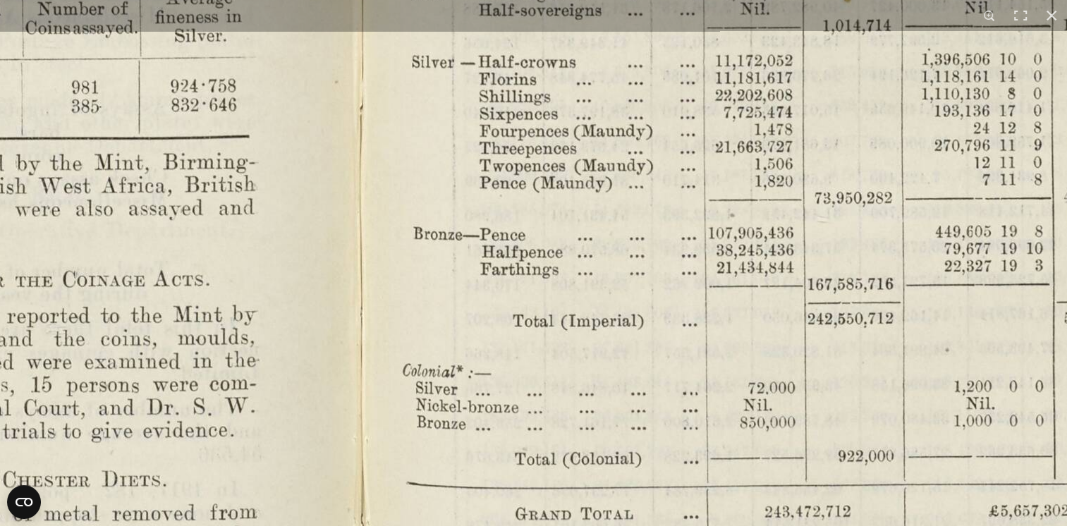
click at [535, 405] on img at bounding box center [361, 143] width 1955 height 1524
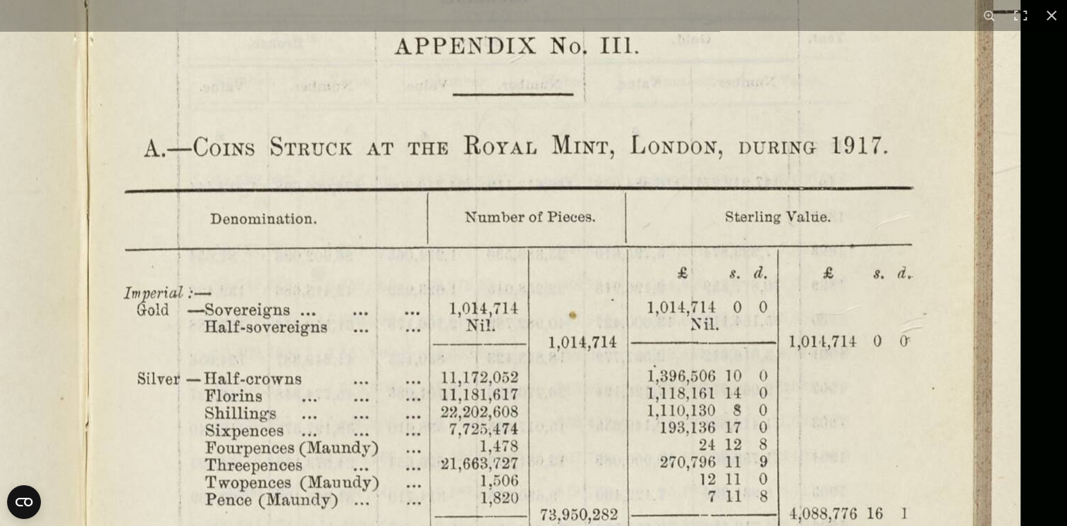
click at [620, 478] on img at bounding box center [87, 459] width 1955 height 1524
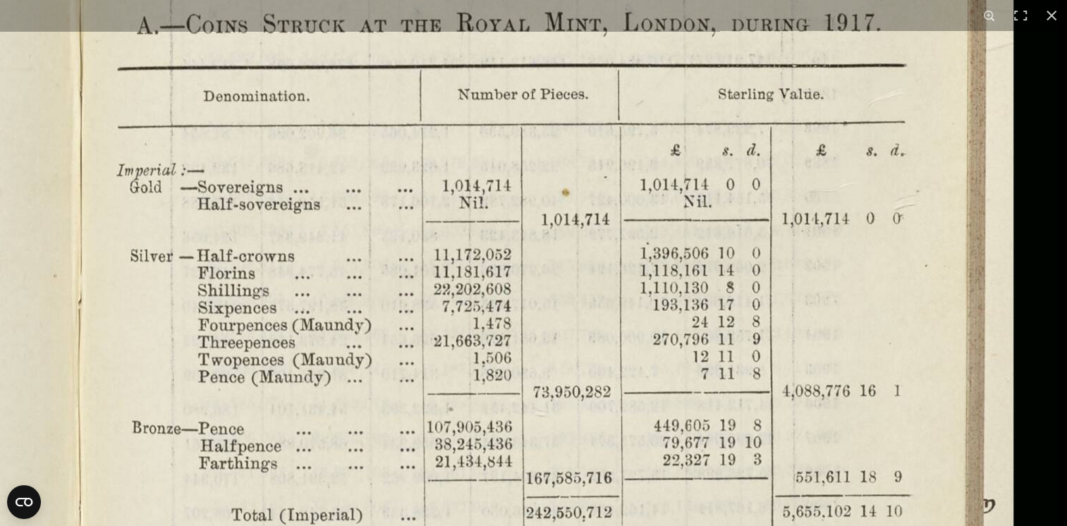
click at [655, 188] on img at bounding box center [80, 337] width 1955 height 1524
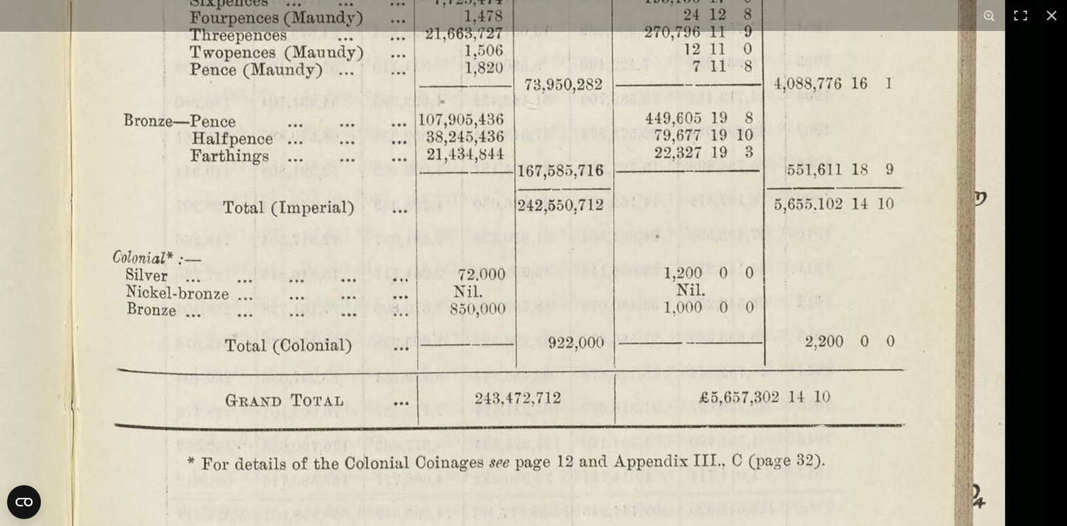
click at [659, 116] on img at bounding box center [71, 29] width 1955 height 1524
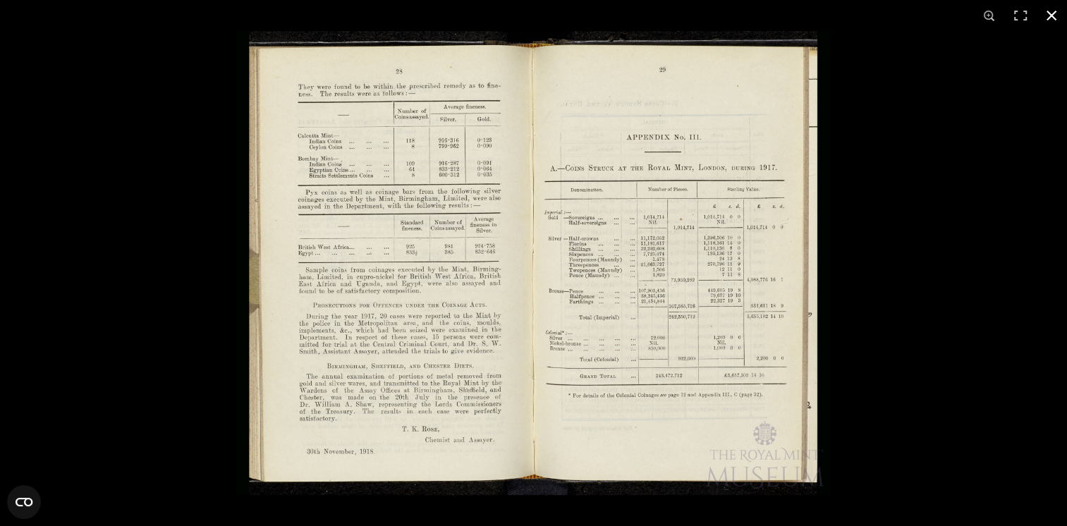
click at [1052, 8] on button at bounding box center [1051, 15] width 31 height 31
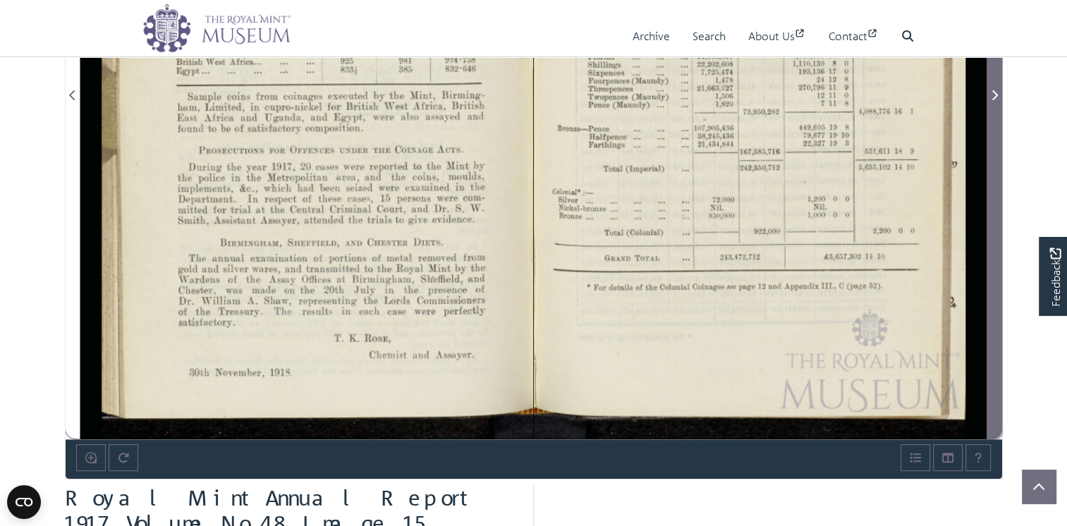
click at [992, 100] on icon "Next Page" at bounding box center [995, 95] width 6 height 10
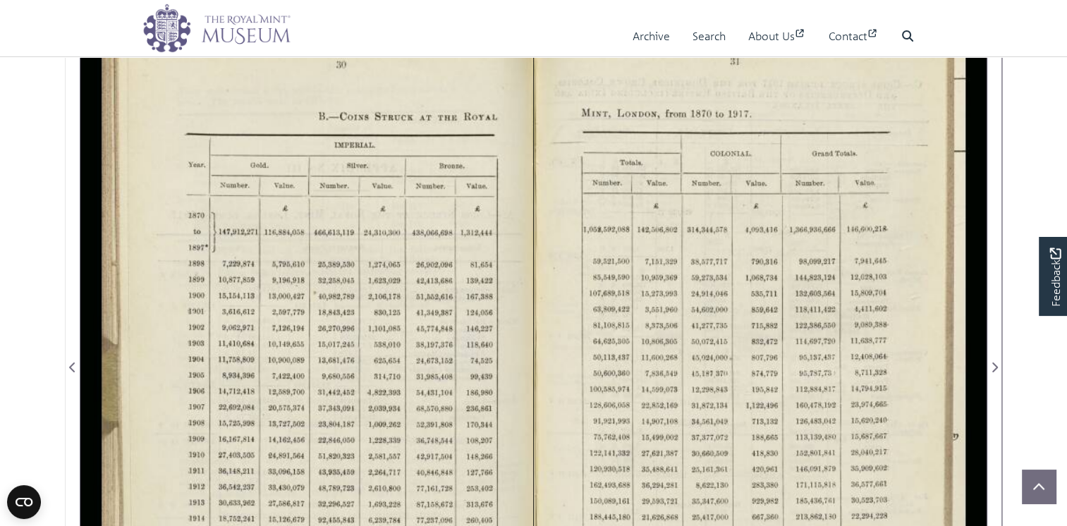
scroll to position [235, 0]
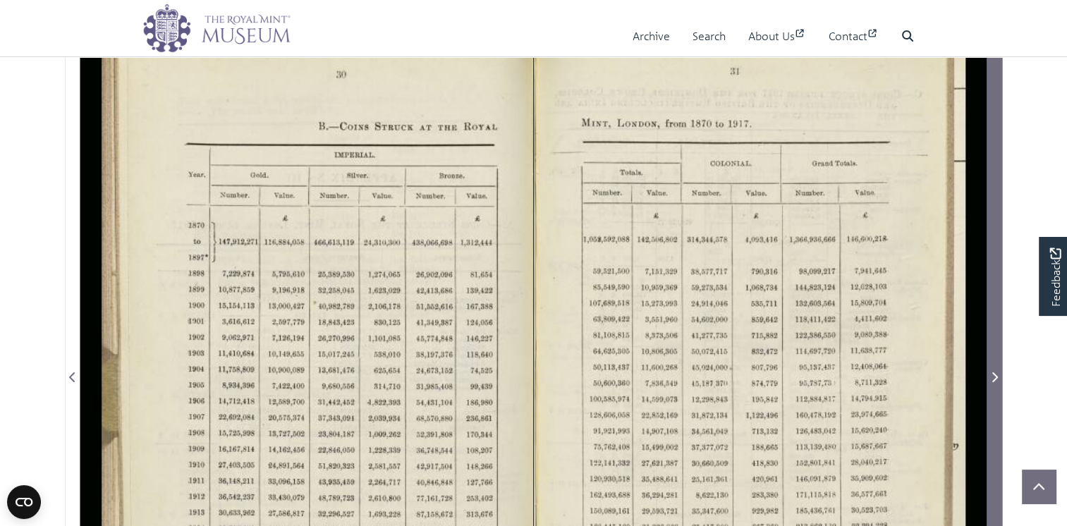
click at [996, 383] on icon "Next Page" at bounding box center [994, 377] width 7 height 11
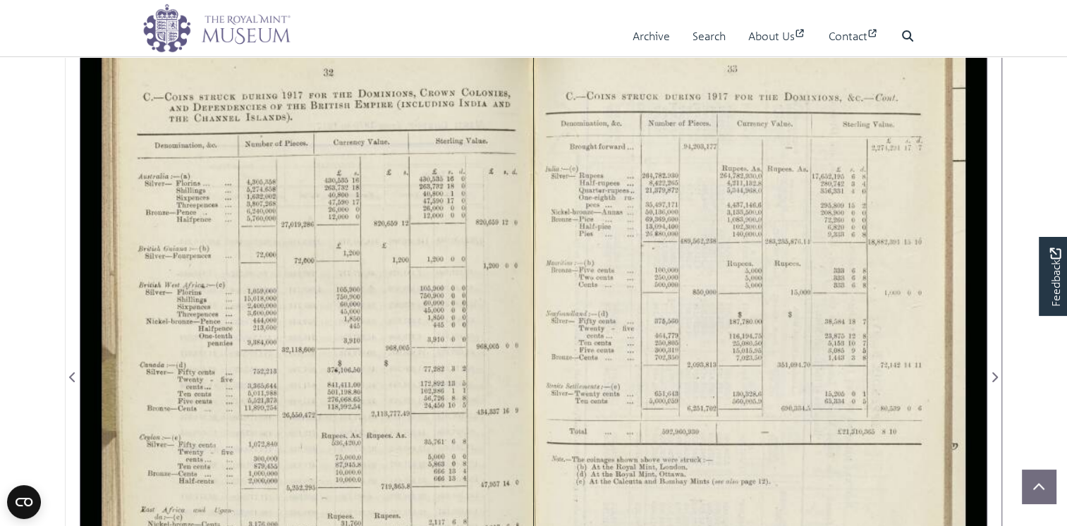
click at [330, 296] on div at bounding box center [306, 369] width 453 height 706
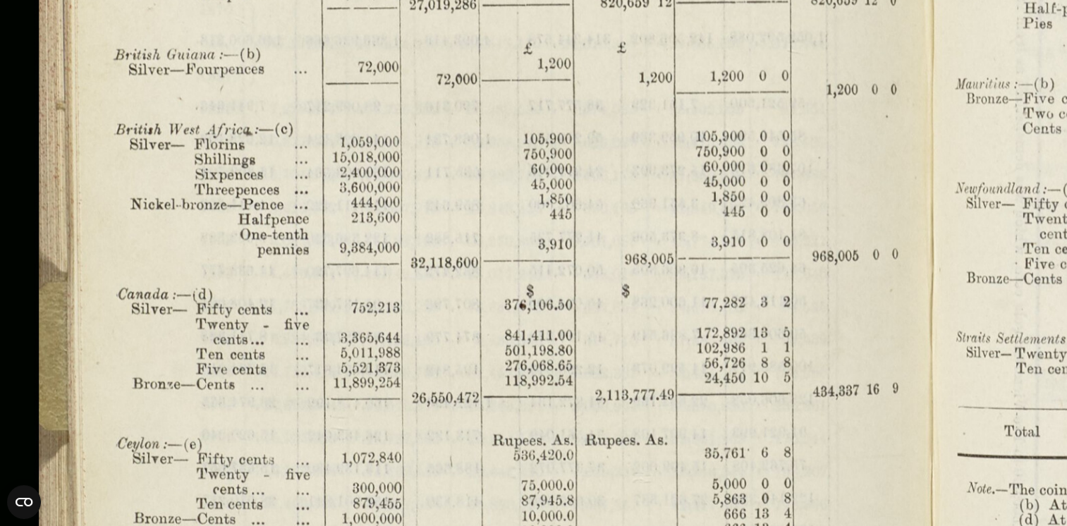
click at [622, 97] on img at bounding box center [929, 301] width 1867 height 1456
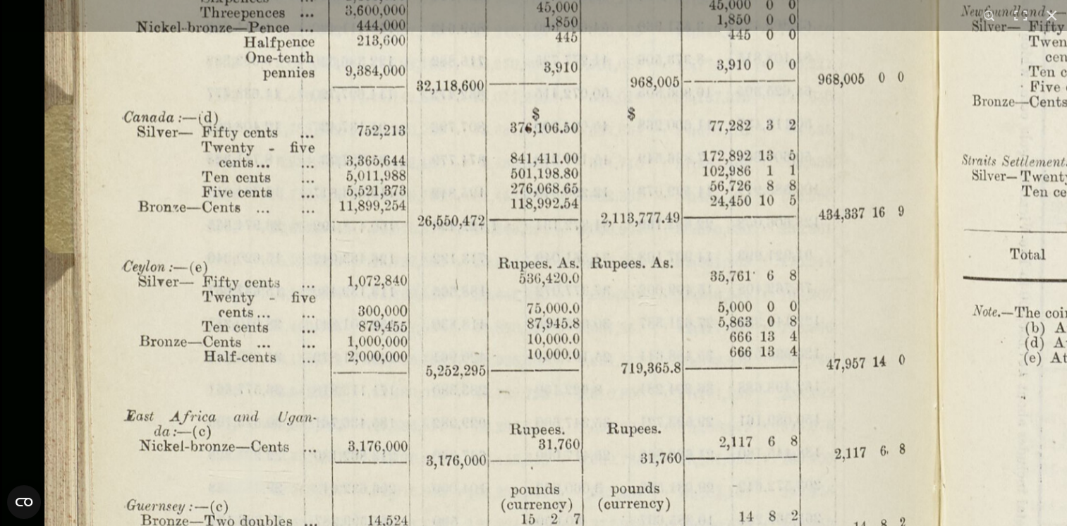
click at [630, 119] on img at bounding box center [935, 124] width 1867 height 1456
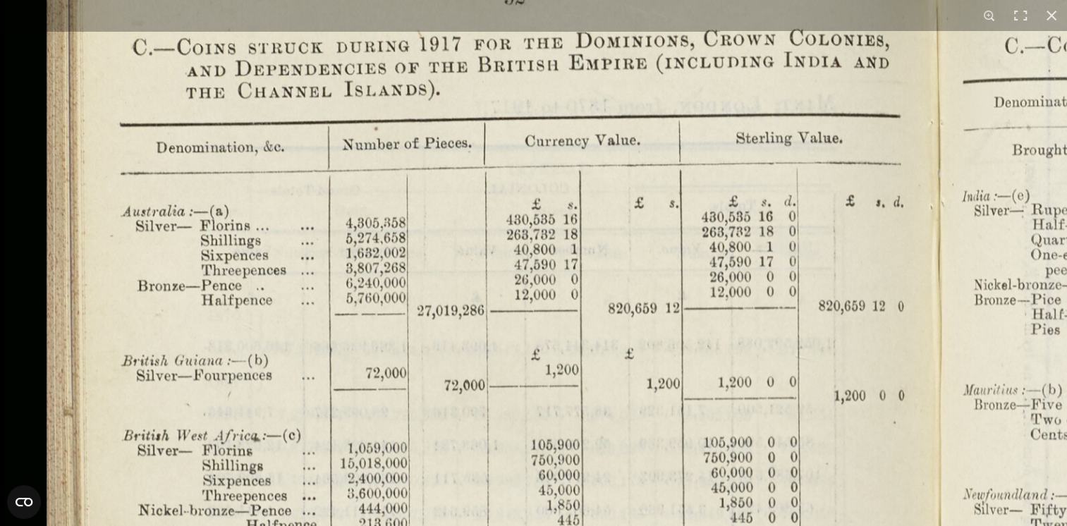
click at [676, 525] on html "Menu Archive Search About Us Contact" at bounding box center [533, 518] width 1067 height 1507
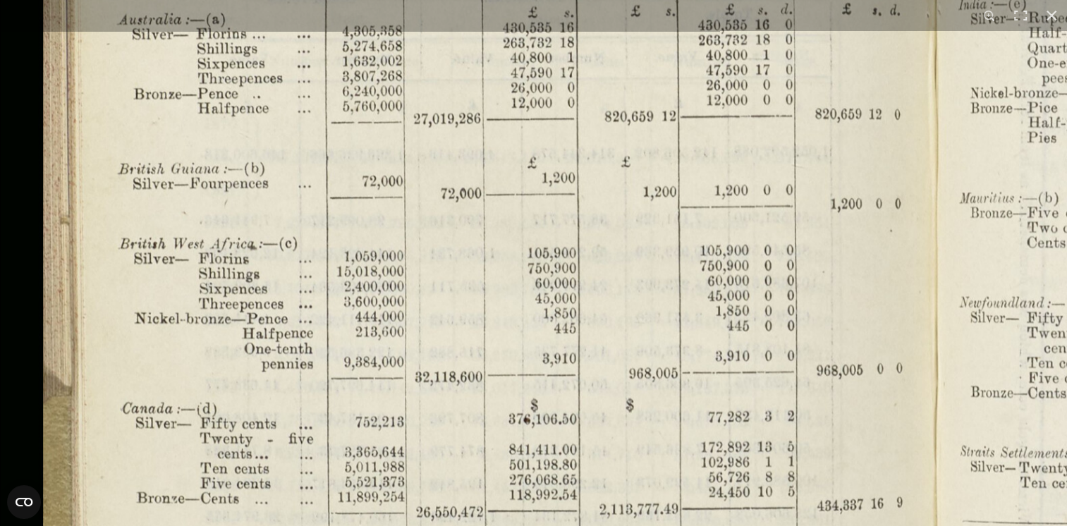
click at [724, 487] on img at bounding box center [934, 416] width 1867 height 1456
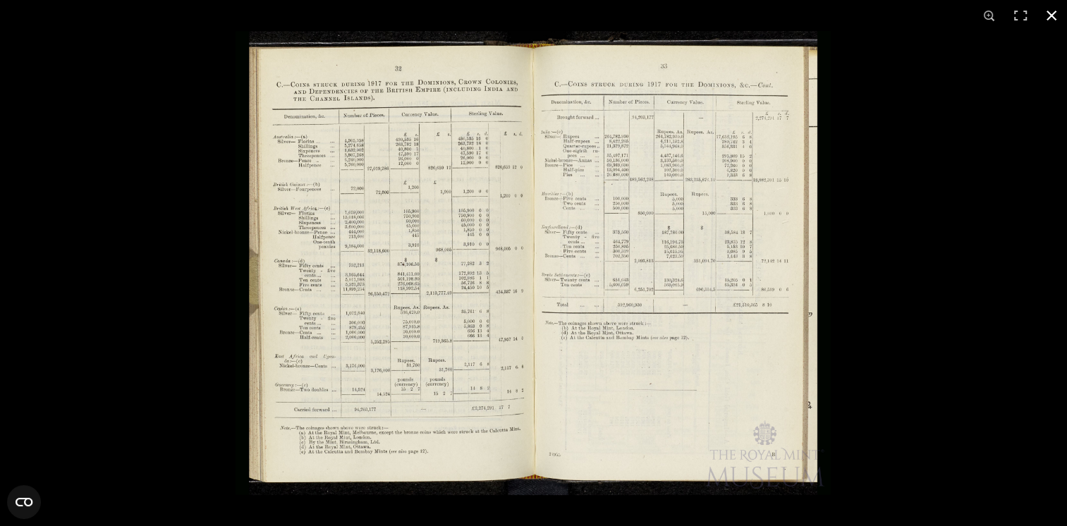
click at [1050, 15] on button at bounding box center [1051, 15] width 31 height 31
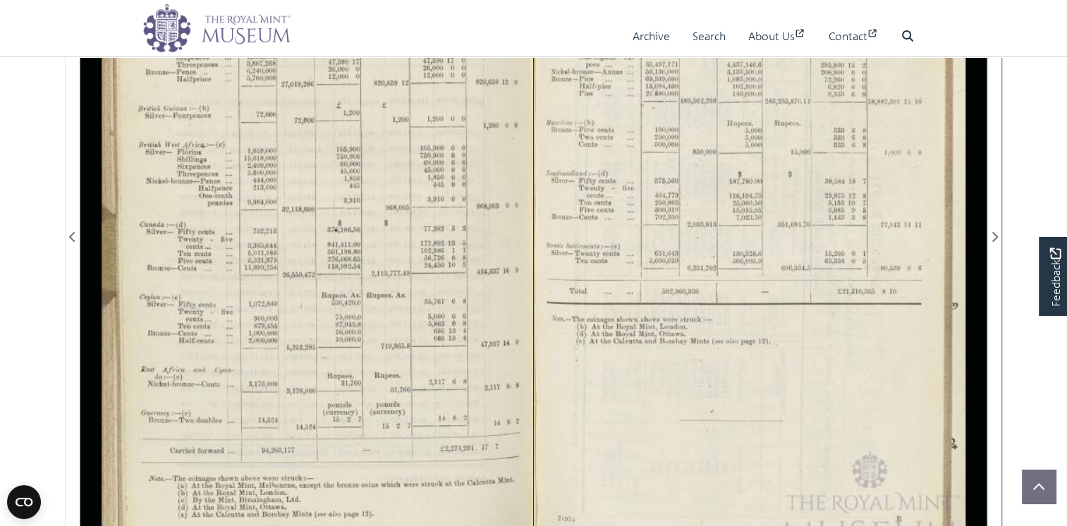
scroll to position [376, 0]
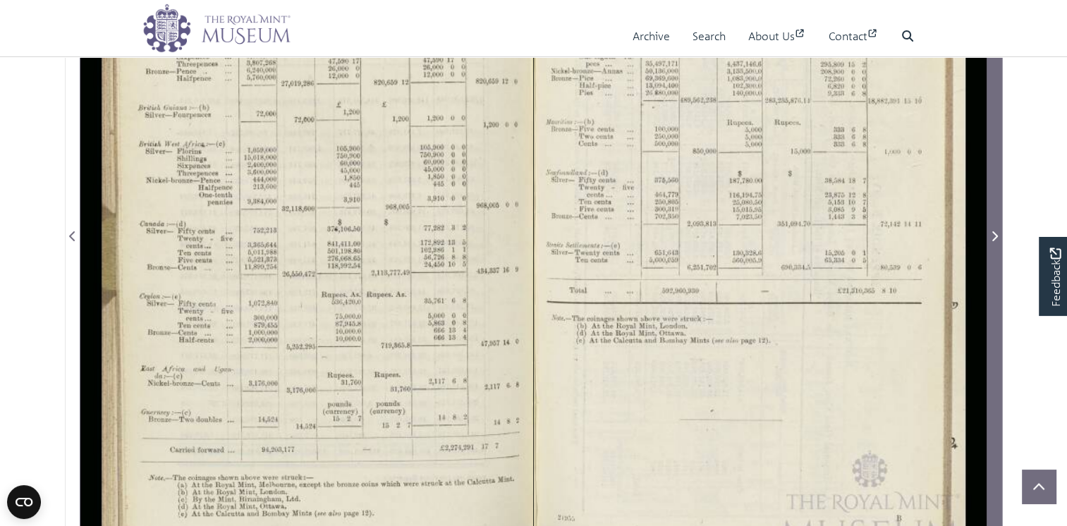
click at [996, 241] on icon "Next Page" at bounding box center [995, 236] width 6 height 10
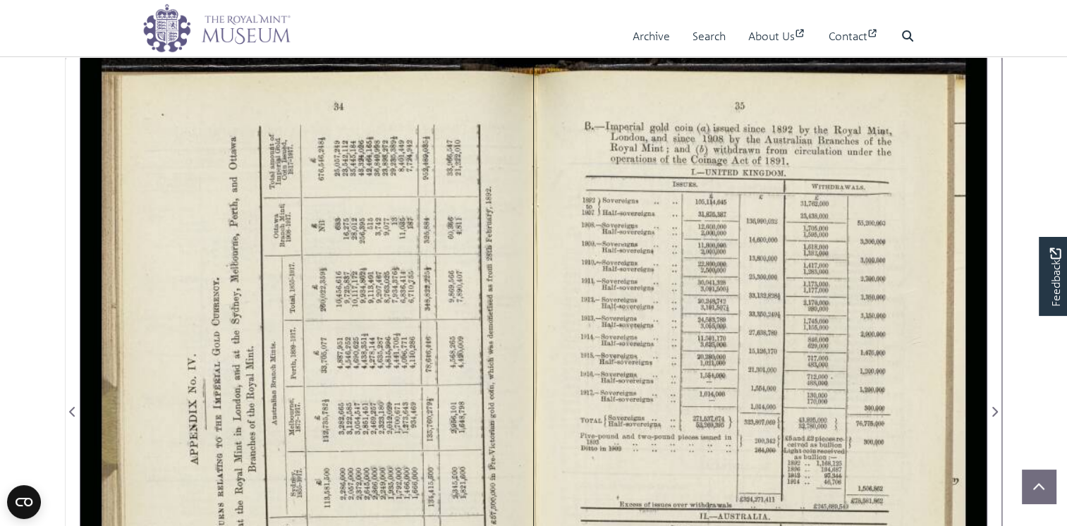
scroll to position [141, 0]
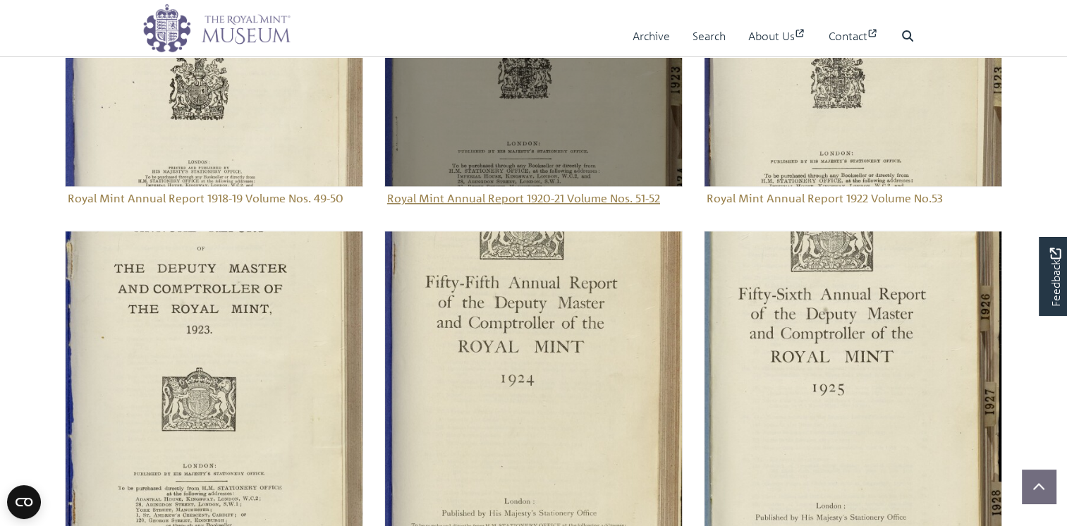
scroll to position [1334, 0]
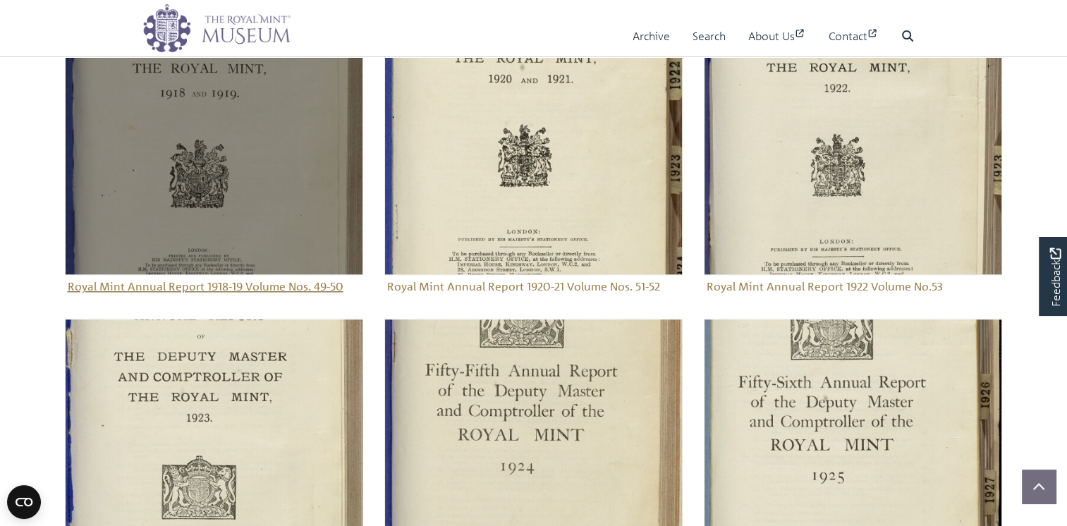
click at [238, 257] on img "Sub-collection" at bounding box center [214, 126] width 298 height 298
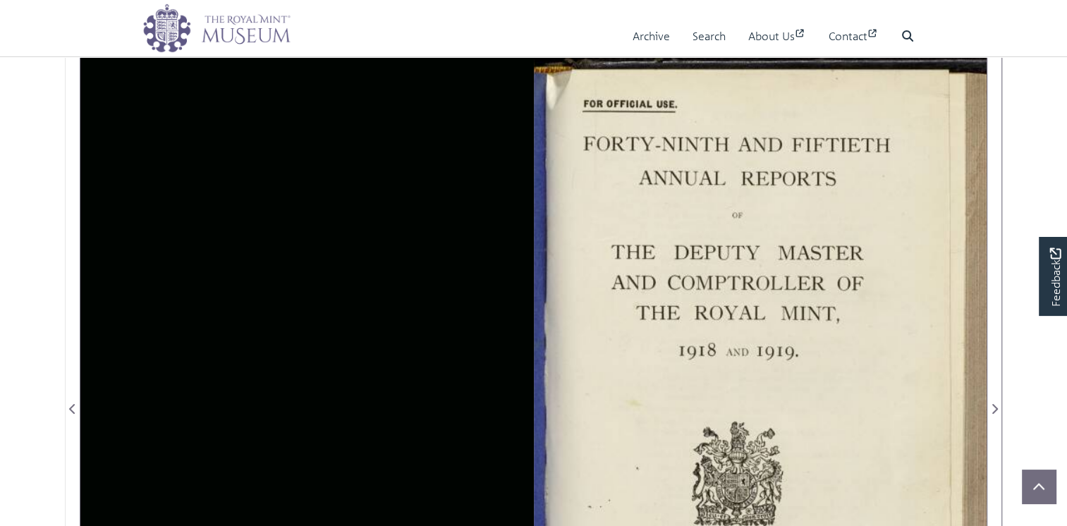
scroll to position [235, 0]
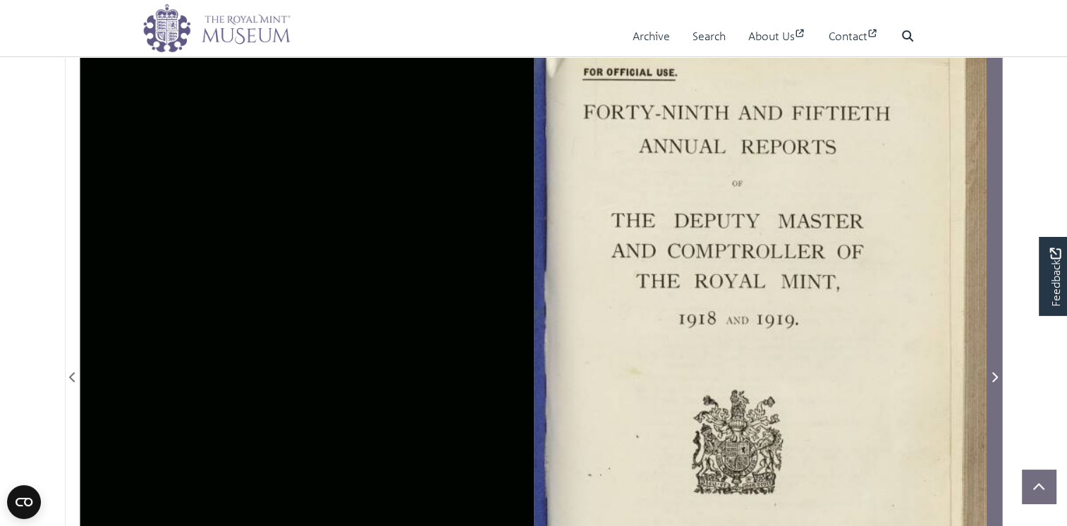
click at [998, 383] on icon "Next Page" at bounding box center [994, 377] width 7 height 11
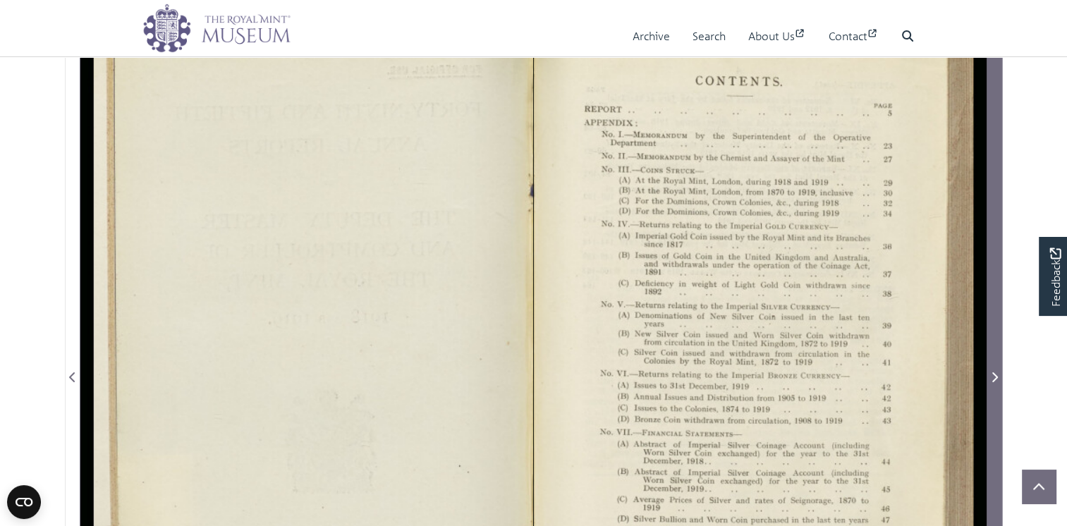
click at [998, 383] on icon "Next Page" at bounding box center [994, 377] width 7 height 11
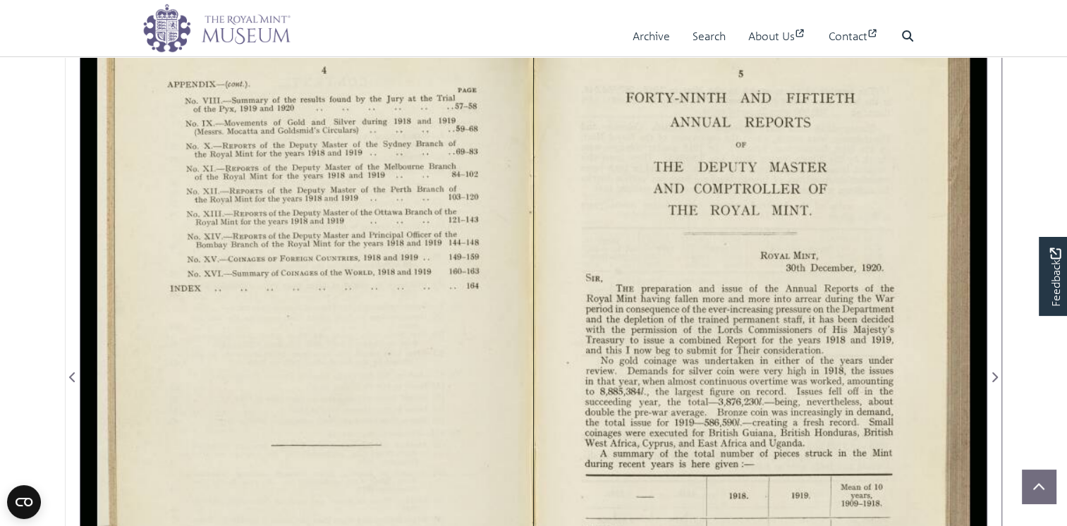
click at [791, 365] on div at bounding box center [760, 369] width 453 height 706
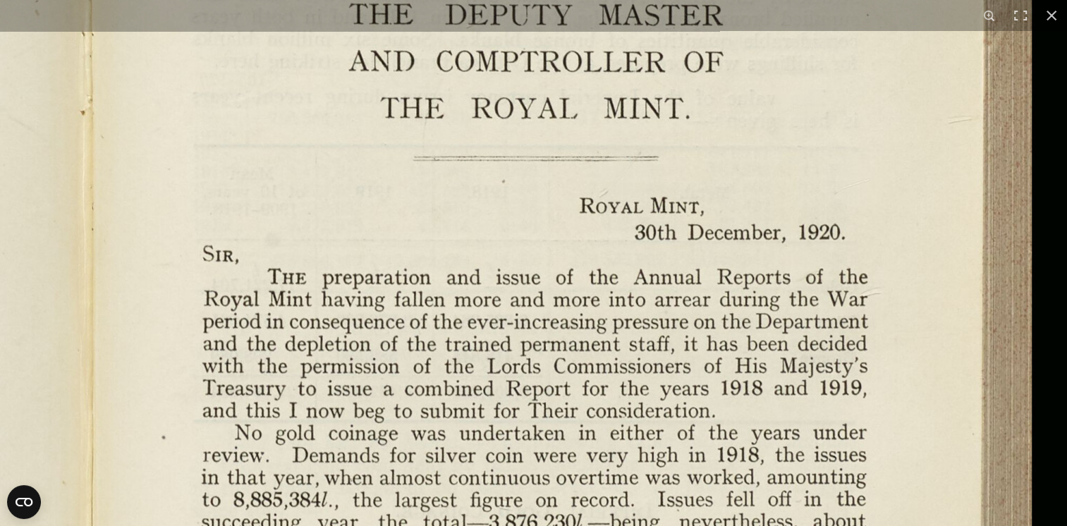
click at [444, 179] on img at bounding box center [89, 450] width 1955 height 1524
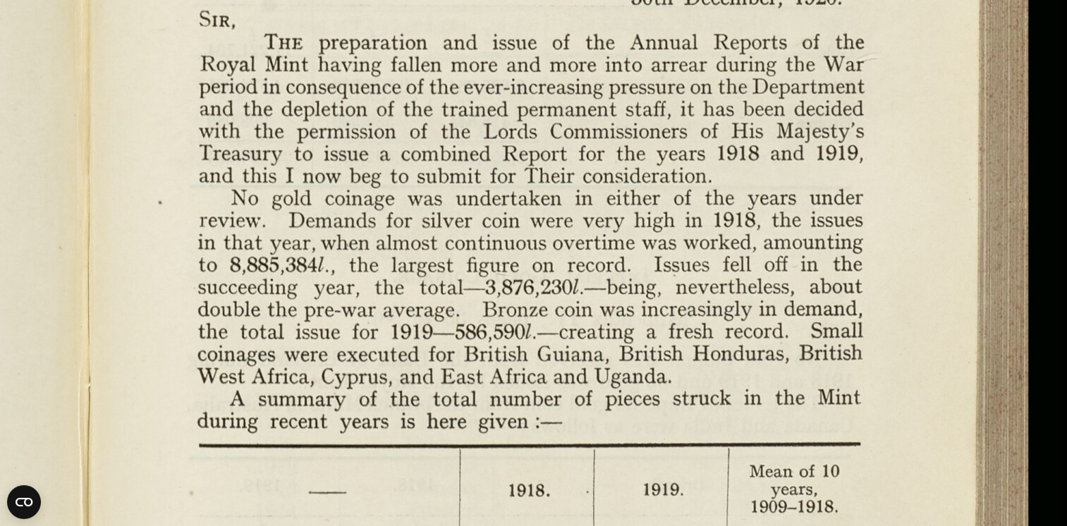
click at [546, 137] on img at bounding box center [85, 215] width 1955 height 1524
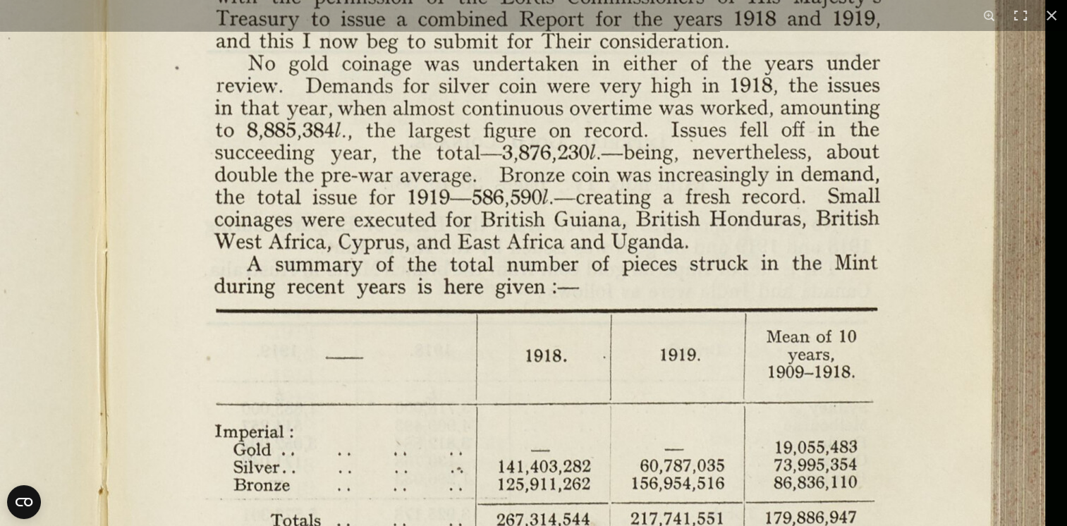
click at [601, 442] on img at bounding box center [102, 80] width 1955 height 1524
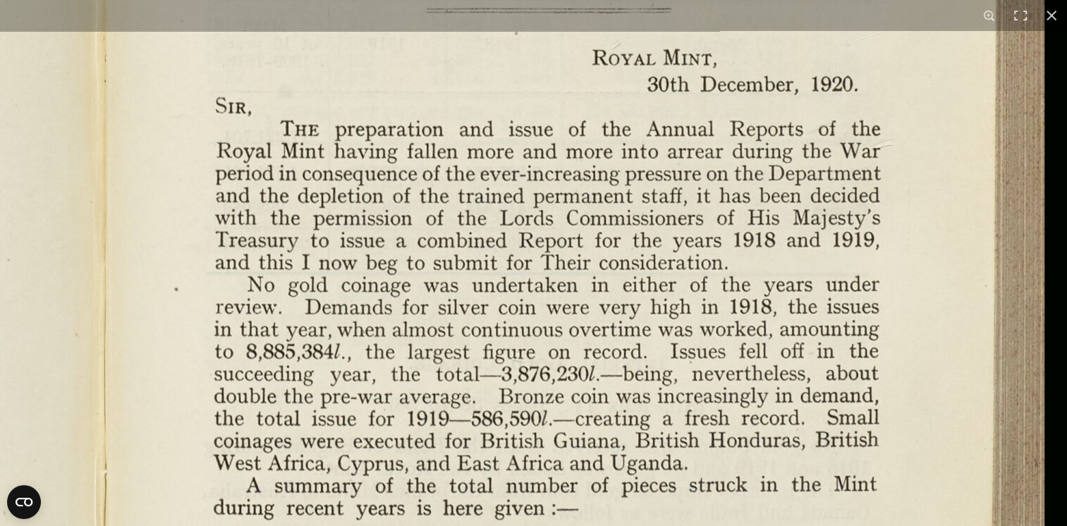
click at [456, 234] on img at bounding box center [102, 301] width 1955 height 1524
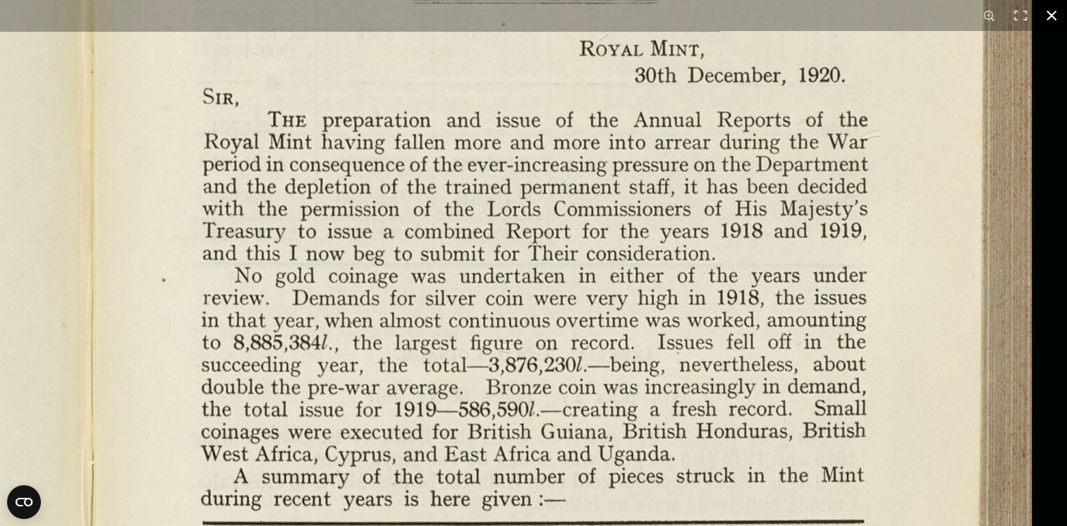
click at [1051, 13] on button at bounding box center [1051, 15] width 31 height 31
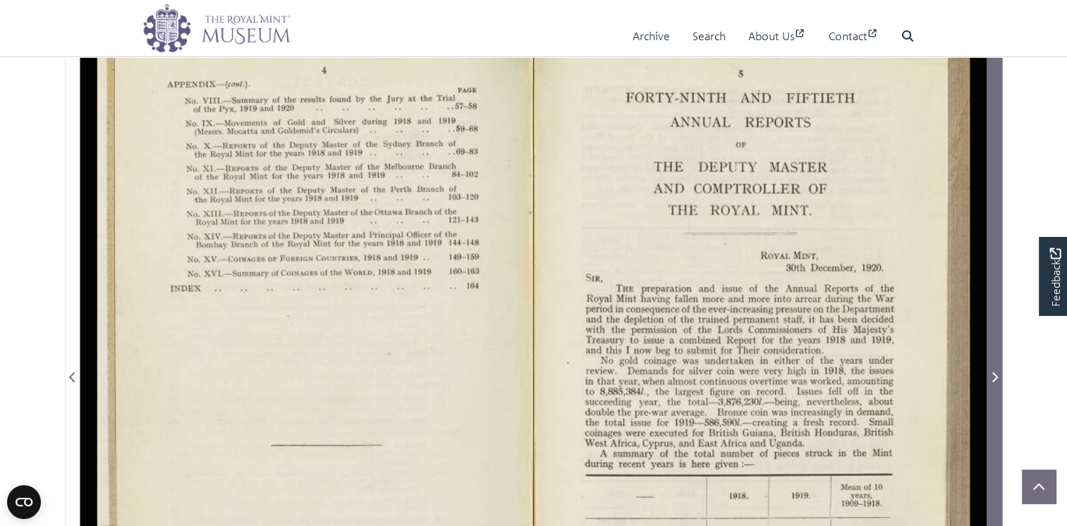
click at [992, 383] on icon "Next Page" at bounding box center [994, 377] width 7 height 11
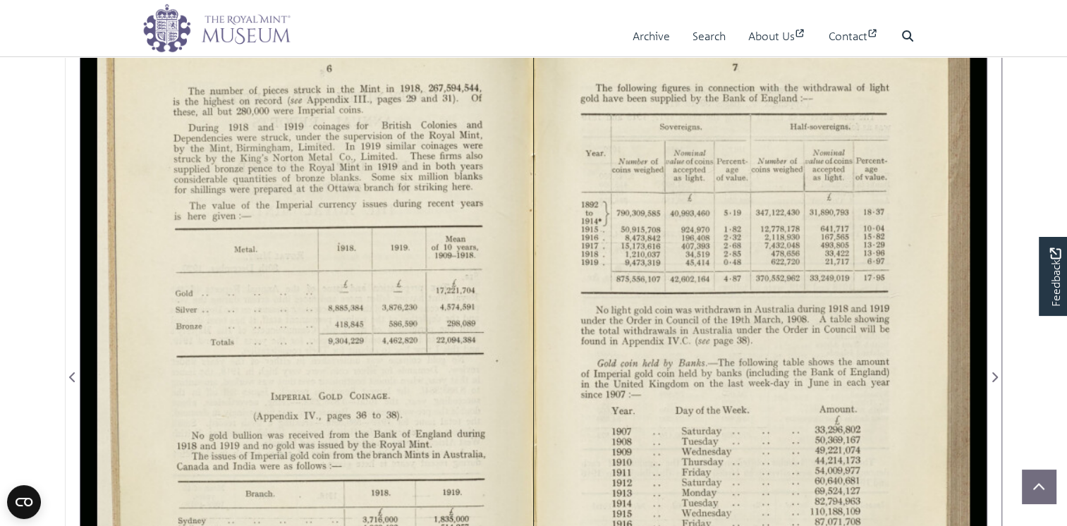
click at [367, 300] on div at bounding box center [306, 369] width 453 height 706
click at [368, 300] on div at bounding box center [306, 369] width 453 height 706
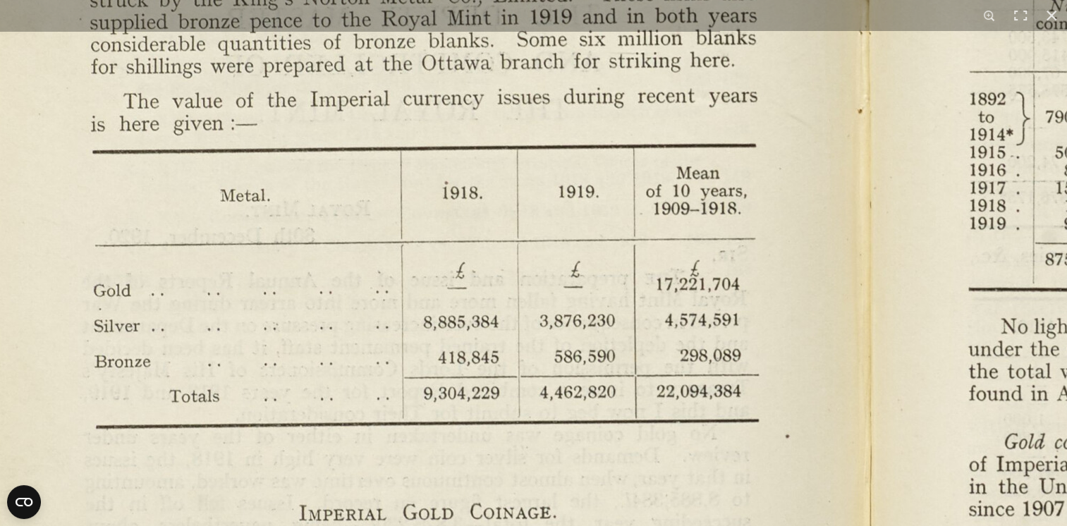
click at [367, 90] on img at bounding box center [866, 452] width 1955 height 1524
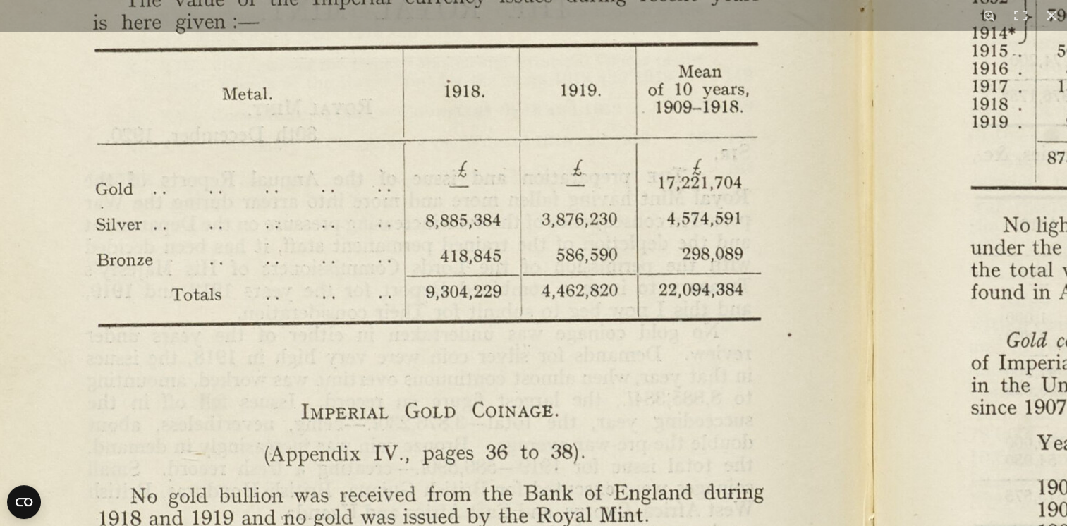
click at [367, 152] on img at bounding box center [868, 351] width 1955 height 1524
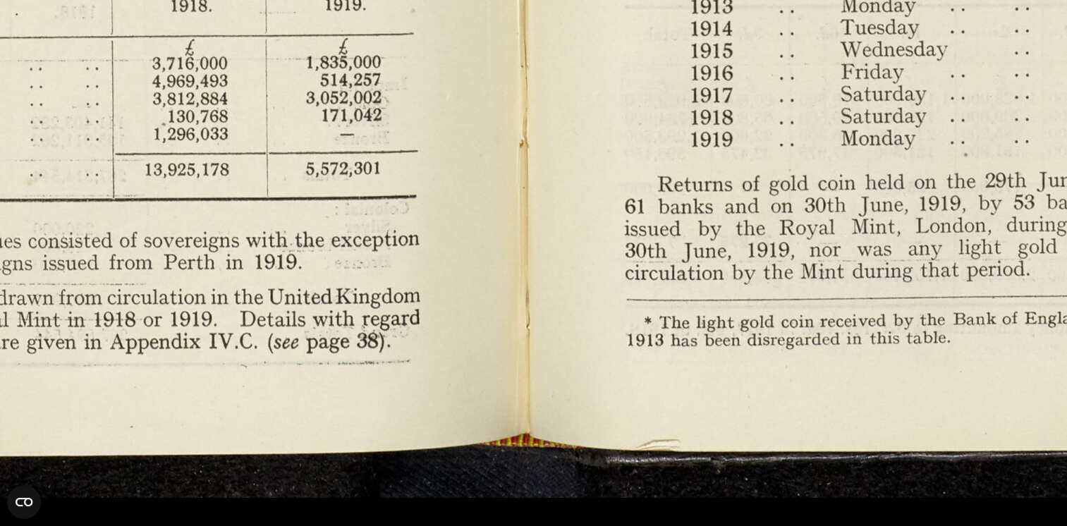
click at [0, 290] on html "Menu Archive Search About Us Contact" at bounding box center [533, 518] width 1067 height 1507
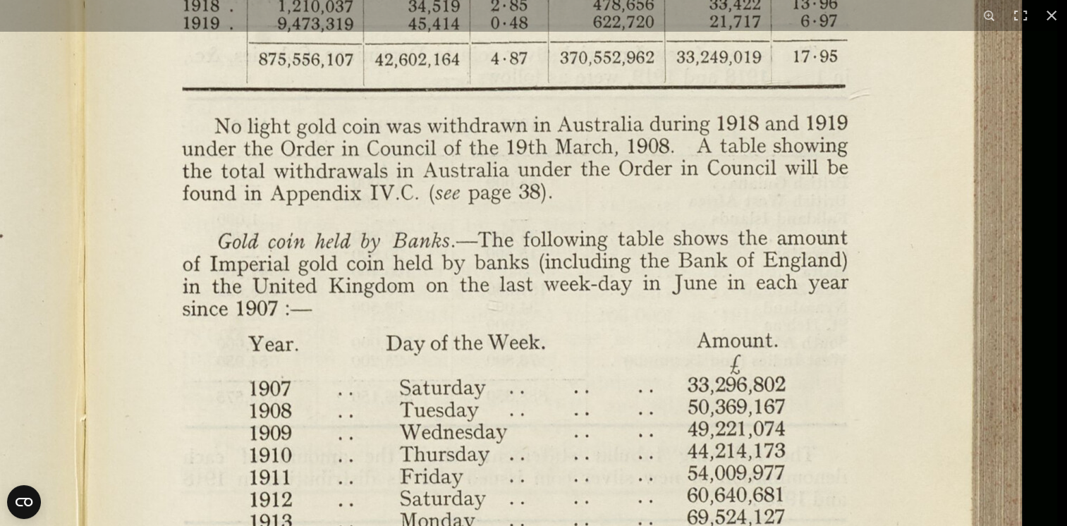
click at [583, 349] on img at bounding box center [79, 252] width 1955 height 1524
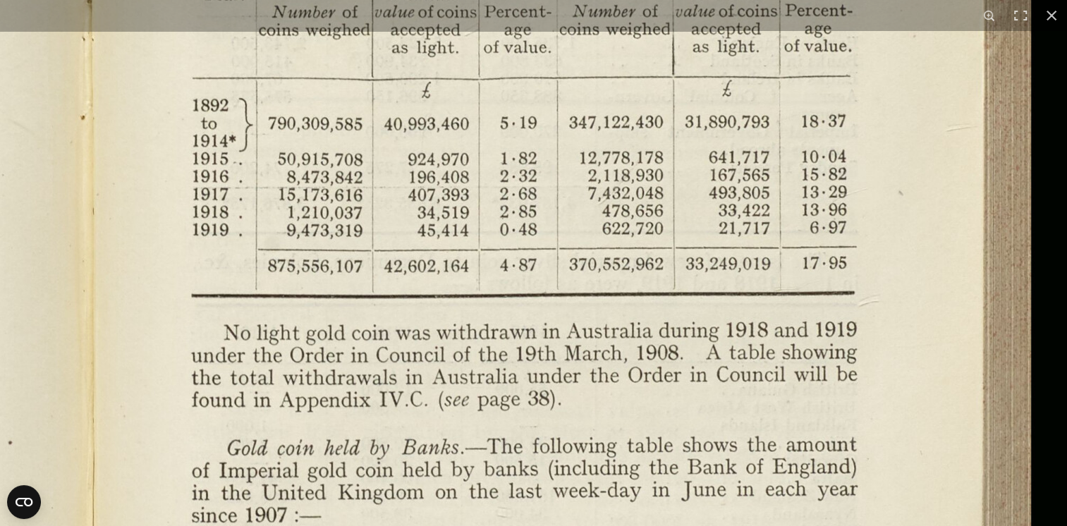
click at [575, 382] on img at bounding box center [88, 459] width 1955 height 1524
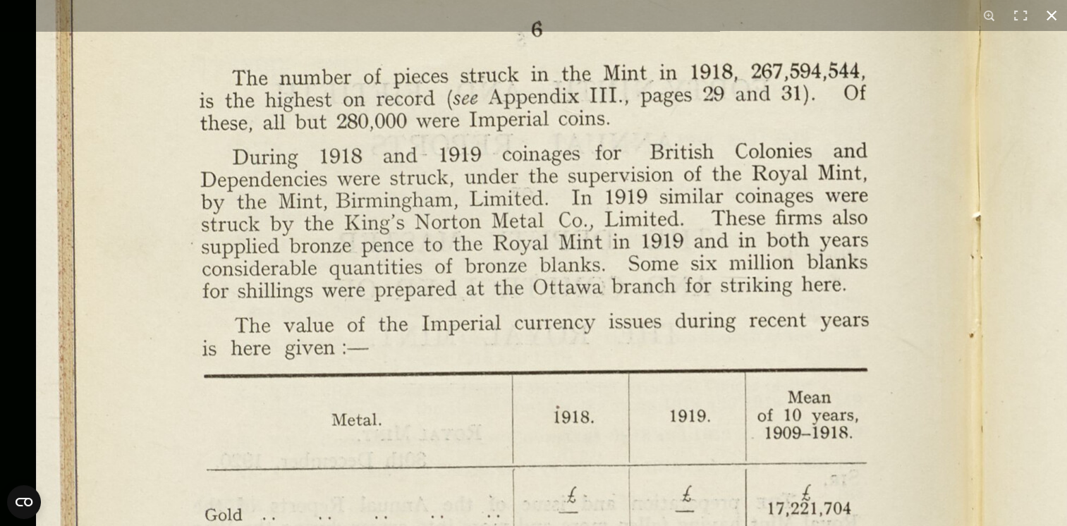
click at [1052, 10] on button at bounding box center [1051, 15] width 31 height 31
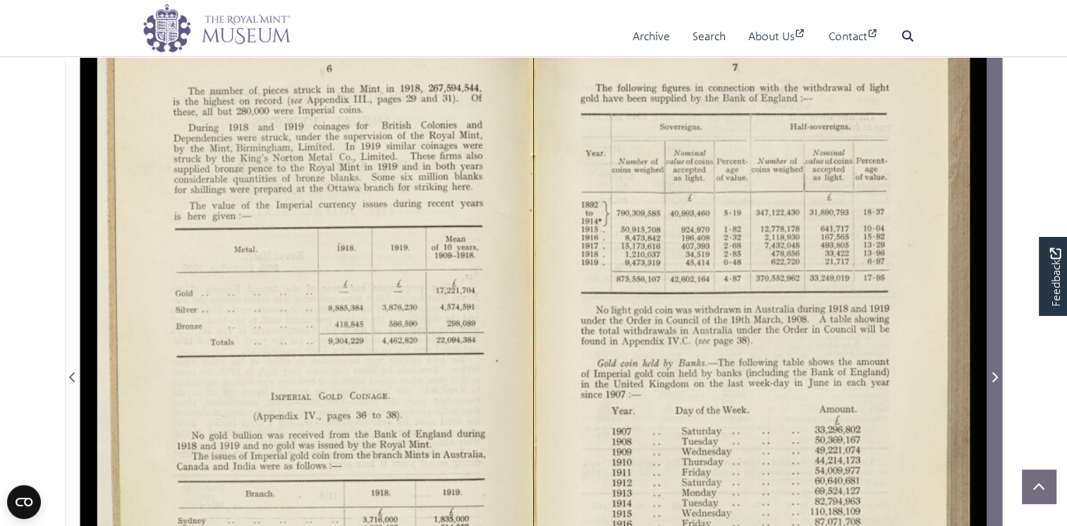
click at [999, 386] on span "Next Page" at bounding box center [994, 377] width 14 height 17
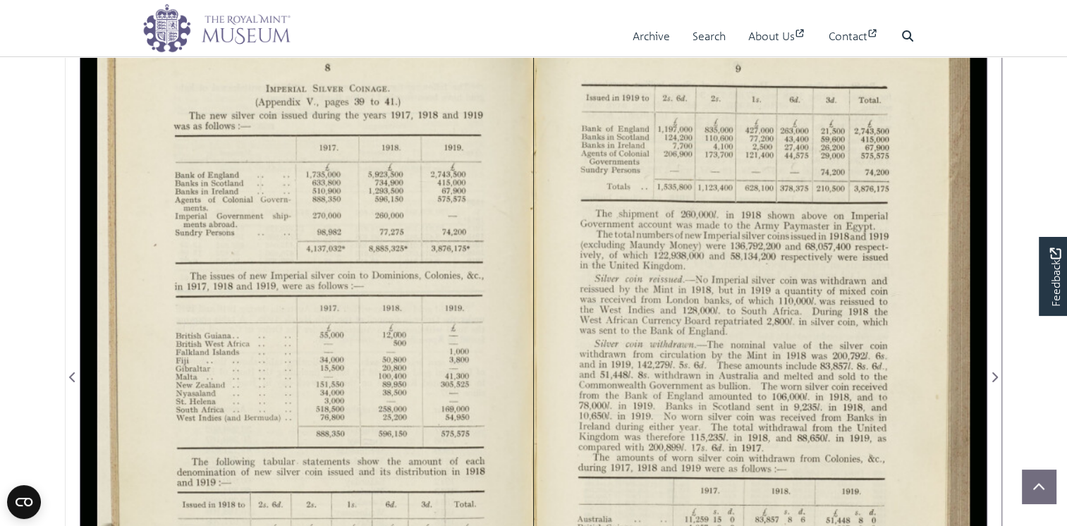
click at [391, 233] on div at bounding box center [306, 369] width 453 height 706
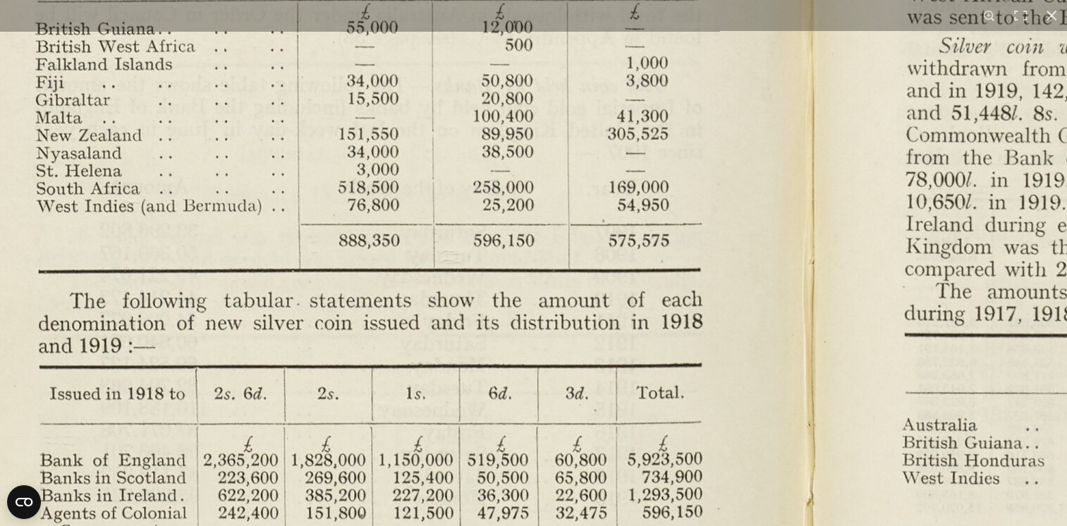
click at [670, 122] on img at bounding box center [807, 99] width 1955 height 1524
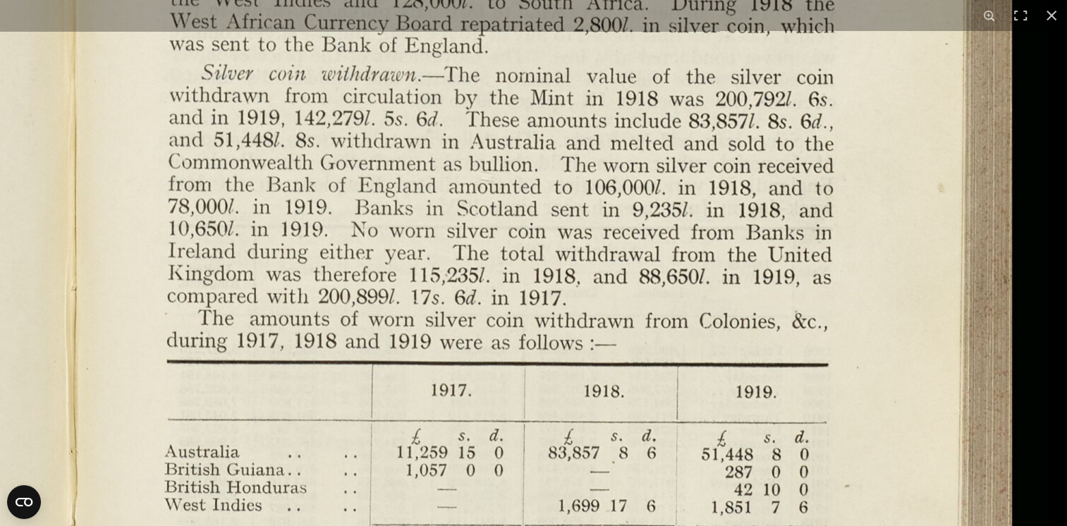
click at [652, 395] on img at bounding box center [69, 126] width 1955 height 1524
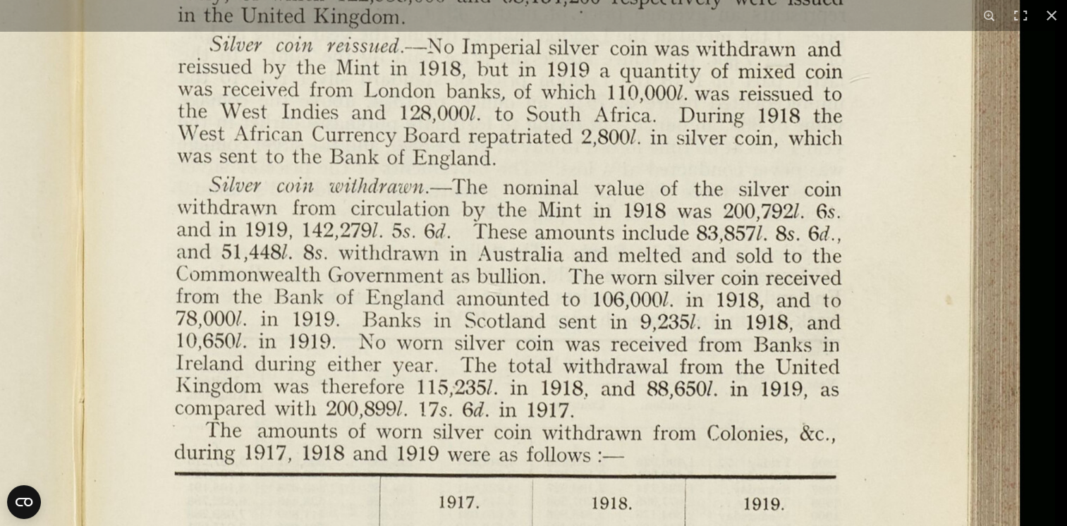
click at [720, 413] on img at bounding box center [77, 238] width 1955 height 1524
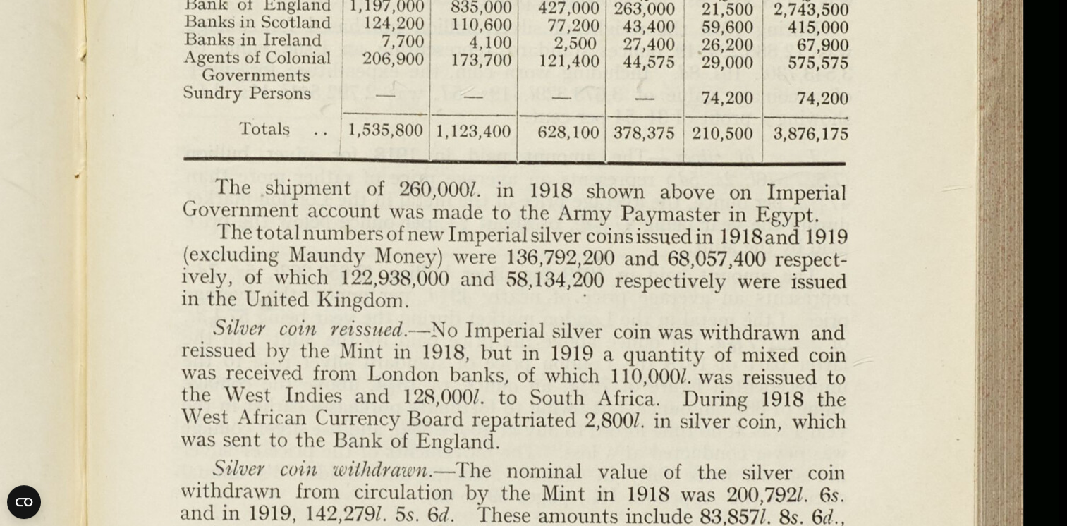
click at [708, 408] on img at bounding box center [81, 521] width 1955 height 1524
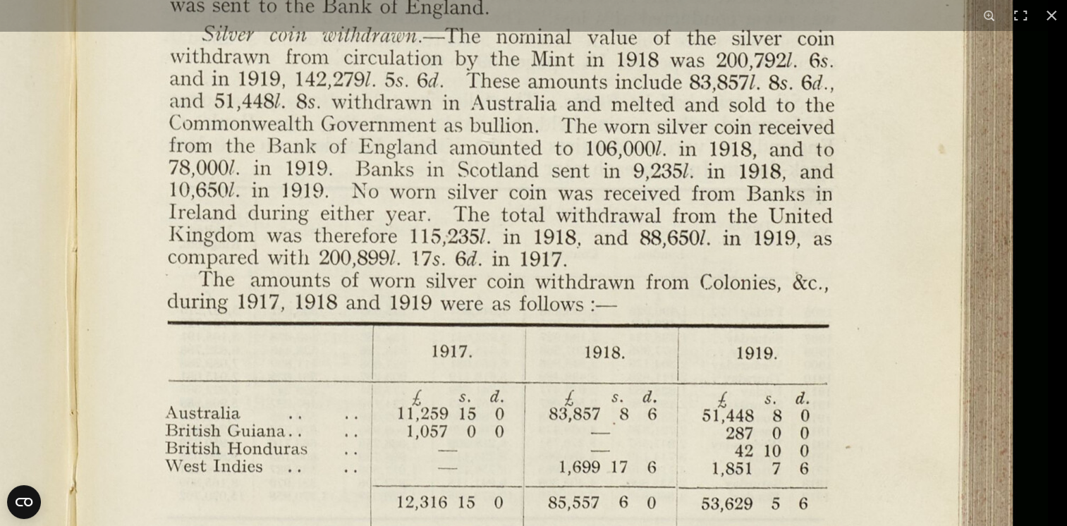
click at [700, 107] on img at bounding box center [70, 87] width 1955 height 1524
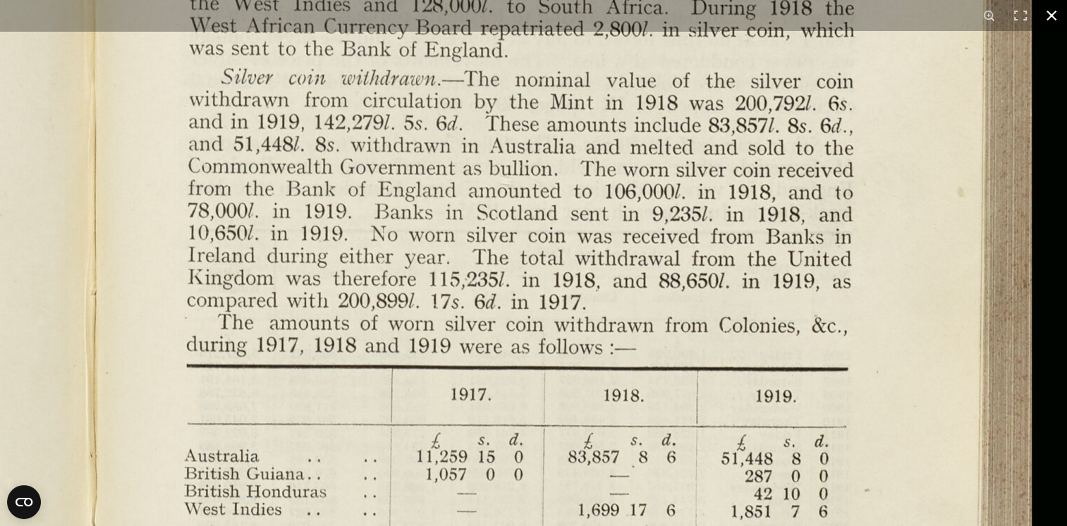
click at [1052, 14] on button at bounding box center [1051, 15] width 31 height 31
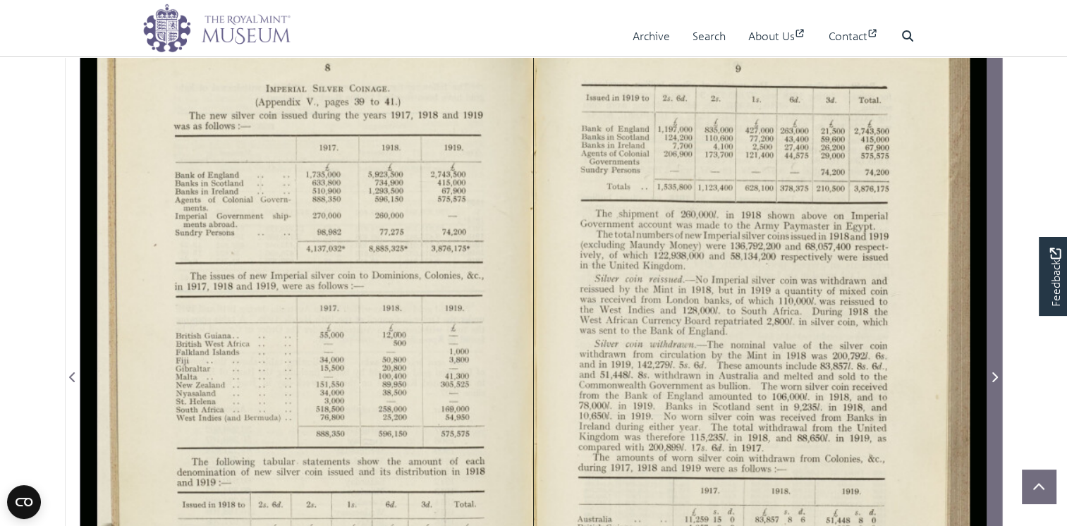
click at [999, 386] on span "Next Page" at bounding box center [994, 377] width 14 height 17
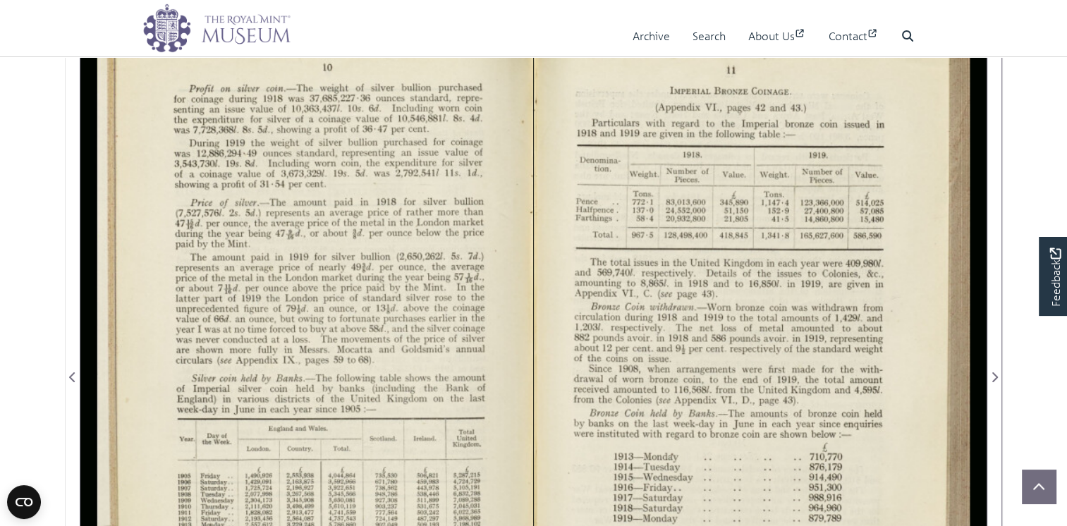
click at [358, 265] on div at bounding box center [306, 369] width 453 height 706
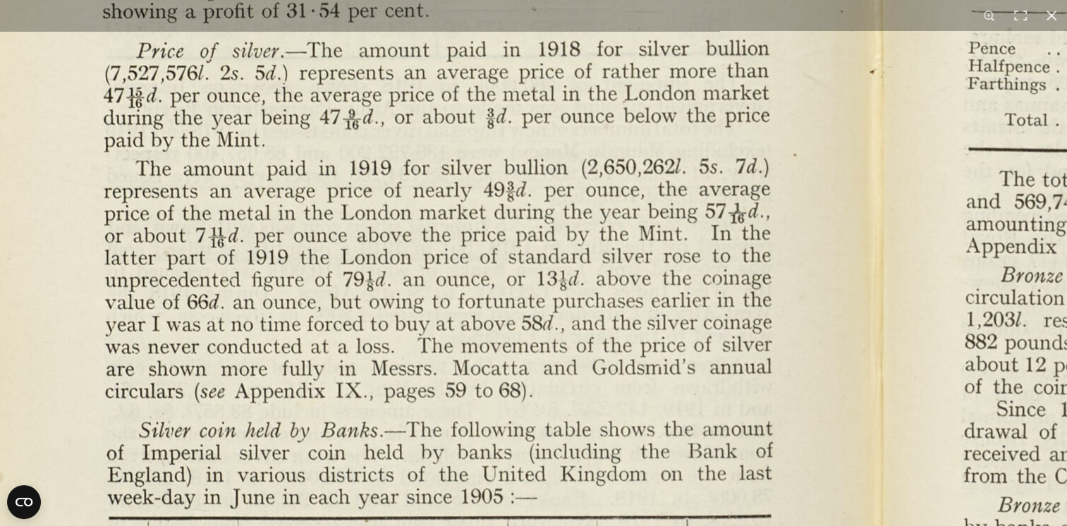
click at [440, 175] on img at bounding box center [876, 409] width 1955 height 1524
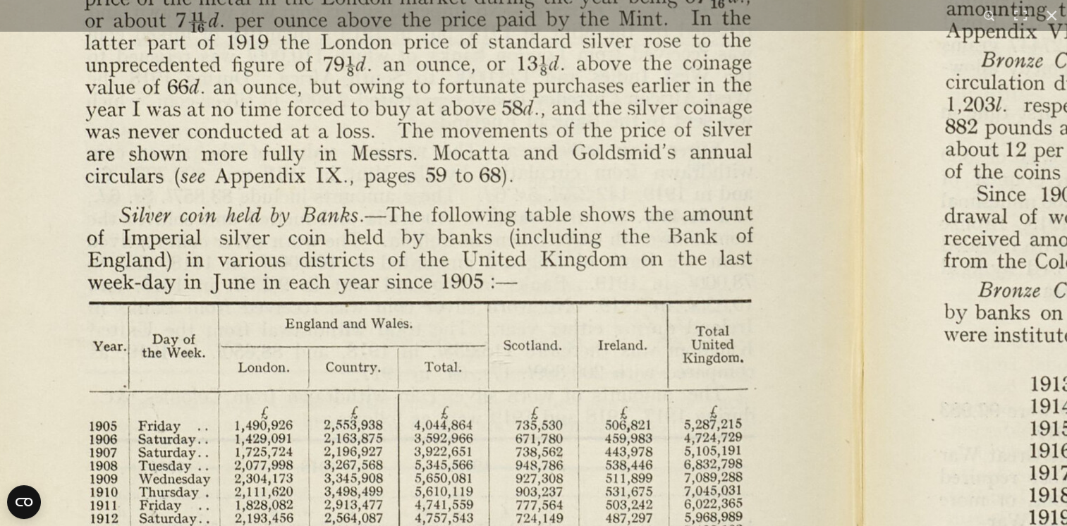
click at [507, 107] on img at bounding box center [856, 194] width 1955 height 1524
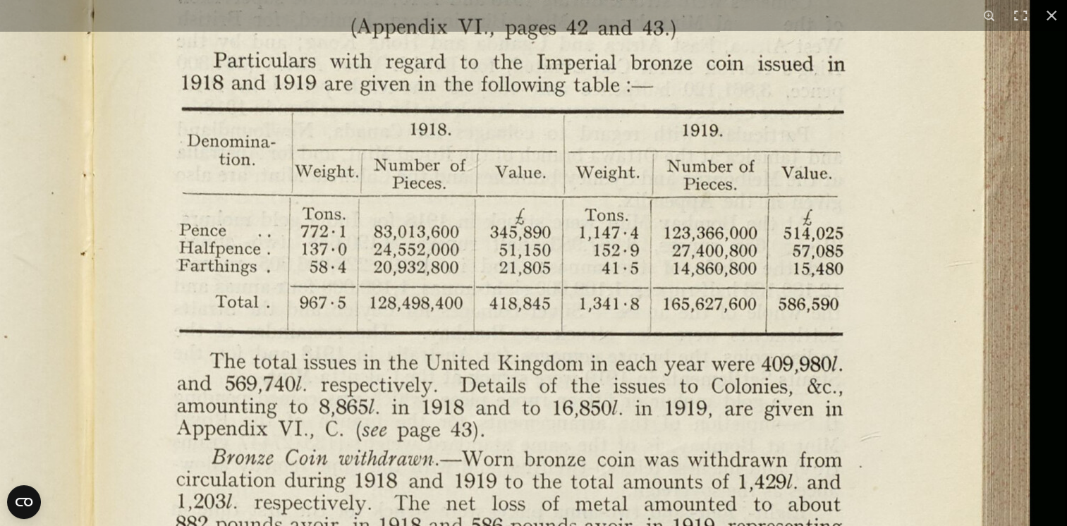
click at [477, 525] on html "Menu Archive Search About Us Contact" at bounding box center [533, 518] width 1067 height 1507
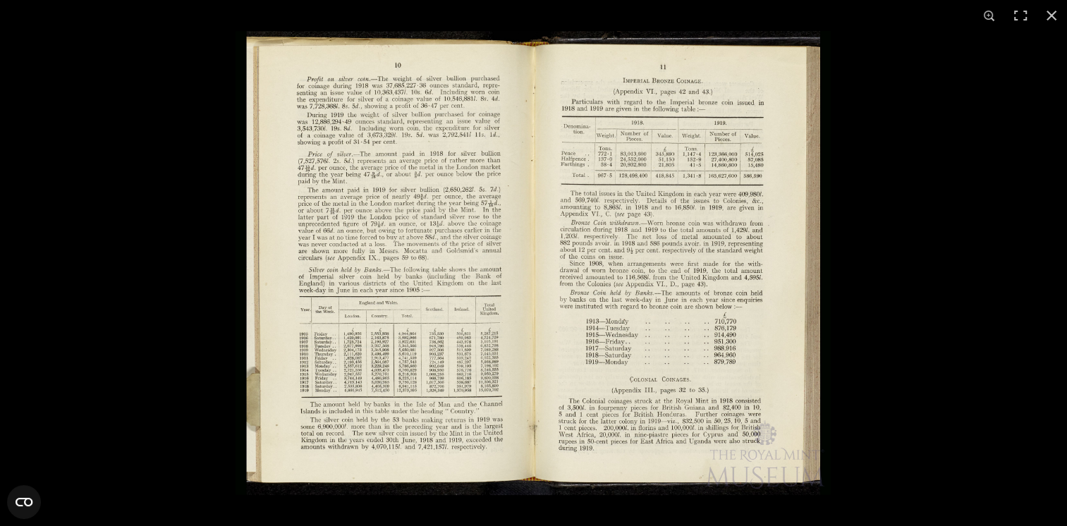
click at [580, 284] on img at bounding box center [533, 263] width 595 height 464
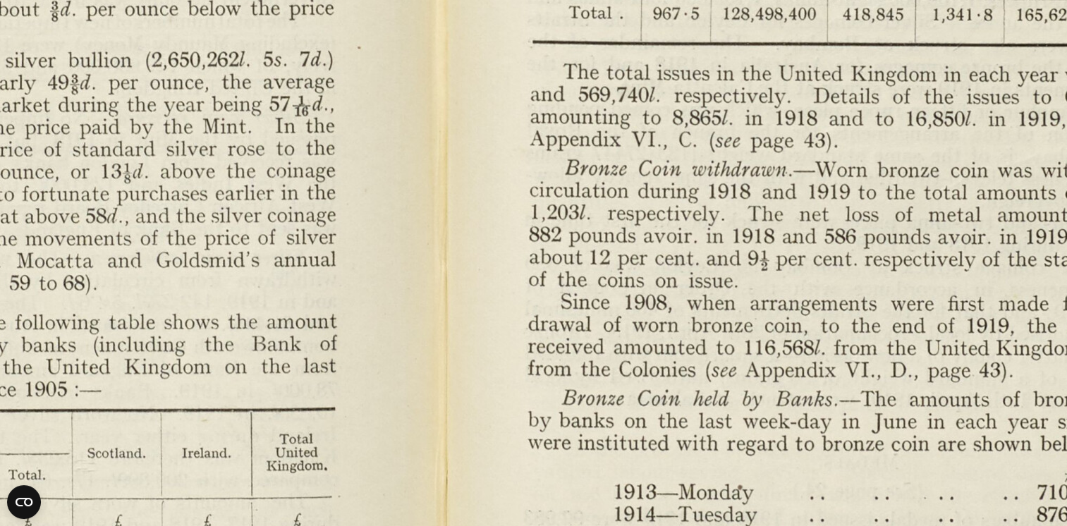
click at [1002, 328] on img at bounding box center [440, 301] width 1955 height 1524
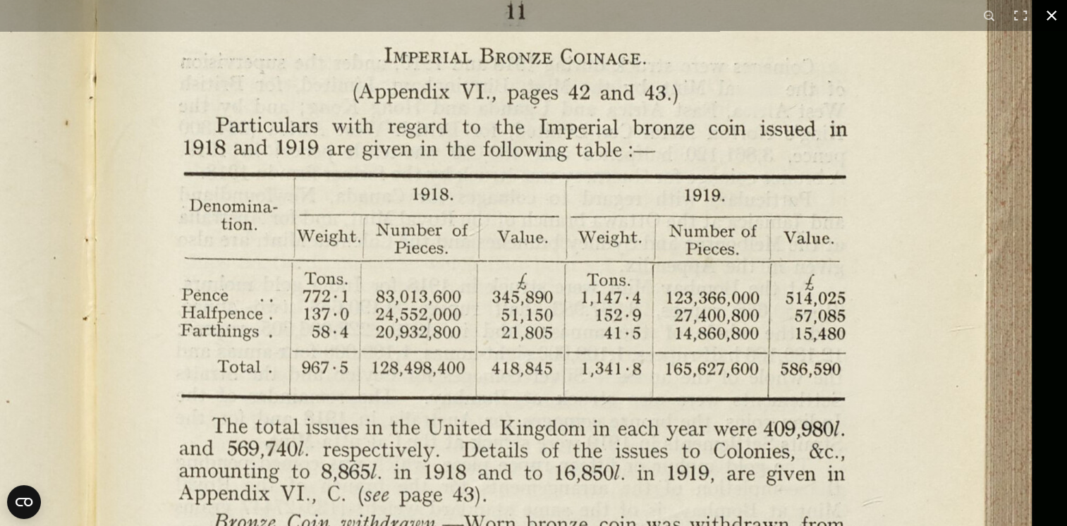
click at [1053, 18] on button at bounding box center [1051, 15] width 31 height 31
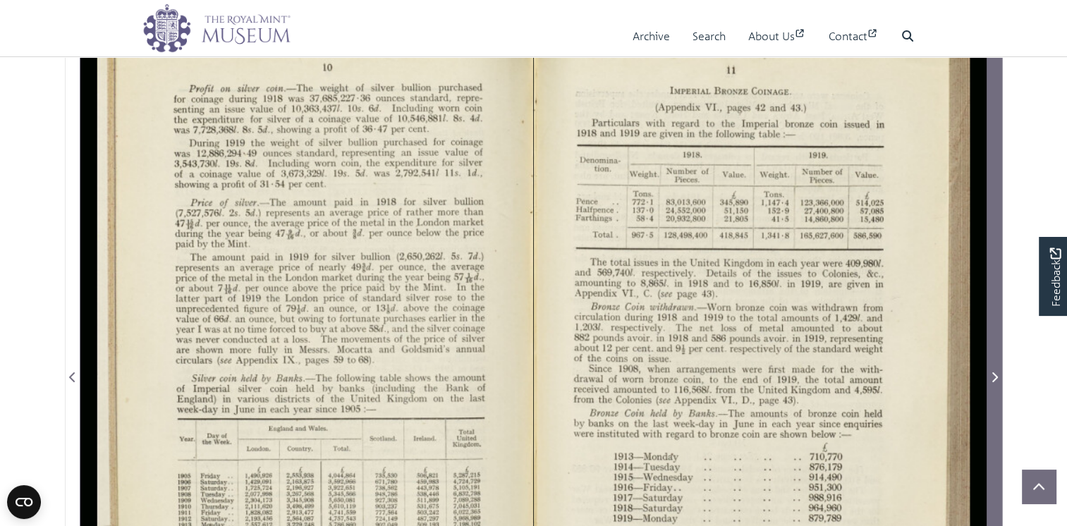
click at [996, 382] on icon "Next Page" at bounding box center [995, 377] width 6 height 10
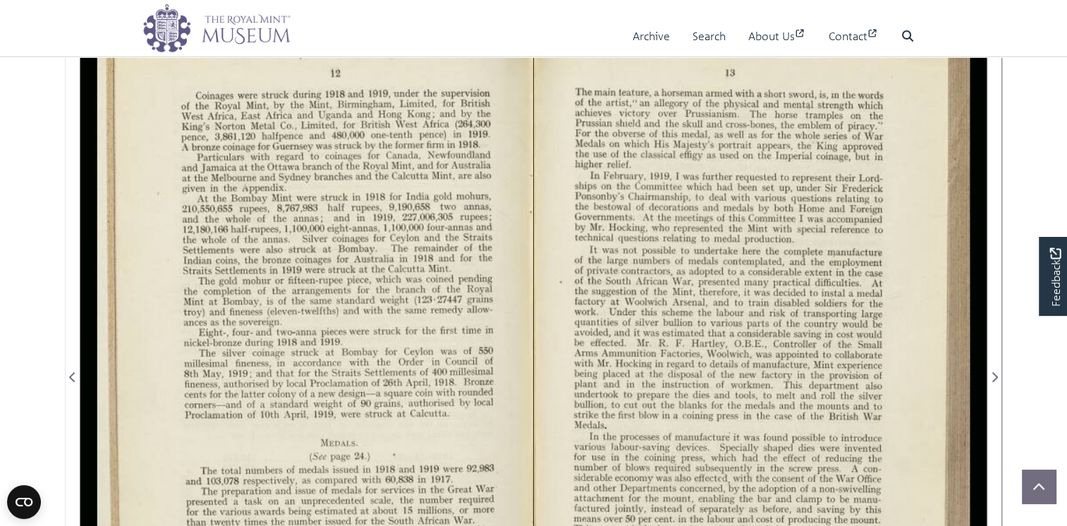
click at [241, 262] on div at bounding box center [306, 369] width 453 height 706
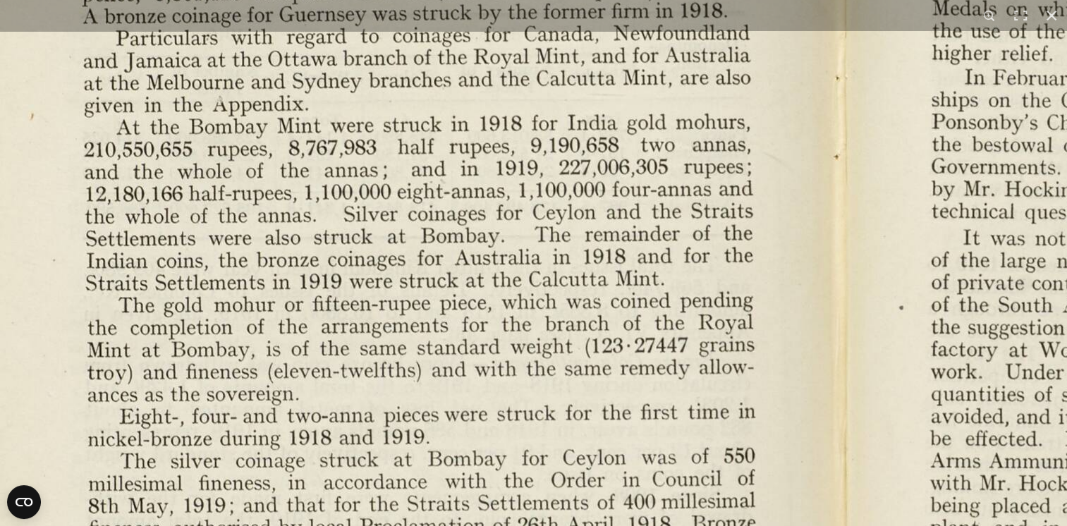
click at [575, 274] on img at bounding box center [842, 494] width 1955 height 1524
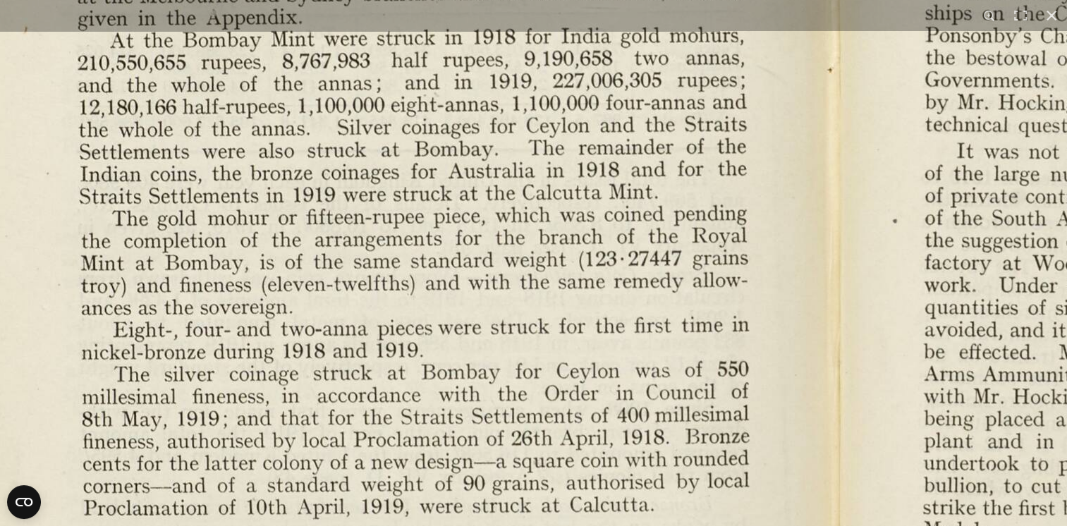
click at [546, 299] on img at bounding box center [835, 407] width 1955 height 1524
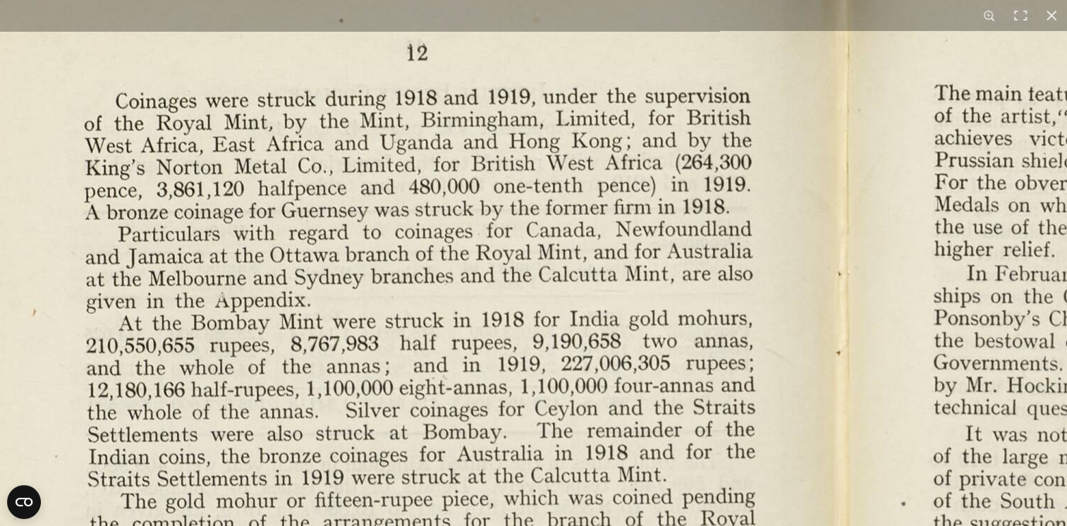
click at [576, 525] on html "Menu Archive Search About Us Contact" at bounding box center [533, 518] width 1067 height 1507
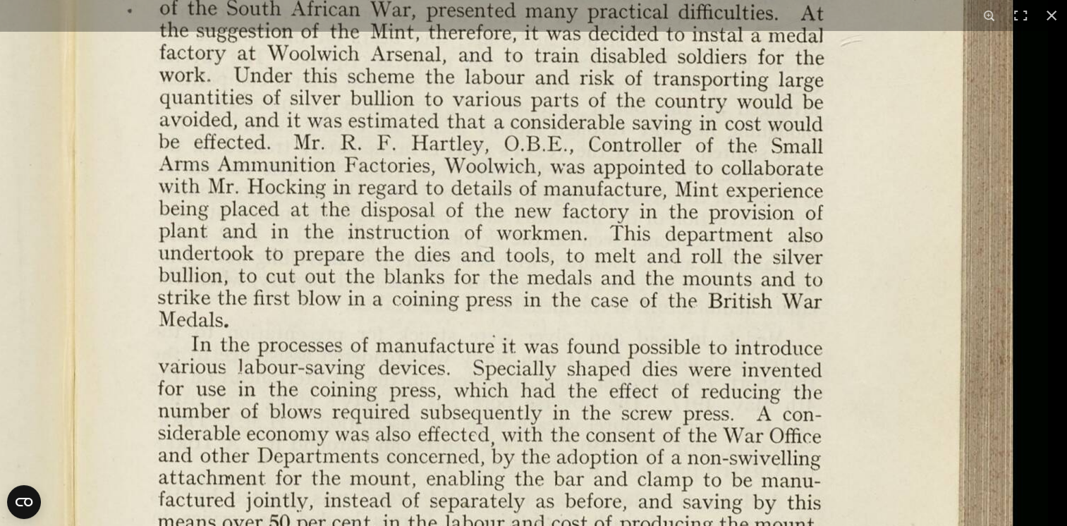
click at [511, 414] on img at bounding box center [70, 197] width 1955 height 1524
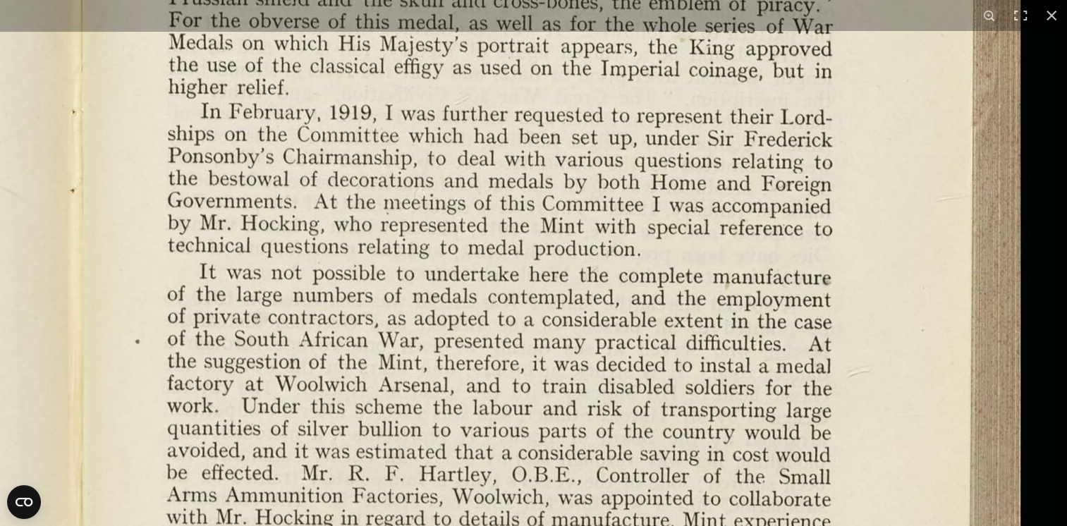
click at [566, 486] on img at bounding box center [78, 528] width 1955 height 1524
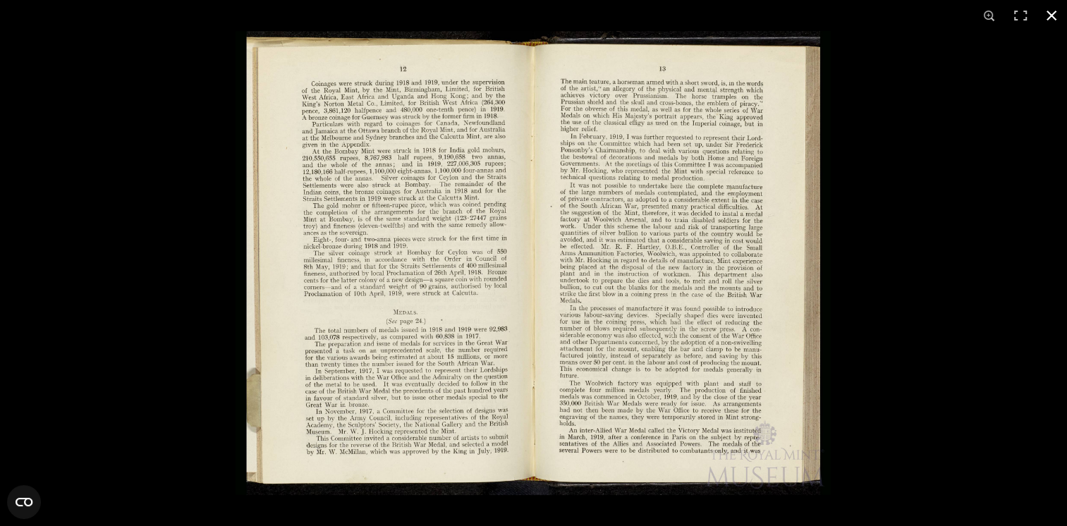
click at [1053, 11] on button at bounding box center [1051, 15] width 31 height 31
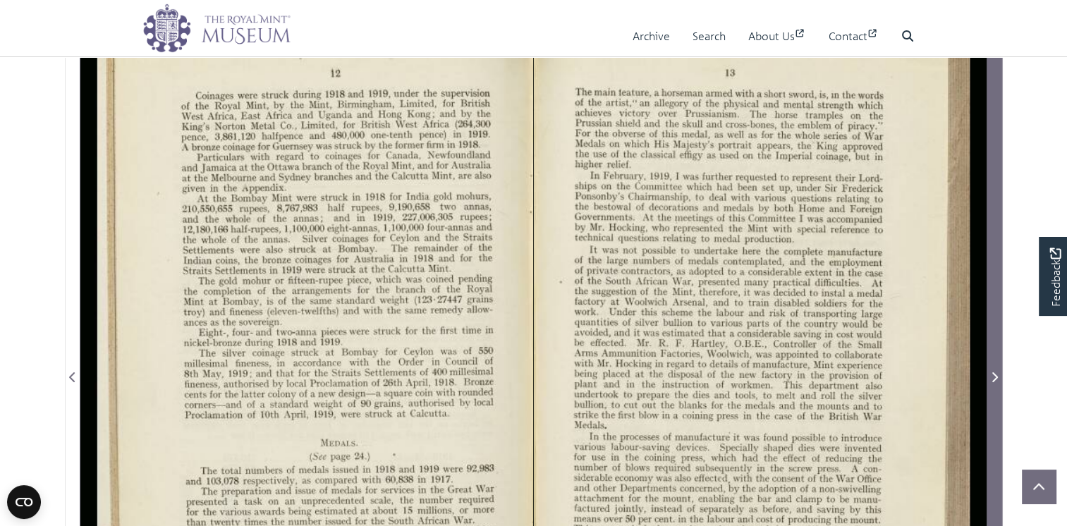
click at [996, 382] on icon "Next Page" at bounding box center [995, 377] width 6 height 10
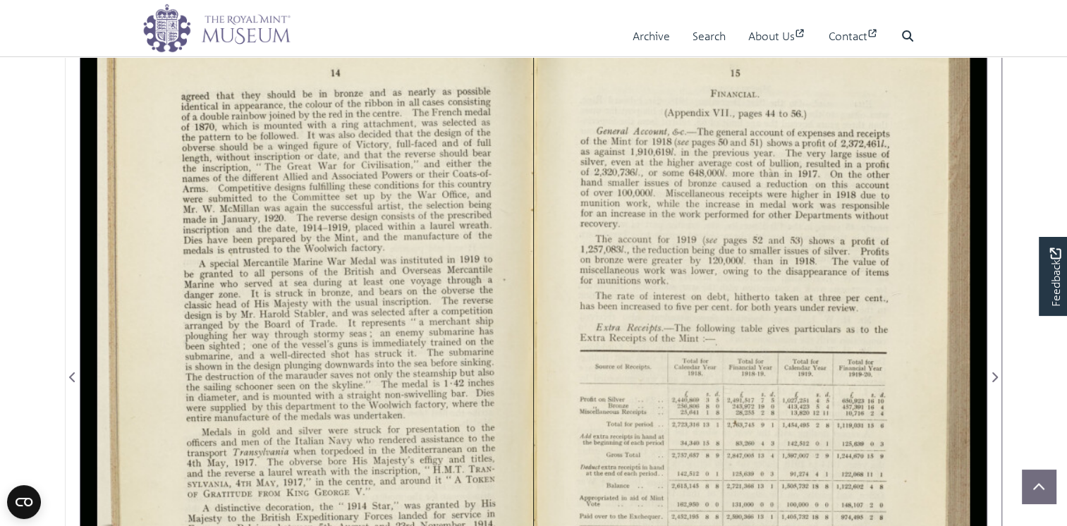
click at [433, 293] on div at bounding box center [306, 369] width 453 height 706
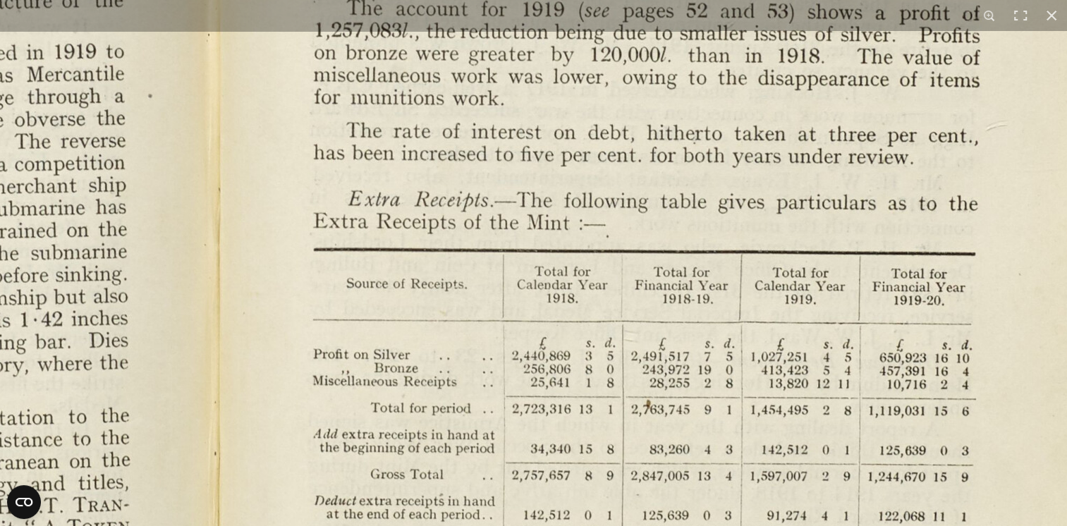
click at [497, 89] on img at bounding box center [212, 287] width 1955 height 1524
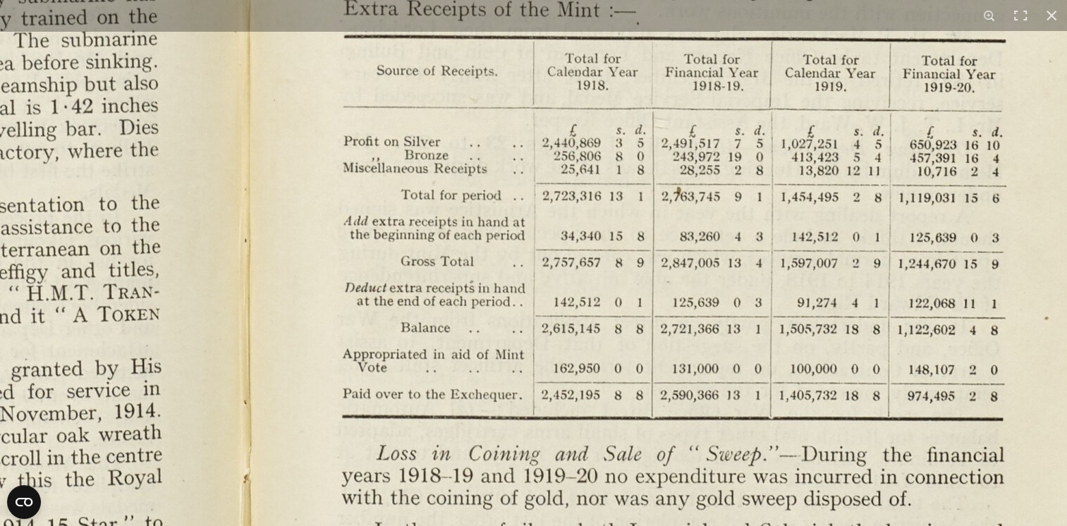
click at [761, 183] on img at bounding box center [243, 74] width 1955 height 1524
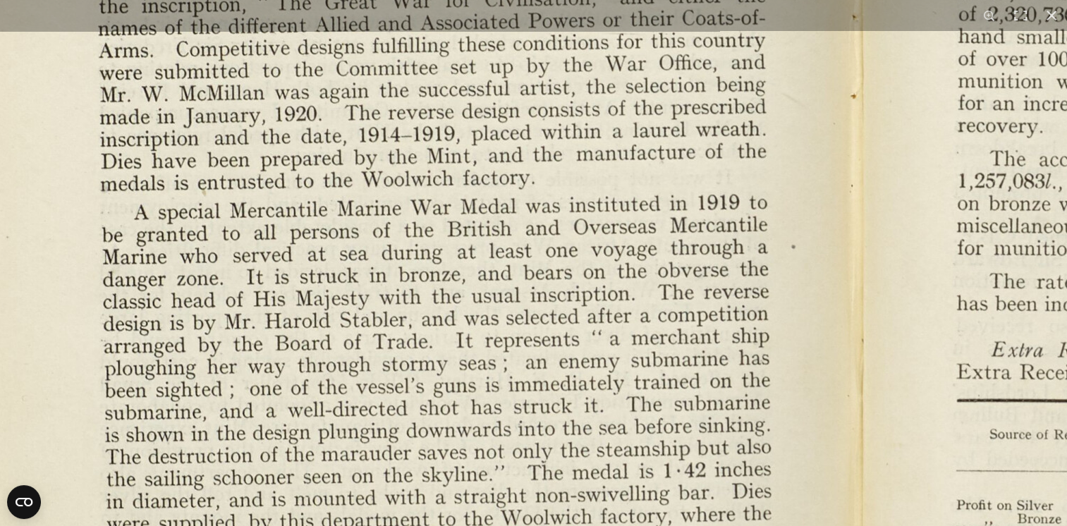
click at [762, 525] on html "Menu Archive Search About Us Contact" at bounding box center [533, 518] width 1067 height 1507
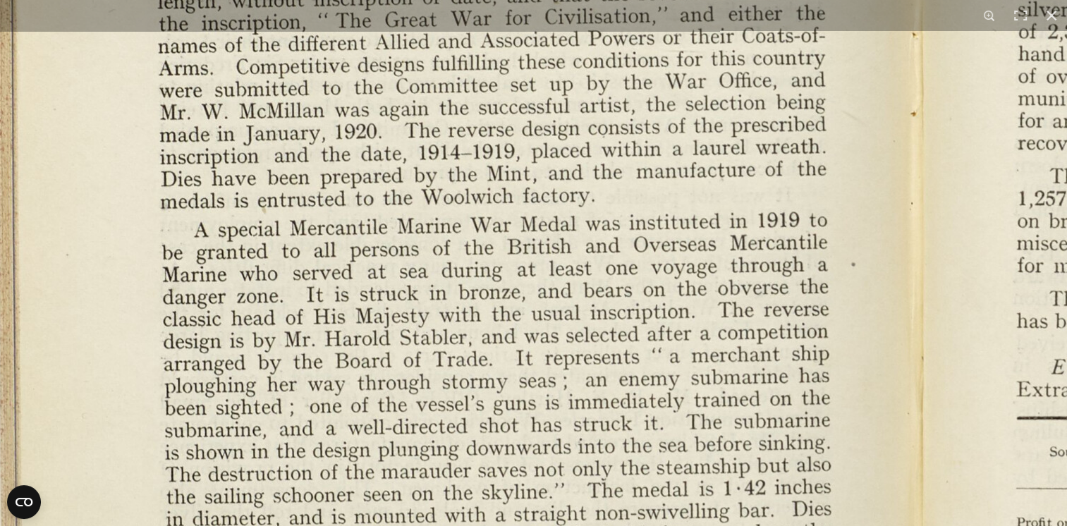
click at [710, 407] on img at bounding box center [916, 456] width 1955 height 1524
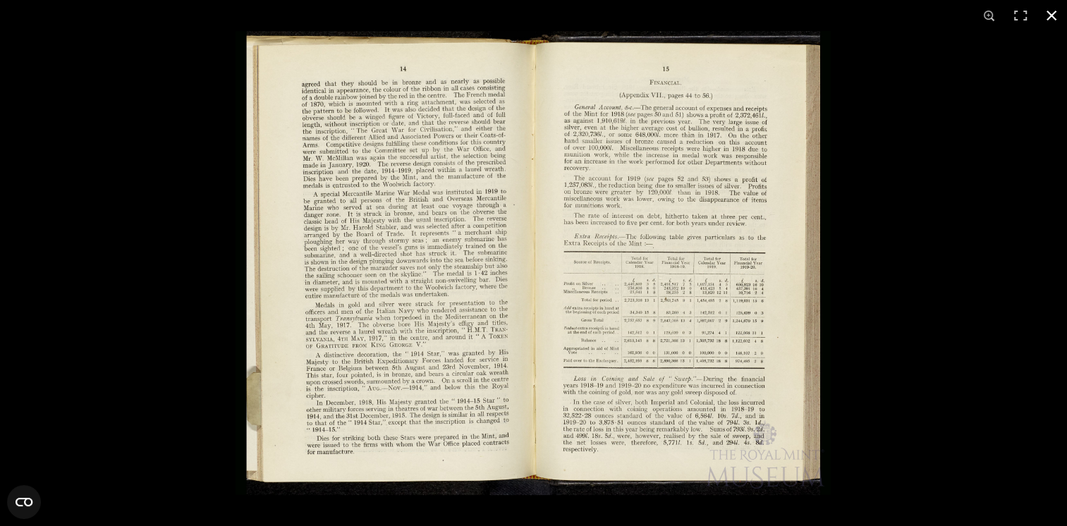
click at [1050, 11] on button at bounding box center [1051, 15] width 31 height 31
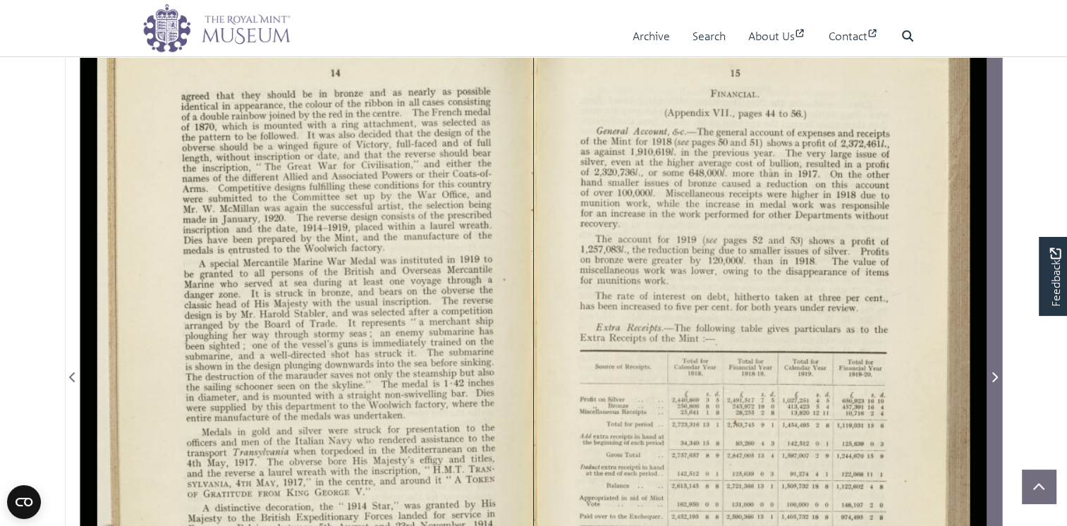
click at [994, 383] on icon "Next Page" at bounding box center [994, 377] width 7 height 11
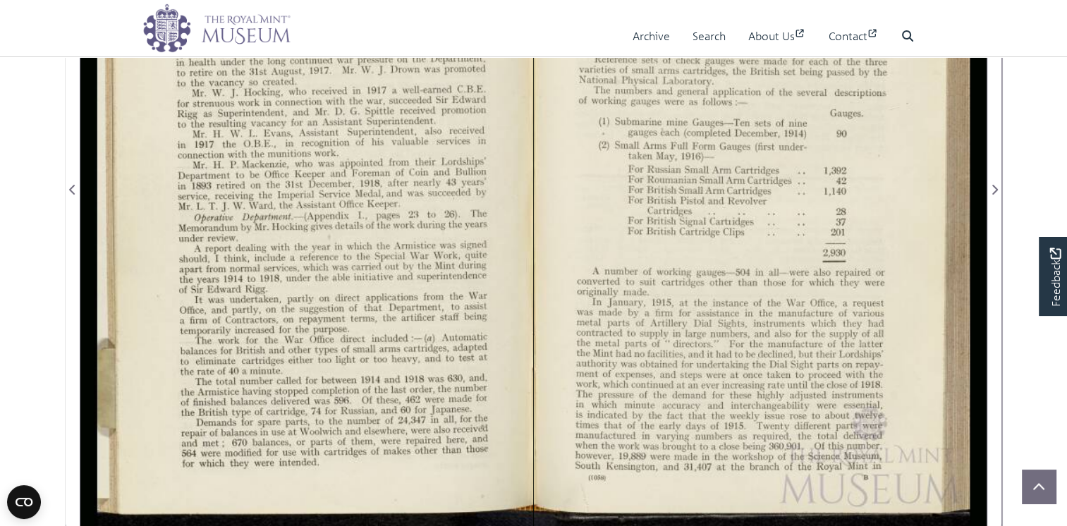
scroll to position [423, 0]
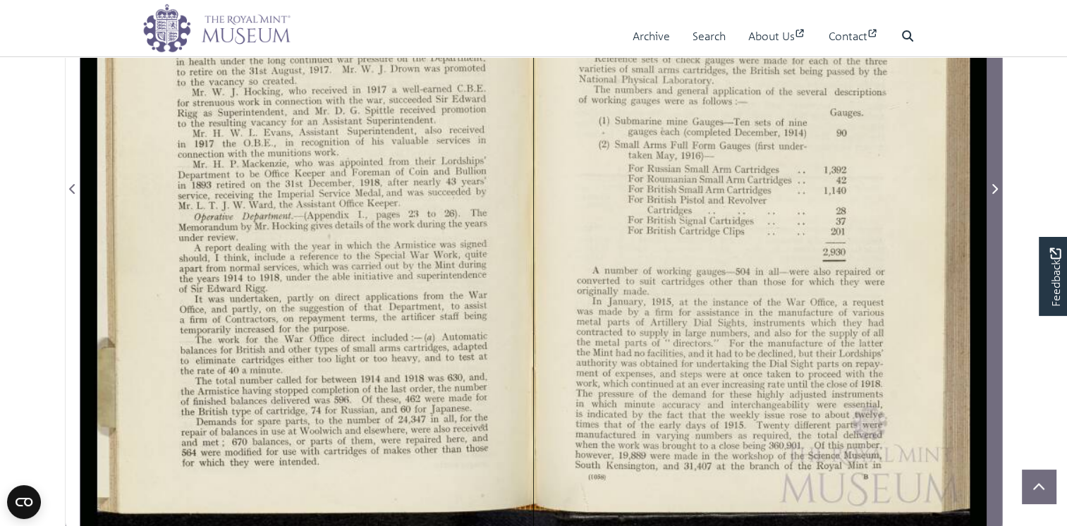
click at [995, 195] on icon "Next Page" at bounding box center [994, 188] width 7 height 11
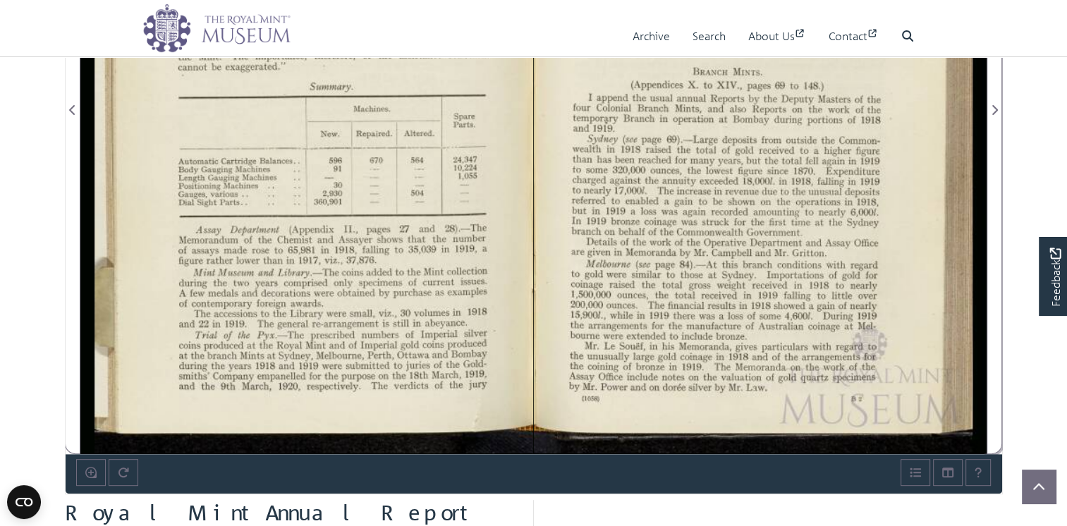
scroll to position [517, 0]
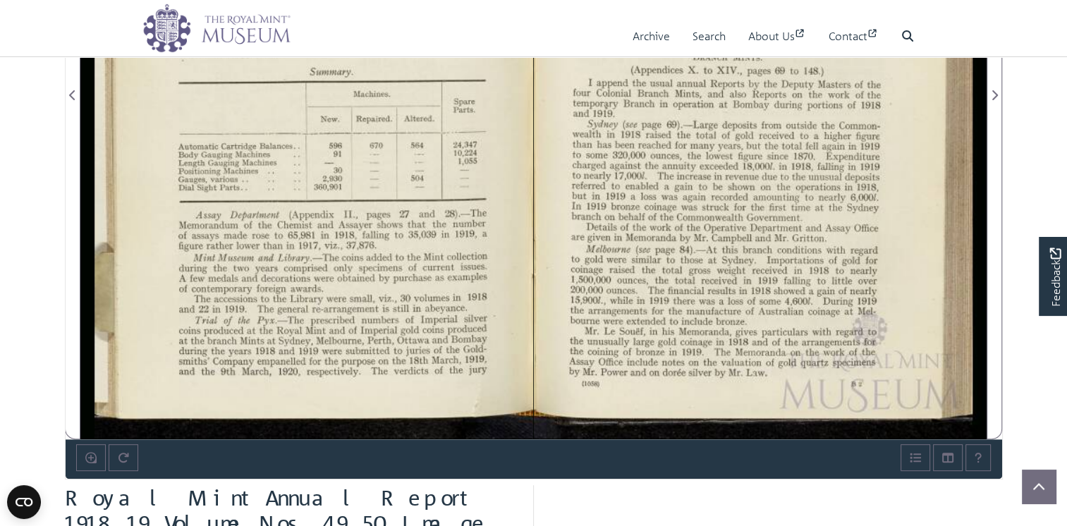
click at [779, 231] on div at bounding box center [760, 86] width 453 height 706
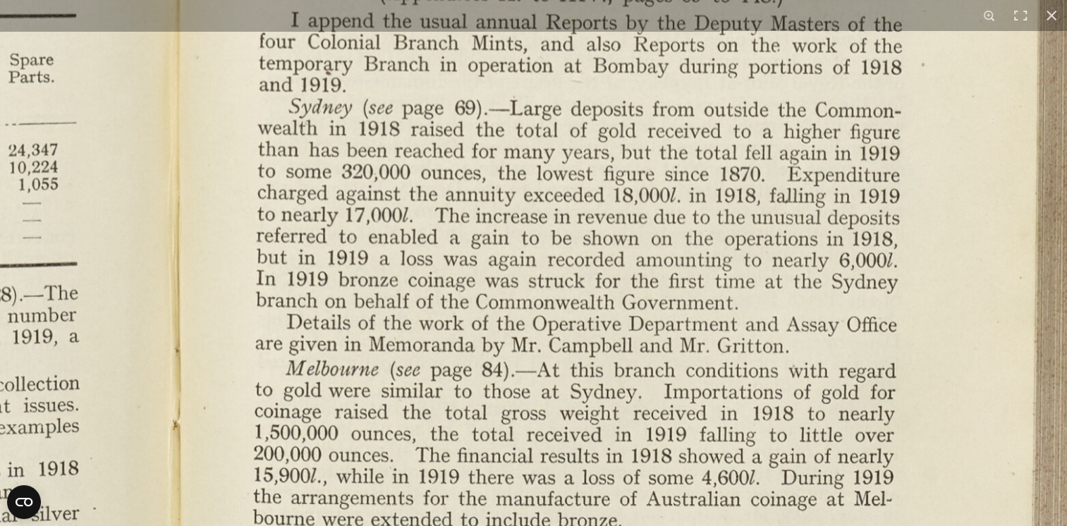
click at [579, 142] on img at bounding box center [176, 27] width 1894 height 1476
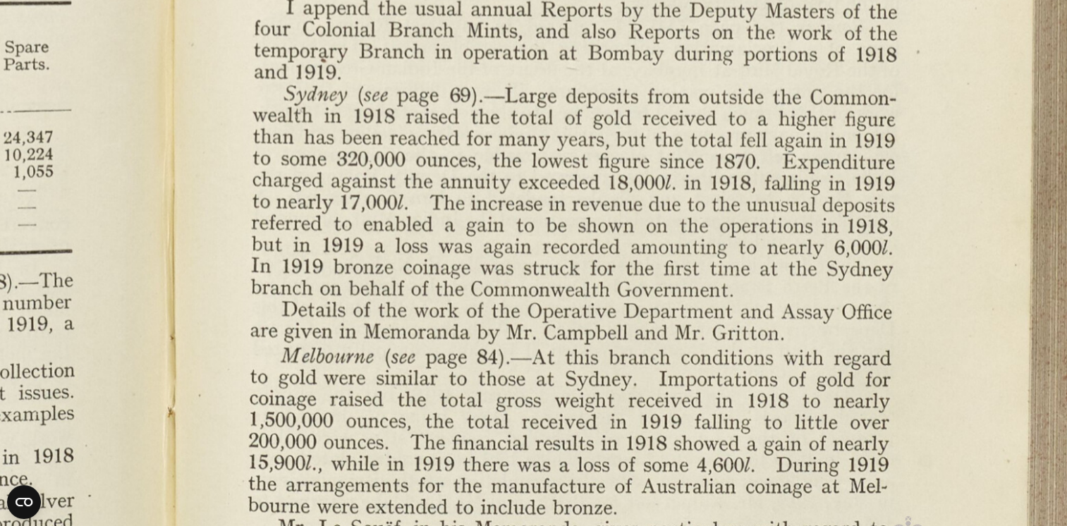
click at [731, 367] on img at bounding box center [171, 14] width 1894 height 1476
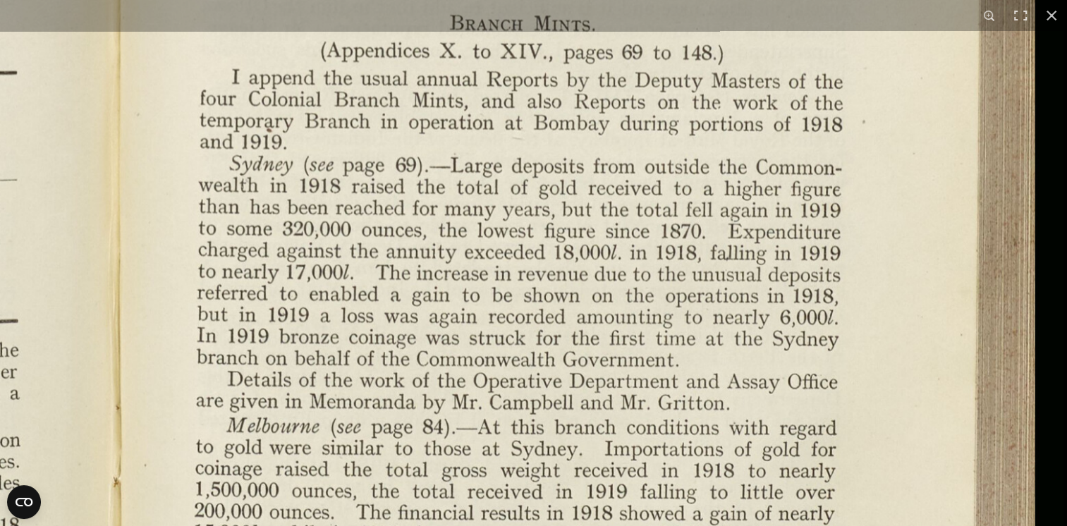
click at [703, 391] on img at bounding box center [117, 84] width 1894 height 1476
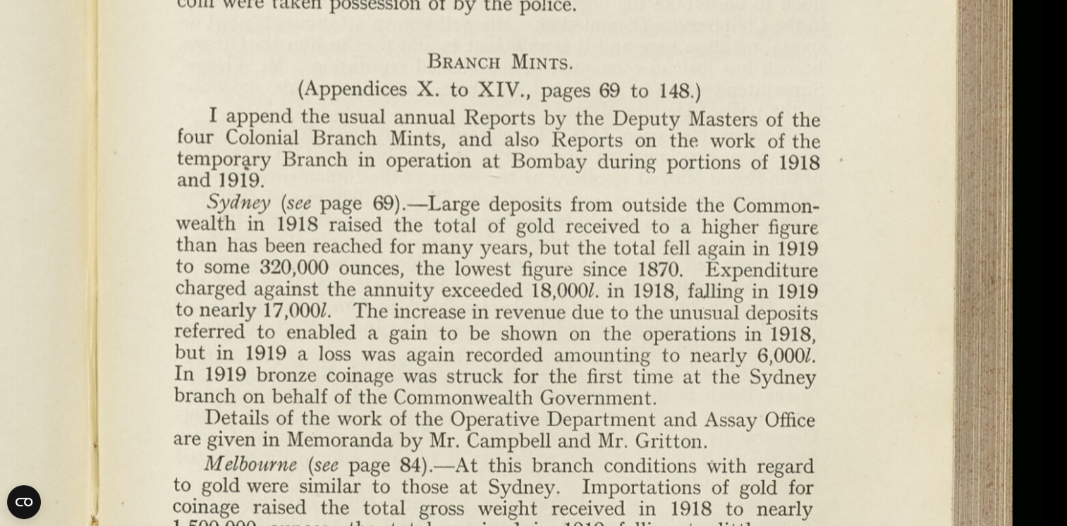
click at [632, 382] on img at bounding box center [94, 122] width 1894 height 1476
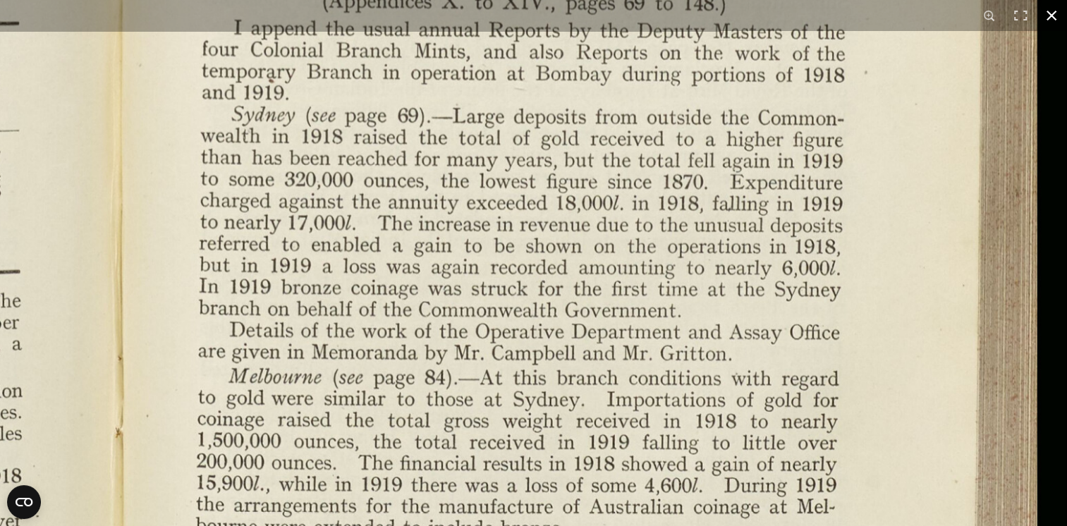
click at [1055, 8] on button at bounding box center [1051, 15] width 31 height 31
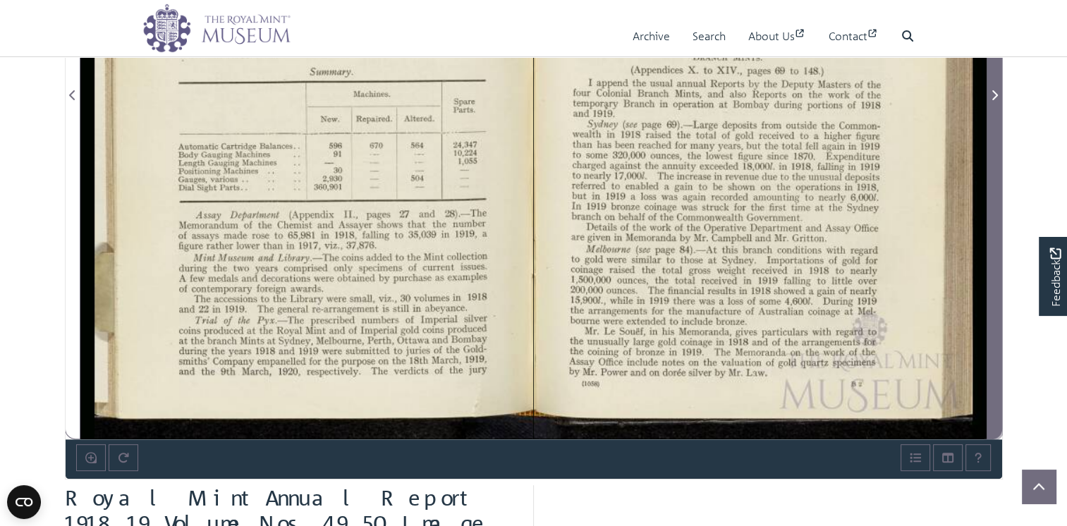
click at [993, 100] on icon "Next Page" at bounding box center [995, 95] width 6 height 10
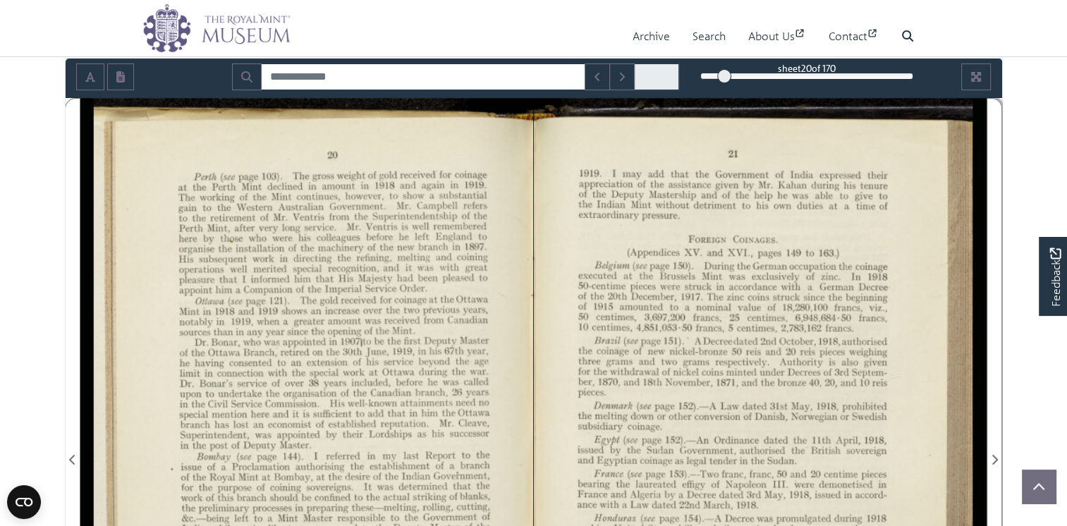
scroll to position [141, 0]
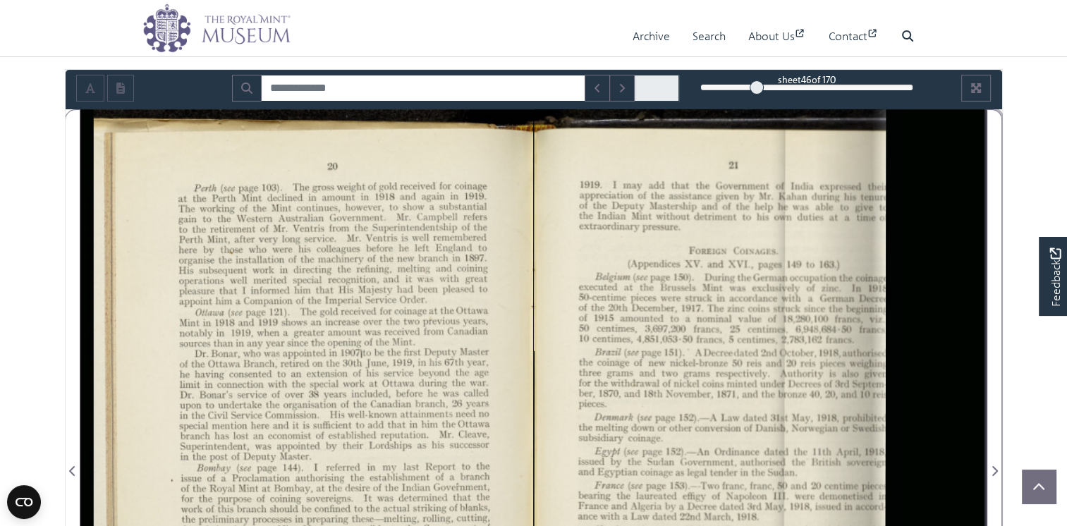
click at [757, 95] on div "46" at bounding box center [806, 87] width 213 height 14
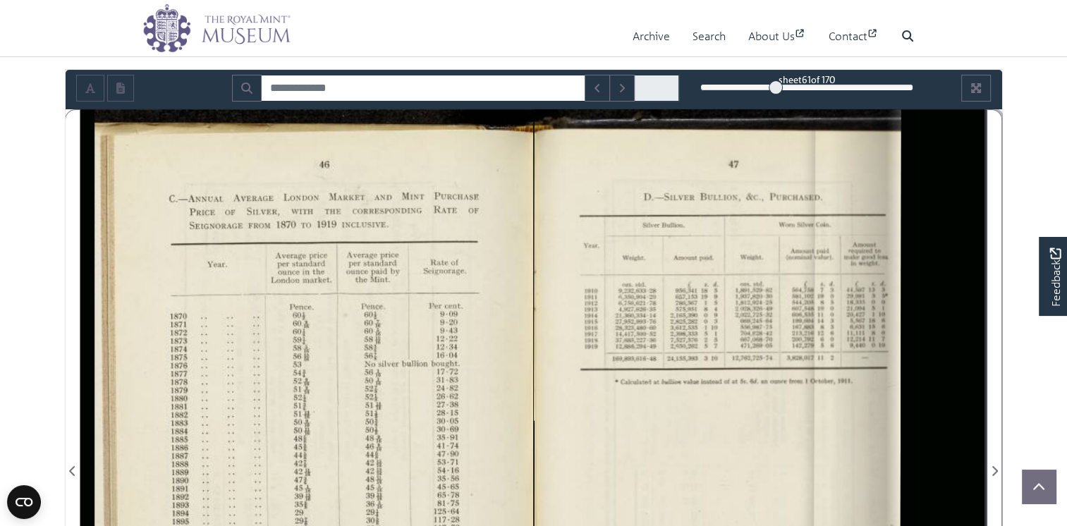
click at [776, 95] on div "61" at bounding box center [806, 87] width 213 height 14
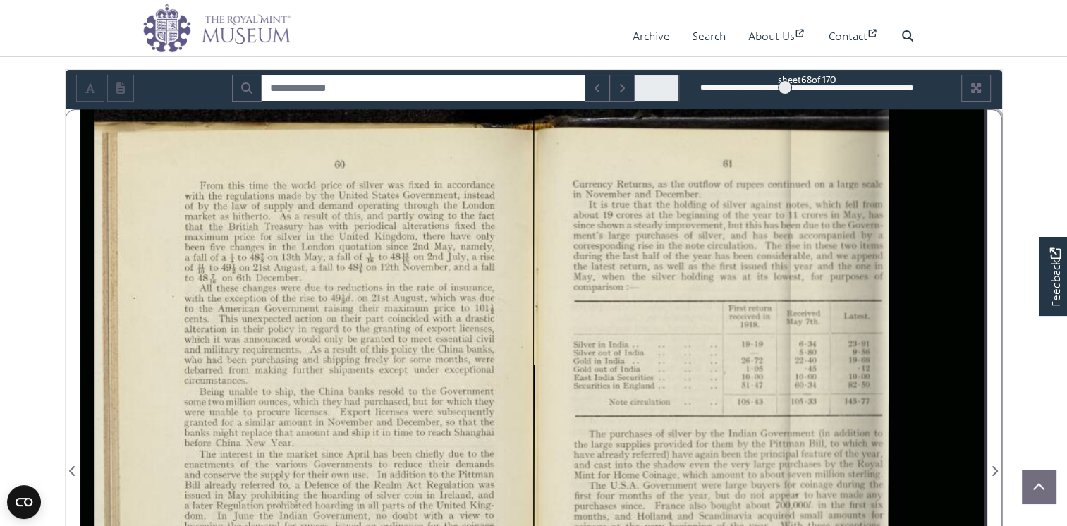
click at [784, 95] on div "68" at bounding box center [806, 87] width 213 height 14
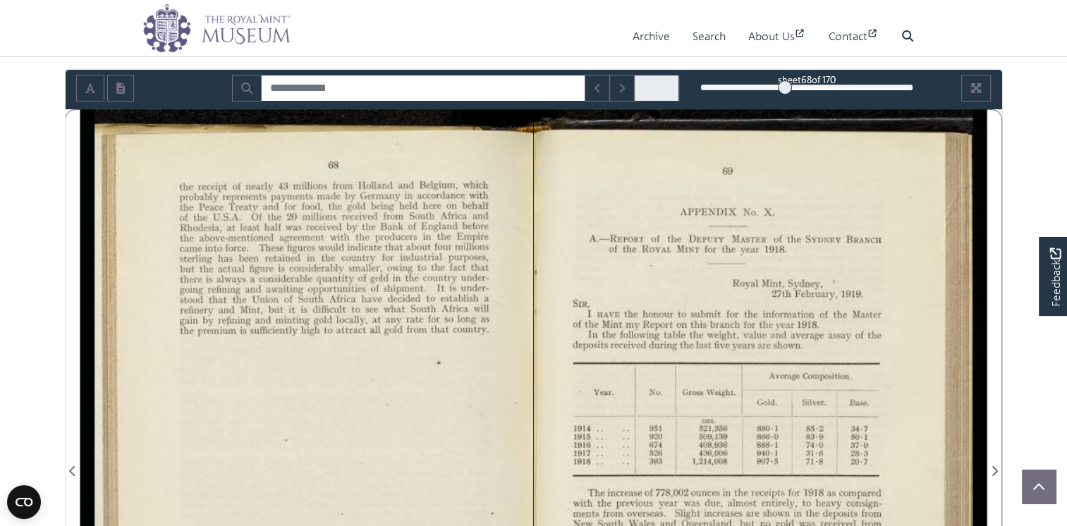
drag, startPoint x: 803, startPoint y: 343, endPoint x: 670, endPoint y: 224, distance: 177.8
click at [670, 224] on div at bounding box center [760, 462] width 453 height 706
click at [731, 317] on div at bounding box center [760, 462] width 453 height 706
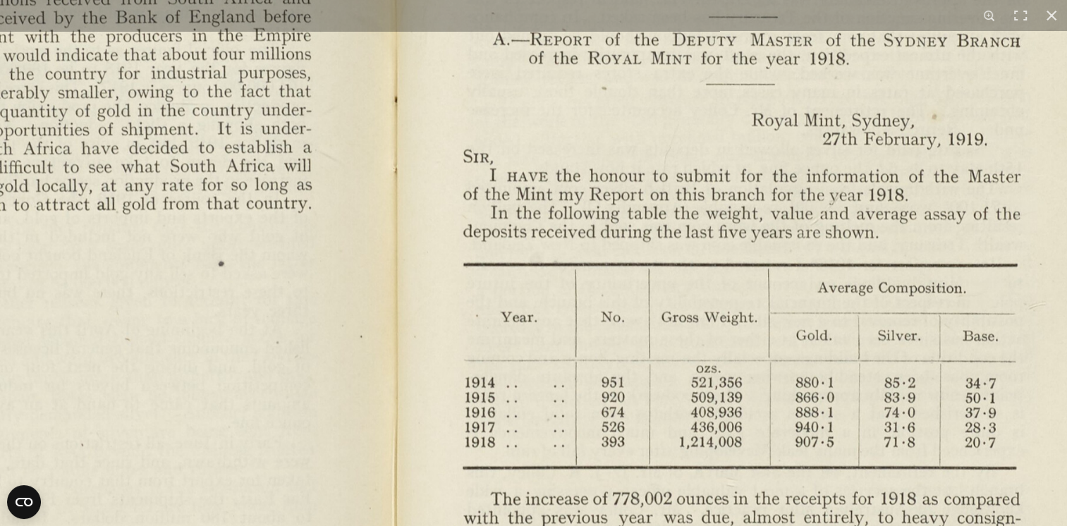
click at [510, 197] on img at bounding box center [392, 442] width 1636 height 1275
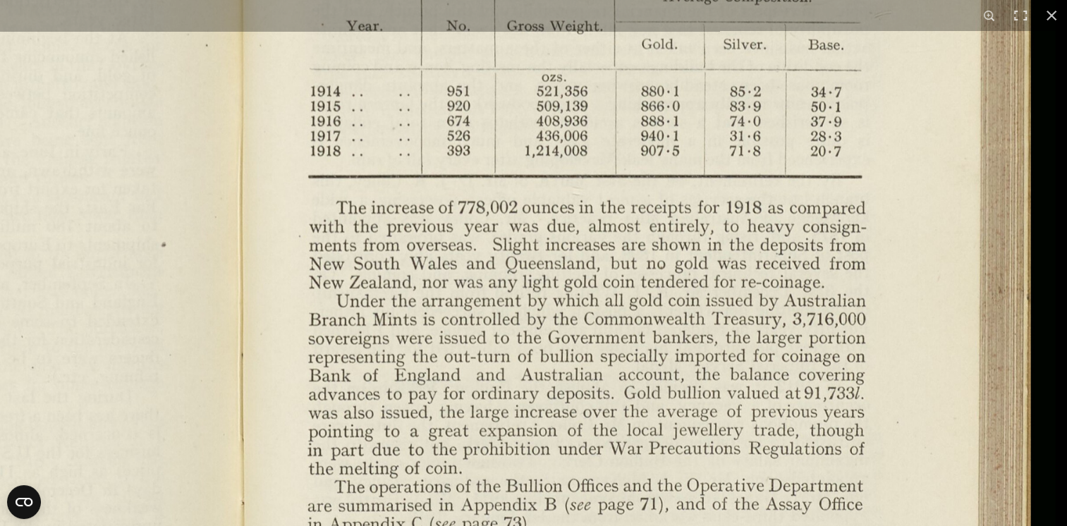
click at [639, 190] on img at bounding box center [238, 151] width 1636 height 1275
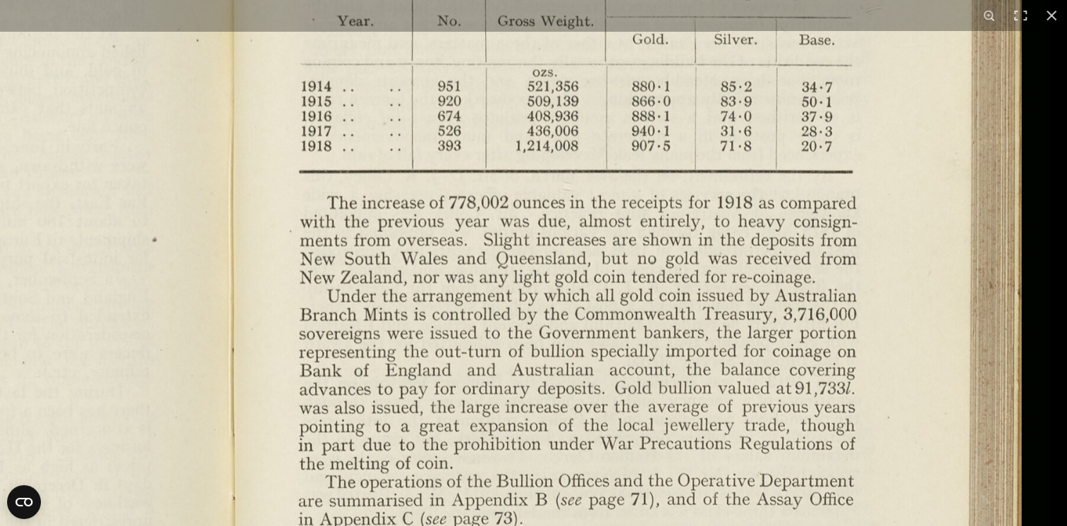
click at [693, 409] on img at bounding box center [228, 146] width 1636 height 1275
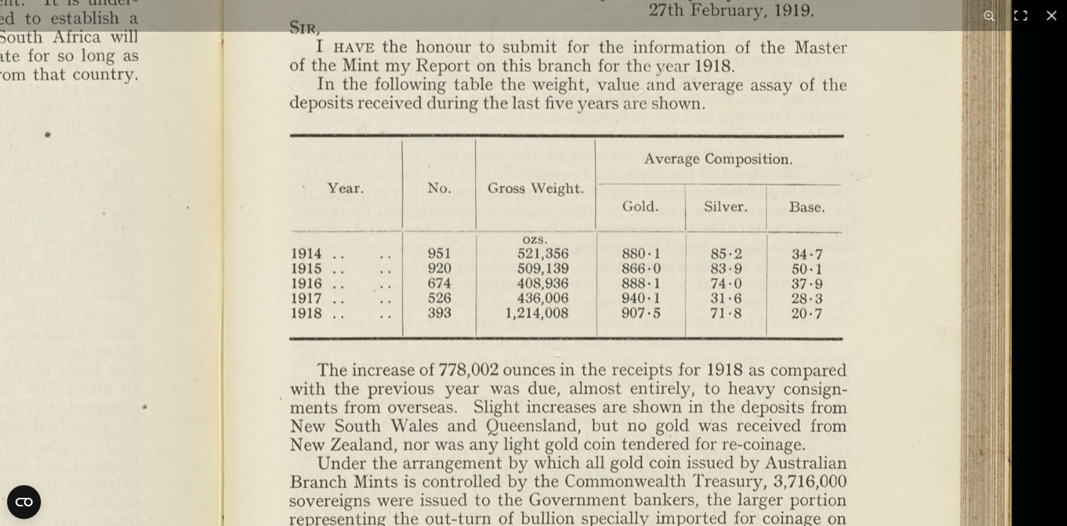
click at [655, 444] on img at bounding box center [218, 313] width 1636 height 1275
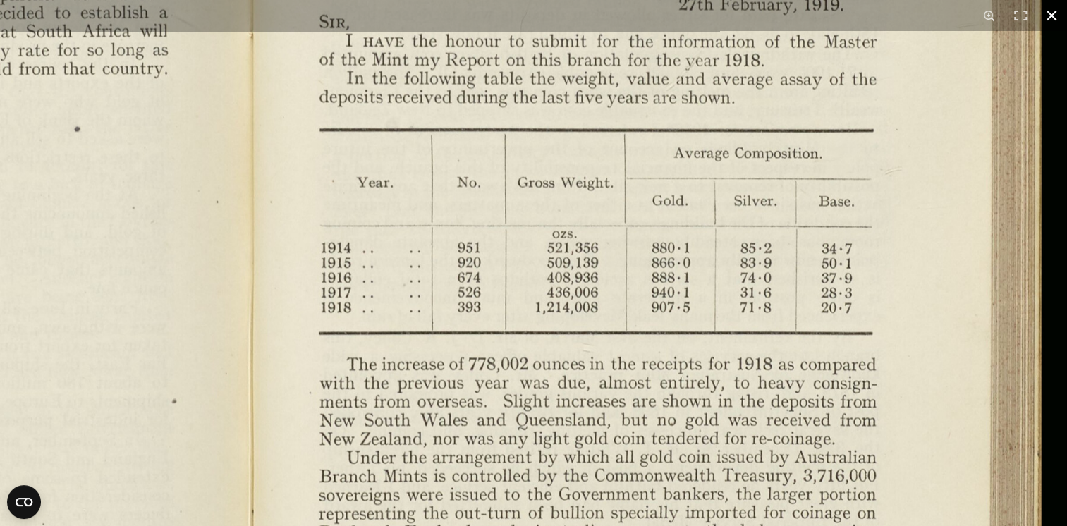
click at [1052, 17] on button at bounding box center [1051, 15] width 31 height 31
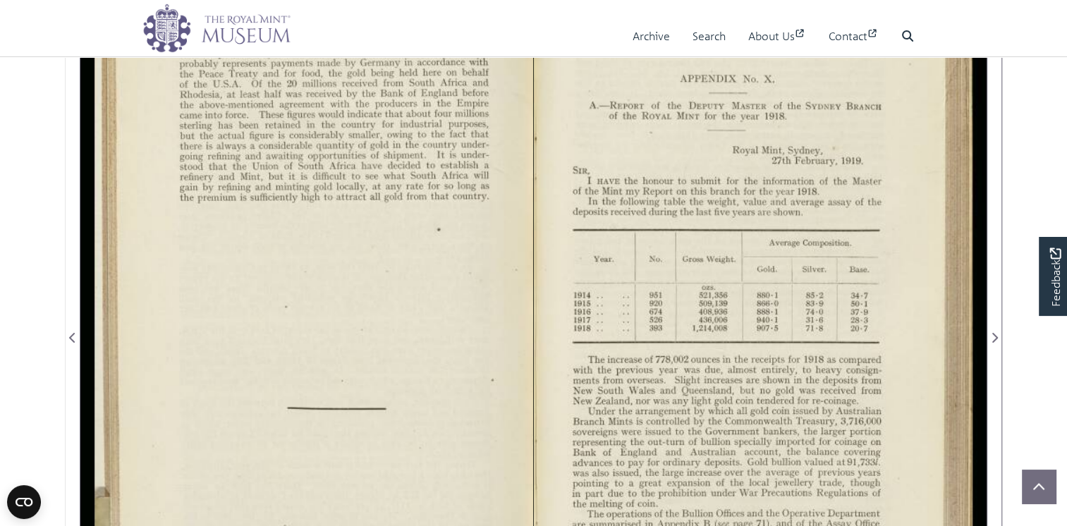
scroll to position [282, 0]
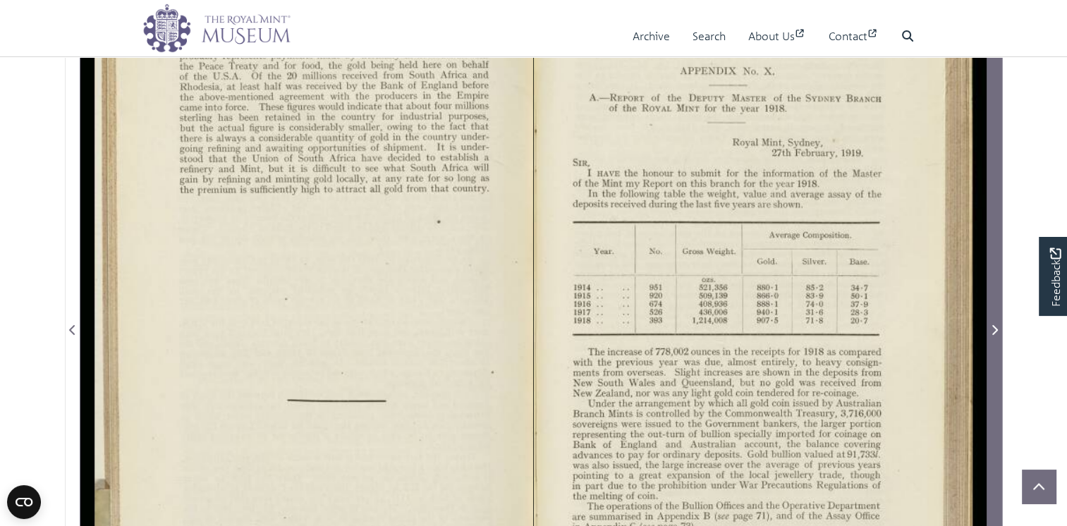
click at [999, 339] on span "Next Page" at bounding box center [994, 330] width 14 height 17
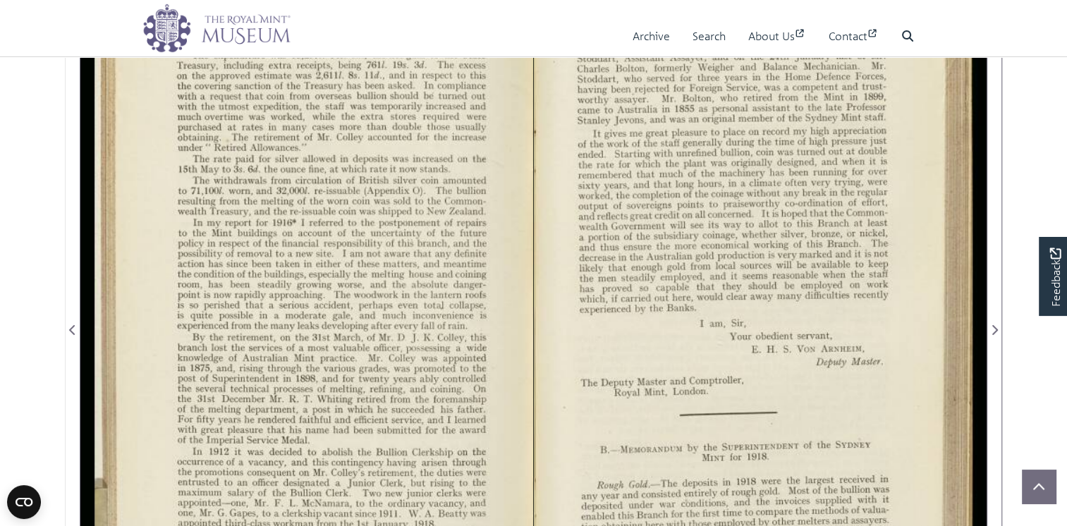
click at [294, 241] on div at bounding box center [306, 321] width 453 height 706
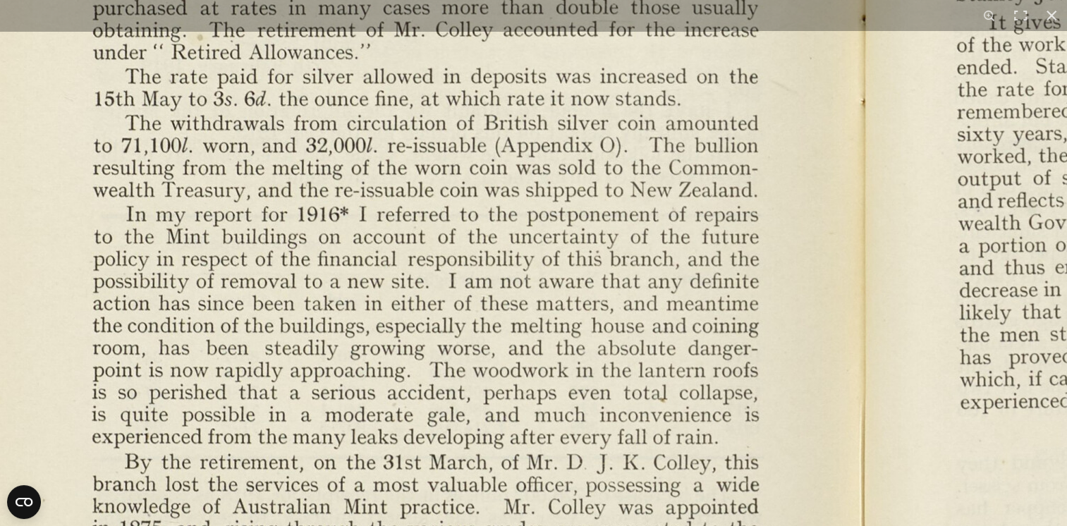
click at [605, 160] on img at bounding box center [860, 427] width 1955 height 1524
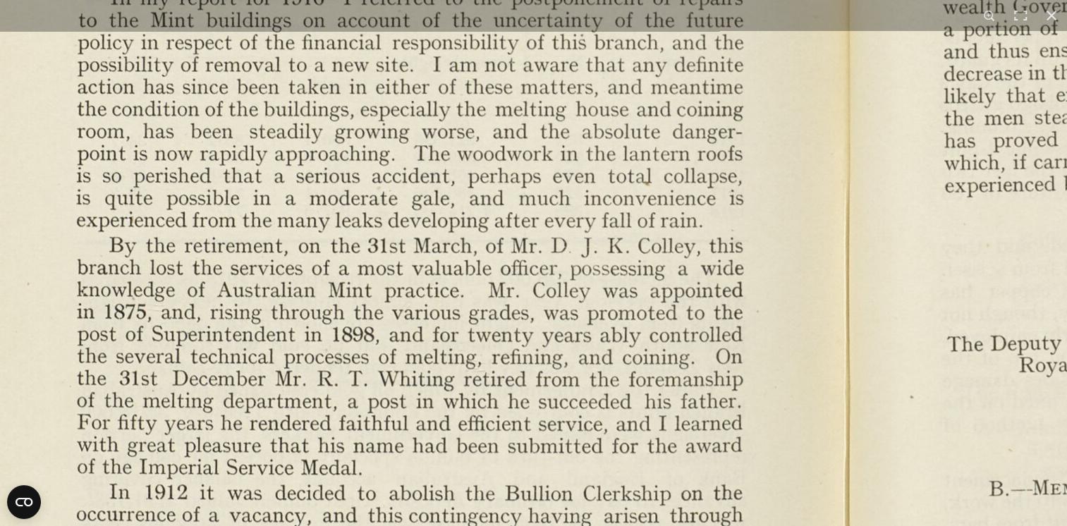
click at [626, 184] on img at bounding box center [844, 210] width 1955 height 1524
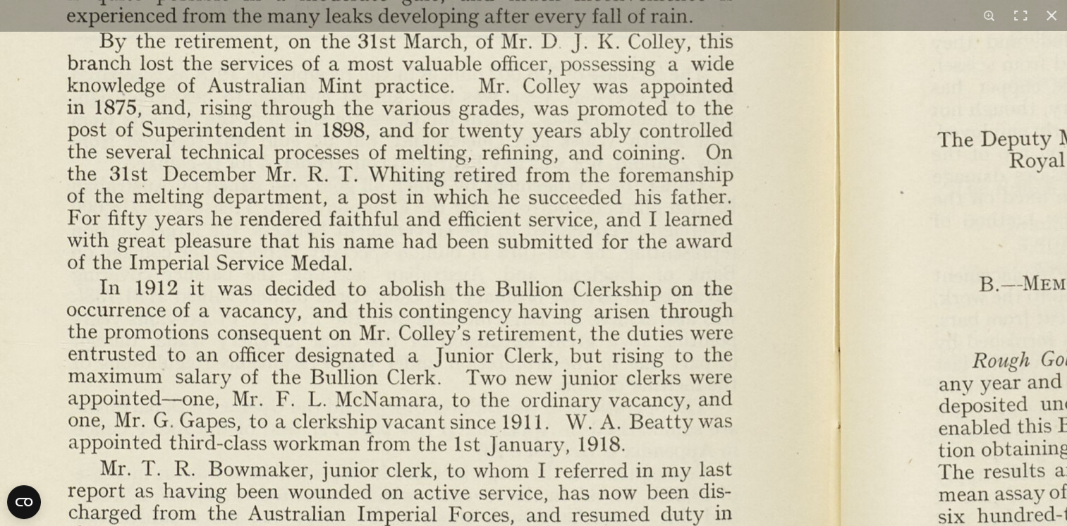
click at [622, 198] on img at bounding box center [835, 6] width 1955 height 1524
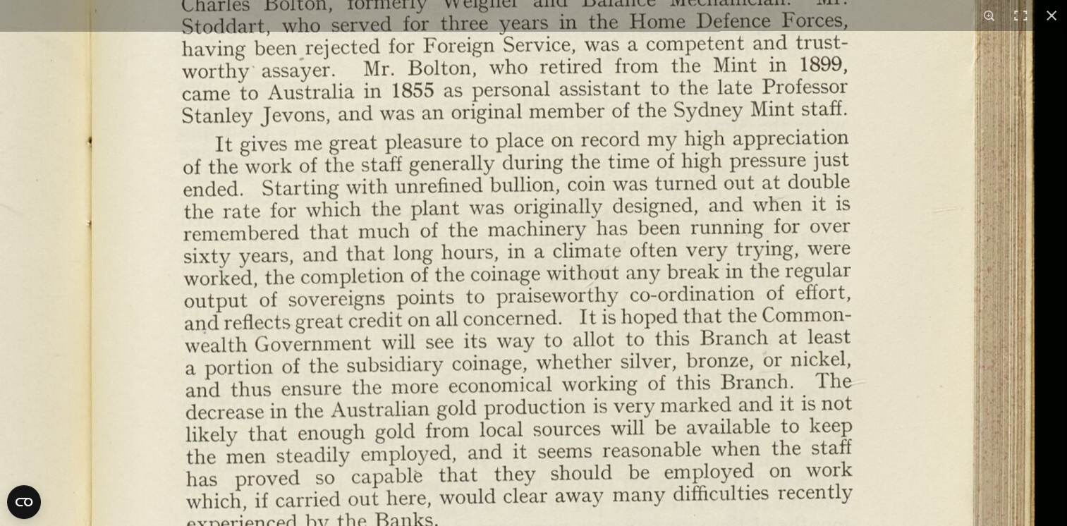
click at [565, 525] on html "Menu Archive Search About Us Contact" at bounding box center [533, 484] width 1067 height 1532
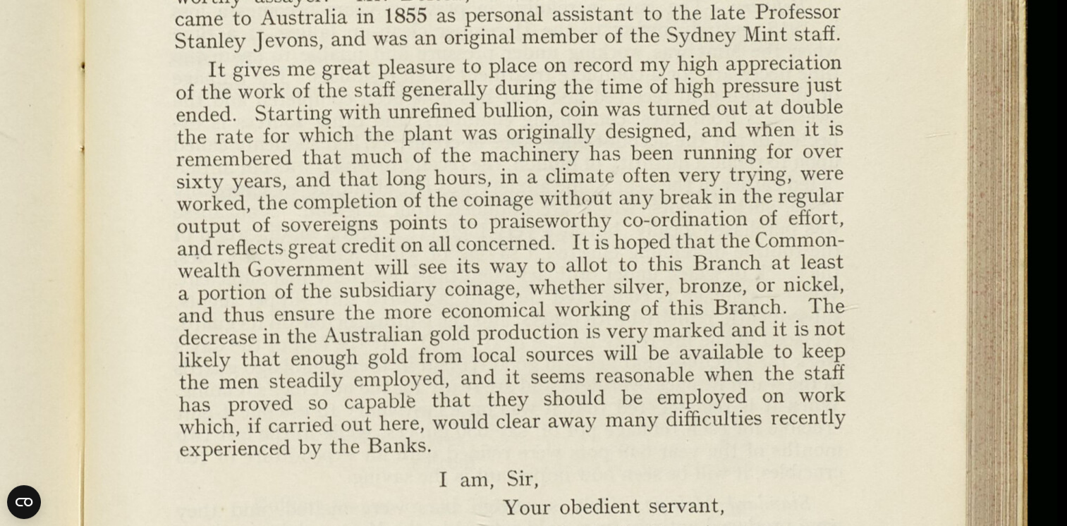
click at [626, 269] on img at bounding box center [79, 474] width 1955 height 1524
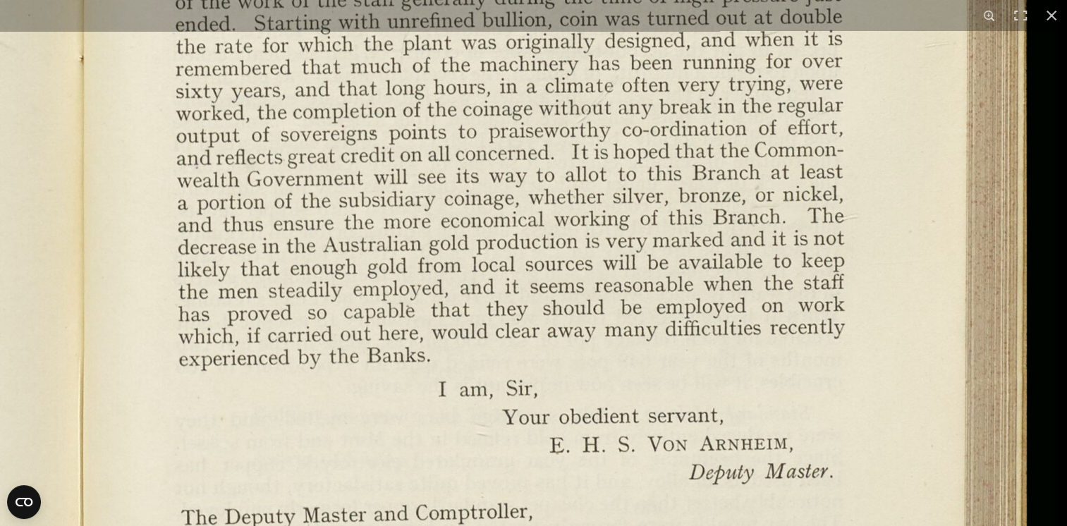
click at [621, 272] on img at bounding box center [78, 384] width 1955 height 1524
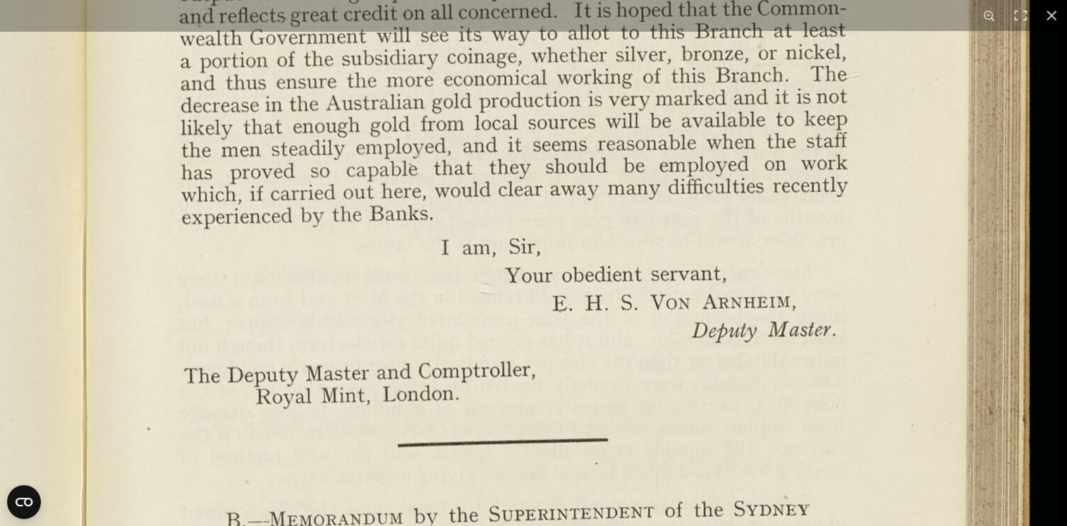
click at [568, 257] on img at bounding box center [81, 242] width 1955 height 1524
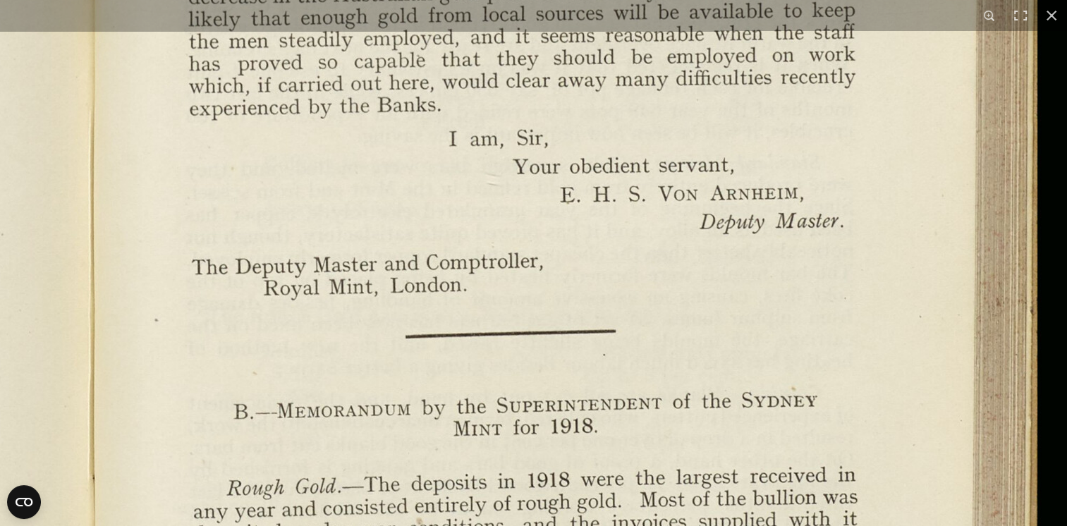
click at [578, 259] on img at bounding box center [89, 134] width 1955 height 1524
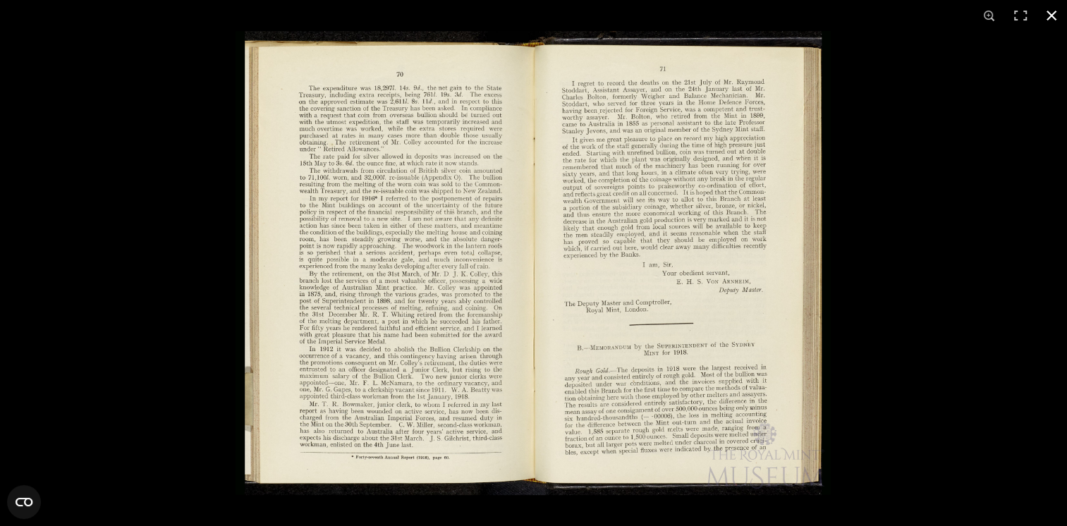
click at [1052, 16] on button at bounding box center [1051, 15] width 31 height 31
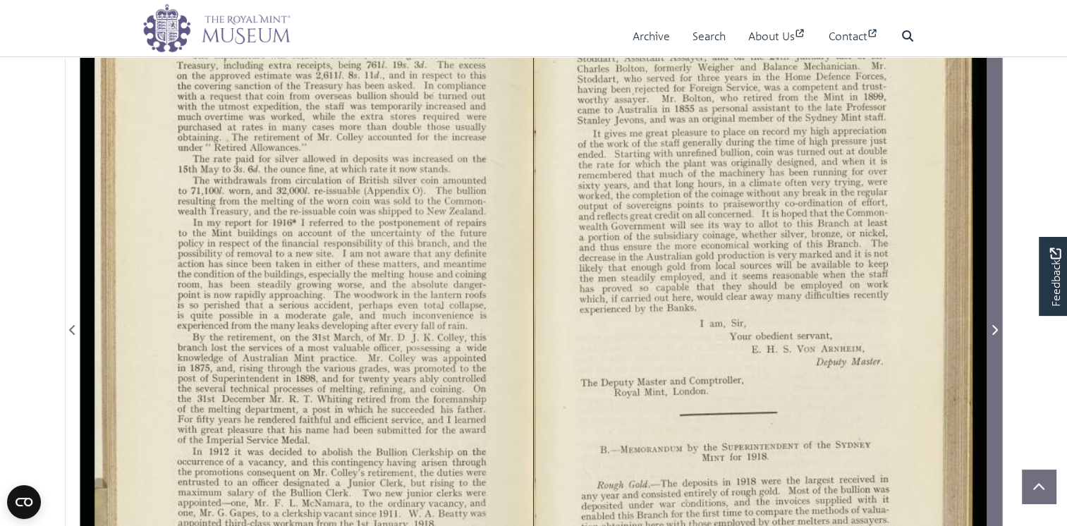
click at [994, 335] on icon "Next Page" at bounding box center [995, 330] width 6 height 10
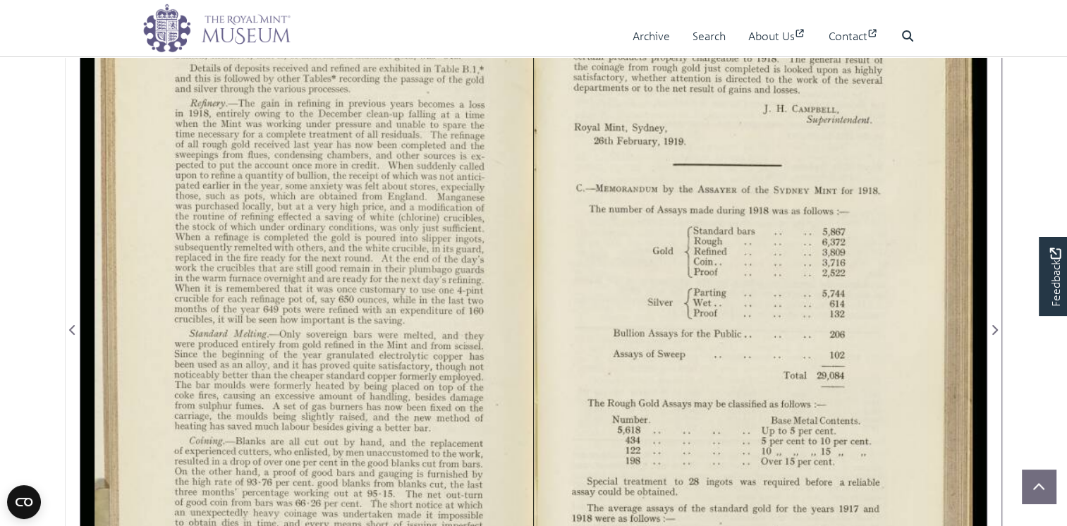
click at [355, 274] on div at bounding box center [306, 321] width 453 height 706
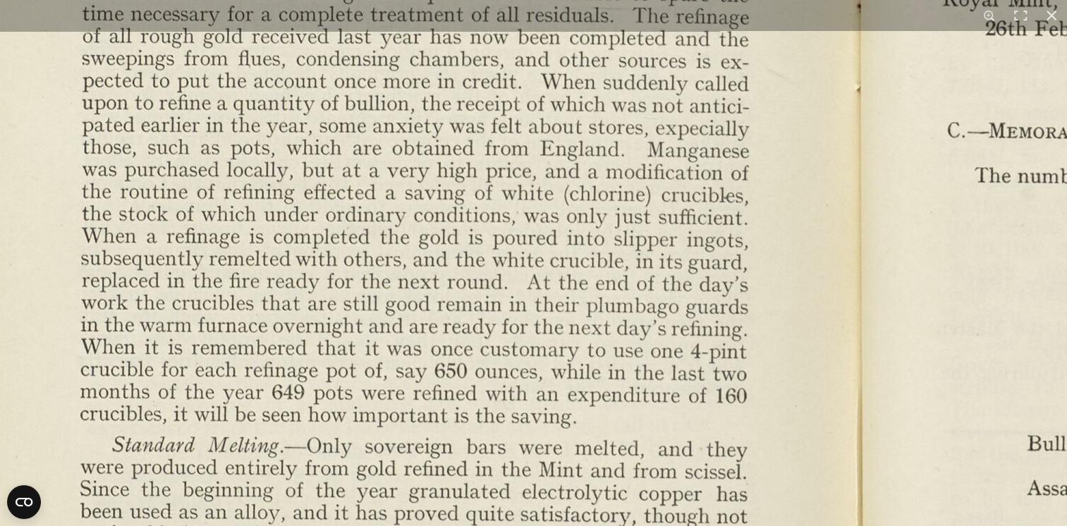
click at [674, 137] on img at bounding box center [854, 418] width 1955 height 1524
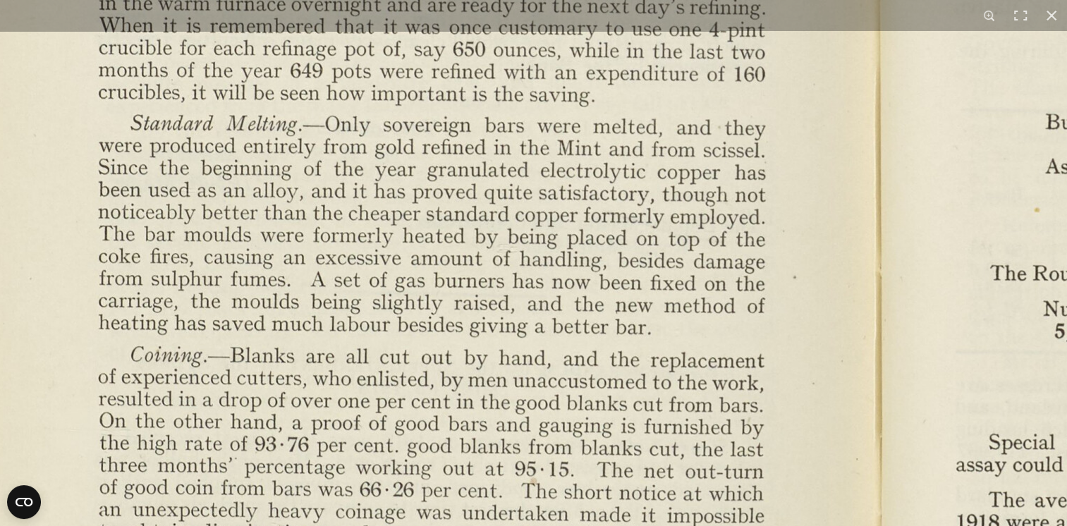
click at [682, 135] on img at bounding box center [873, 96] width 1955 height 1524
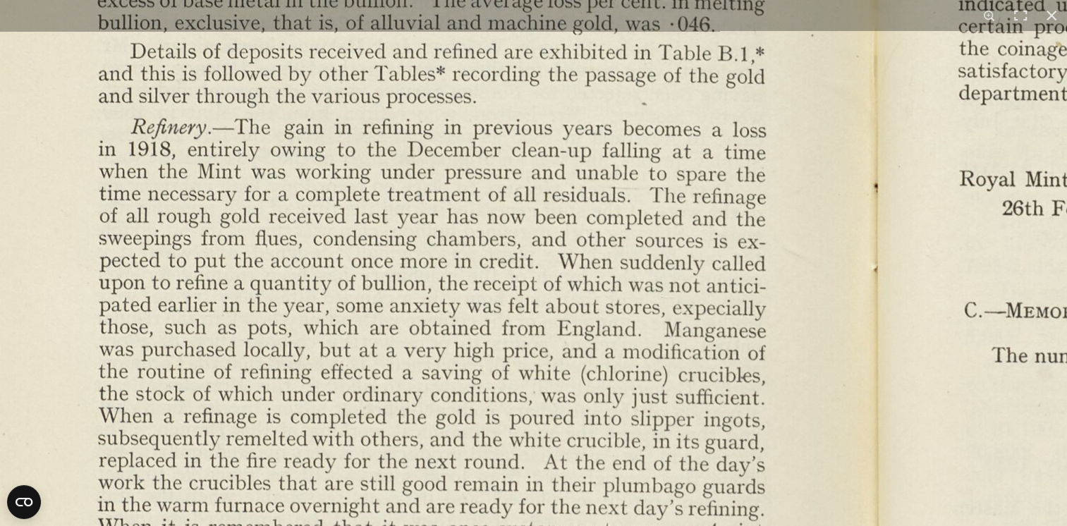
click at [622, 525] on html "Menu Archive Search About Us Contact" at bounding box center [533, 484] width 1067 height 1532
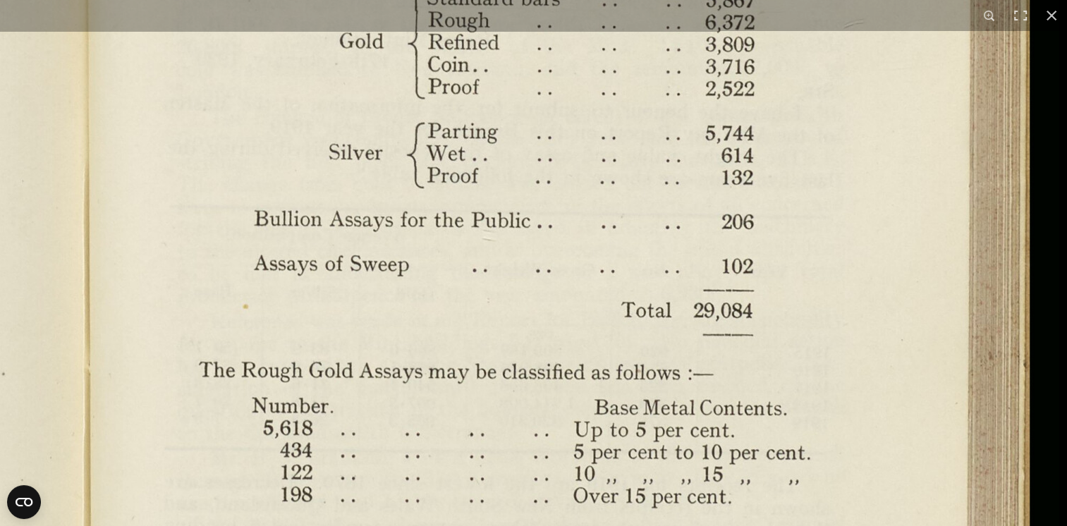
click at [731, 470] on img at bounding box center [81, 193] width 1955 height 1524
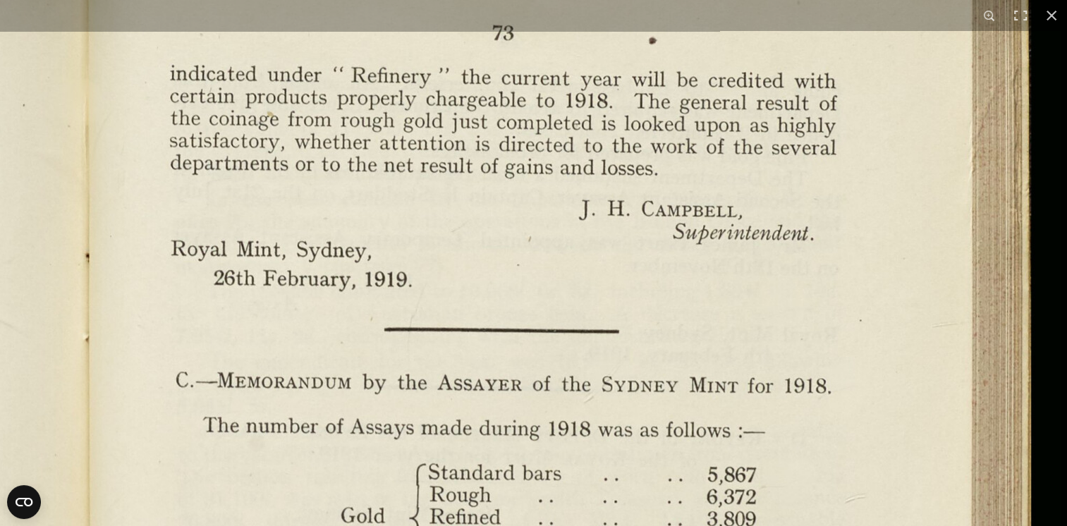
click at [726, 525] on html "Menu Archive Search About Us Contact" at bounding box center [533, 484] width 1067 height 1532
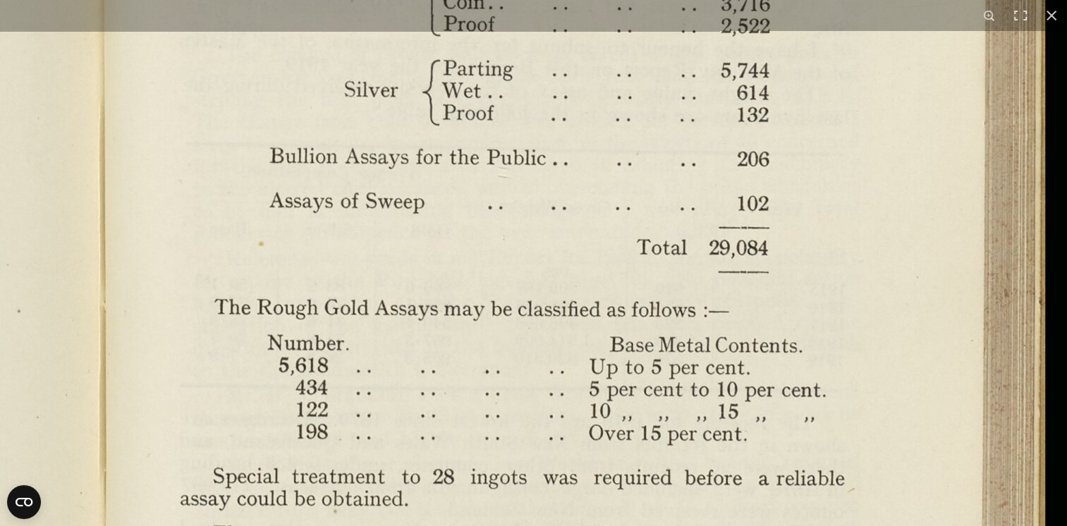
click at [619, 448] on img at bounding box center [97, 130] width 1955 height 1524
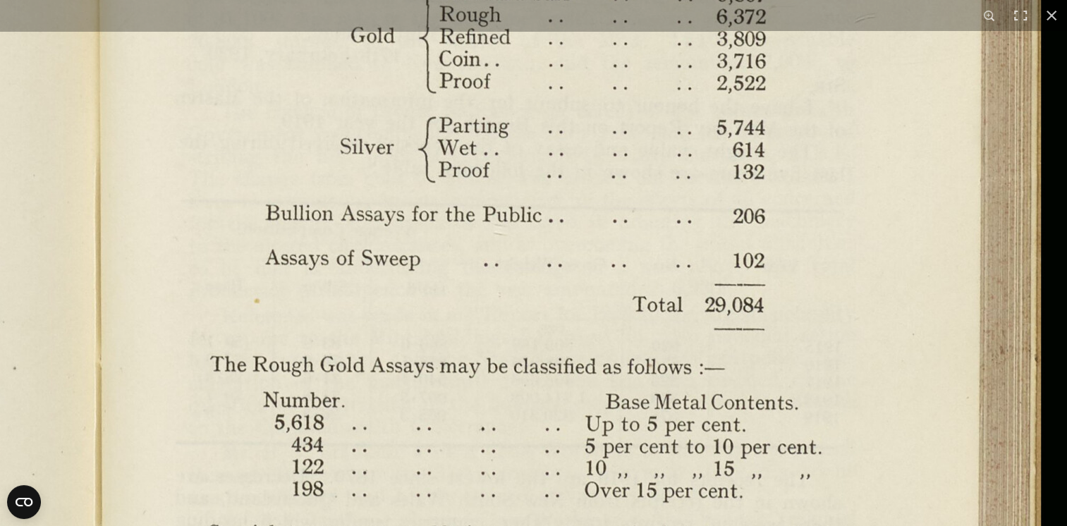
click at [643, 406] on img at bounding box center [93, 187] width 1955 height 1524
